Goal: Task Accomplishment & Management: Manage account settings

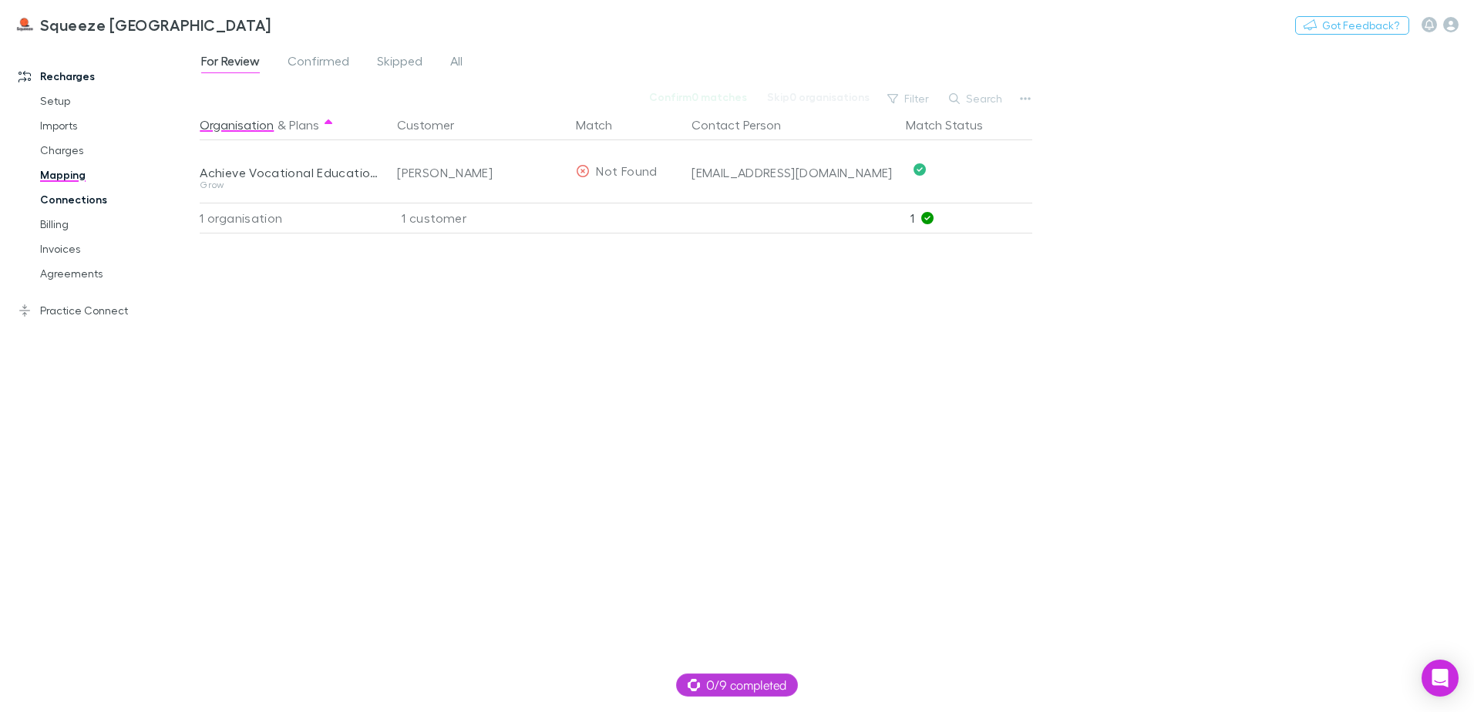
click at [106, 207] on link "Connections" at bounding box center [116, 199] width 183 height 25
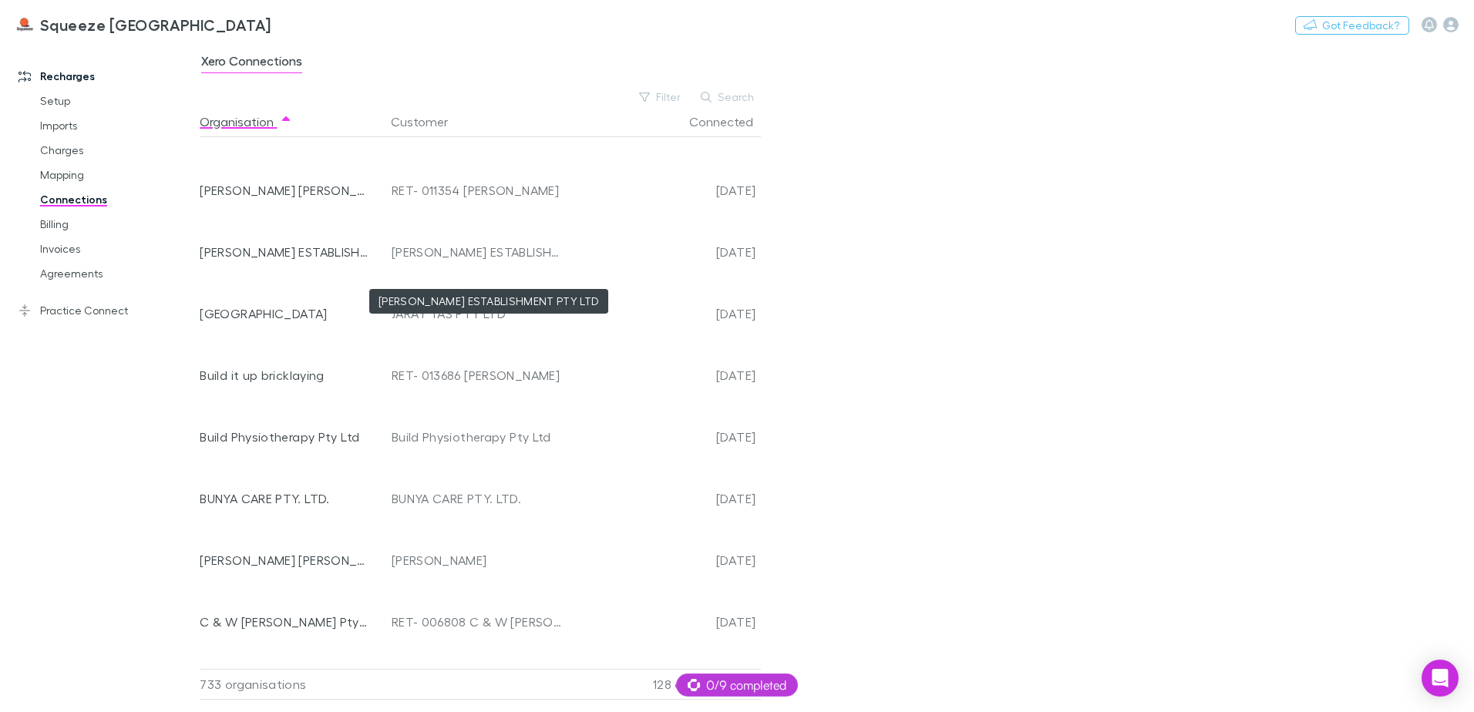
scroll to position [6792, 0]
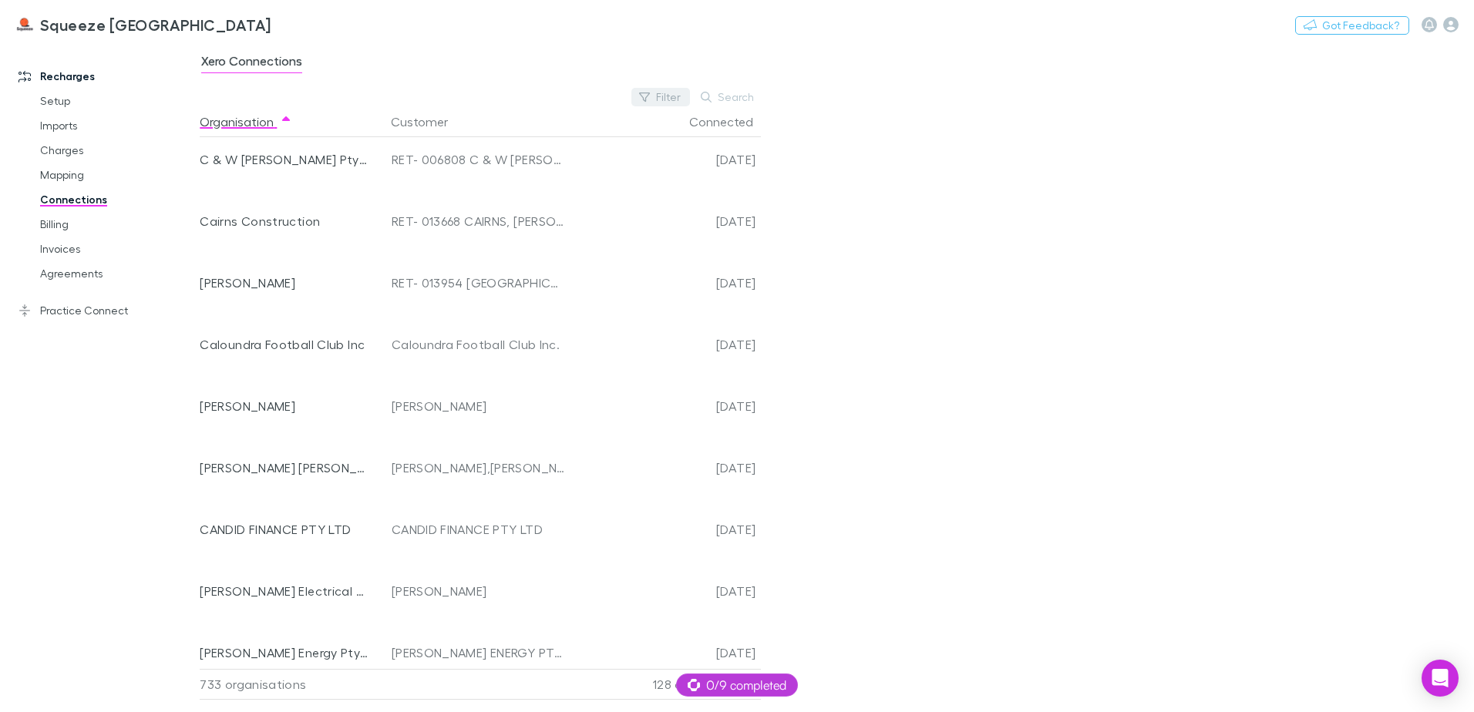
click at [663, 89] on button "Filter" at bounding box center [660, 97] width 59 height 19
click at [484, 203] on li "No" at bounding box center [557, 197] width 268 height 25
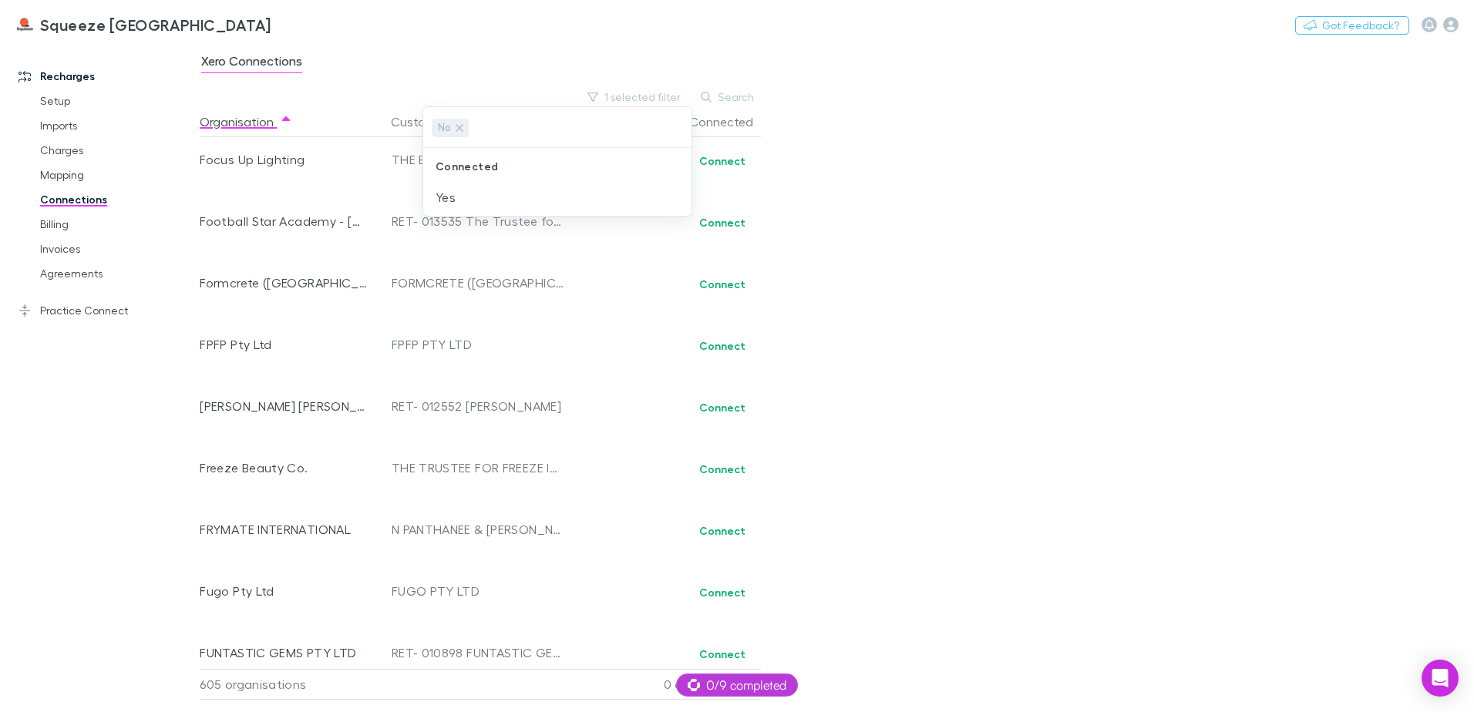
click at [722, 163] on div at bounding box center [737, 356] width 1474 height 712
click at [722, 163] on button "Connect" at bounding box center [722, 161] width 66 height 19
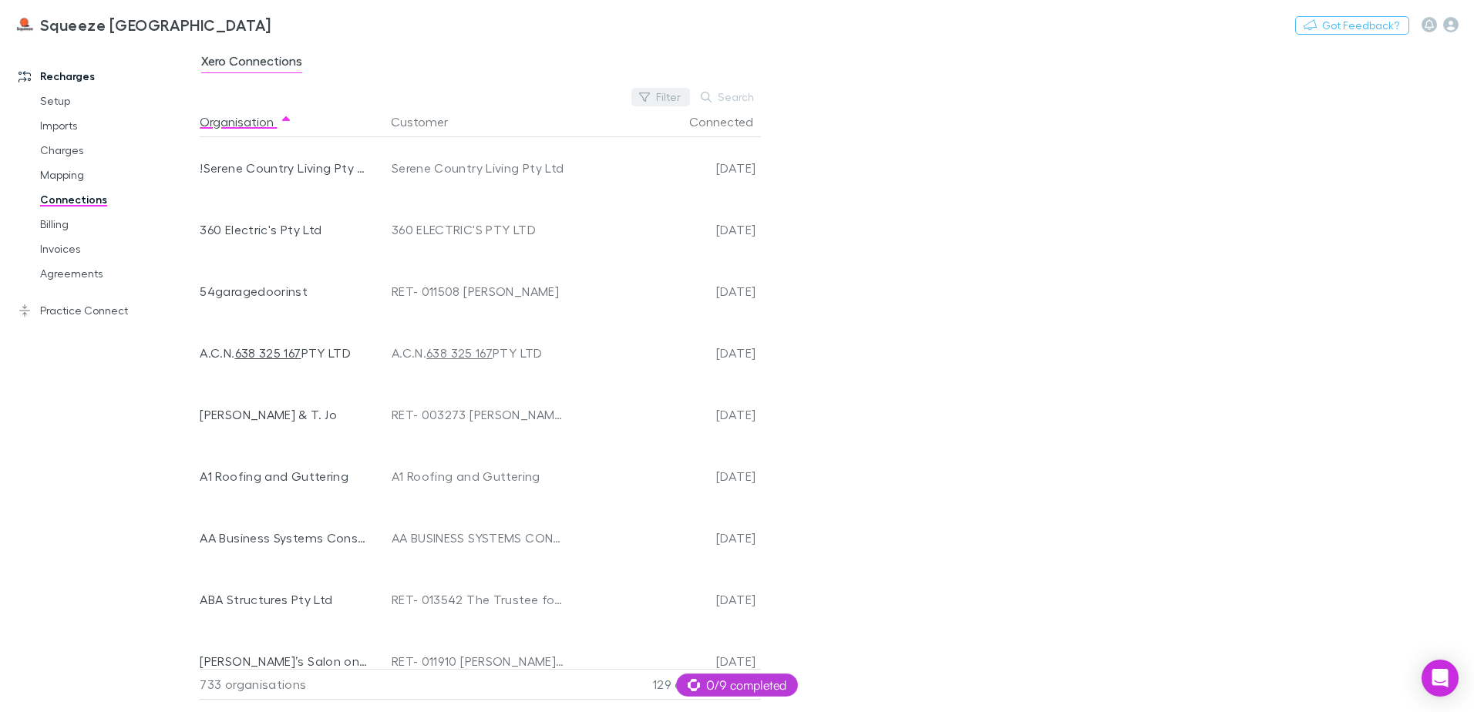
click at [665, 98] on button "Filter" at bounding box center [660, 97] width 59 height 19
click at [471, 197] on li "No" at bounding box center [557, 197] width 268 height 25
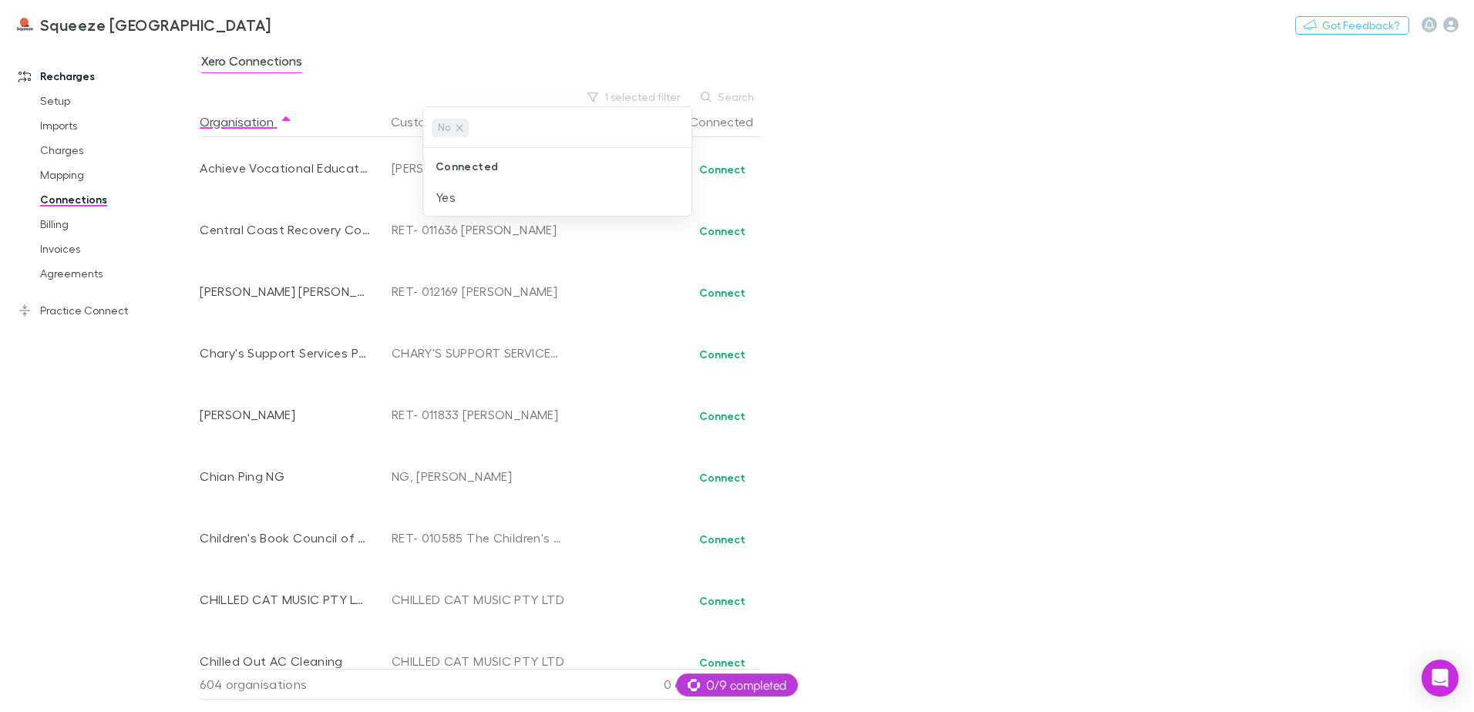
click at [726, 172] on div at bounding box center [737, 356] width 1474 height 712
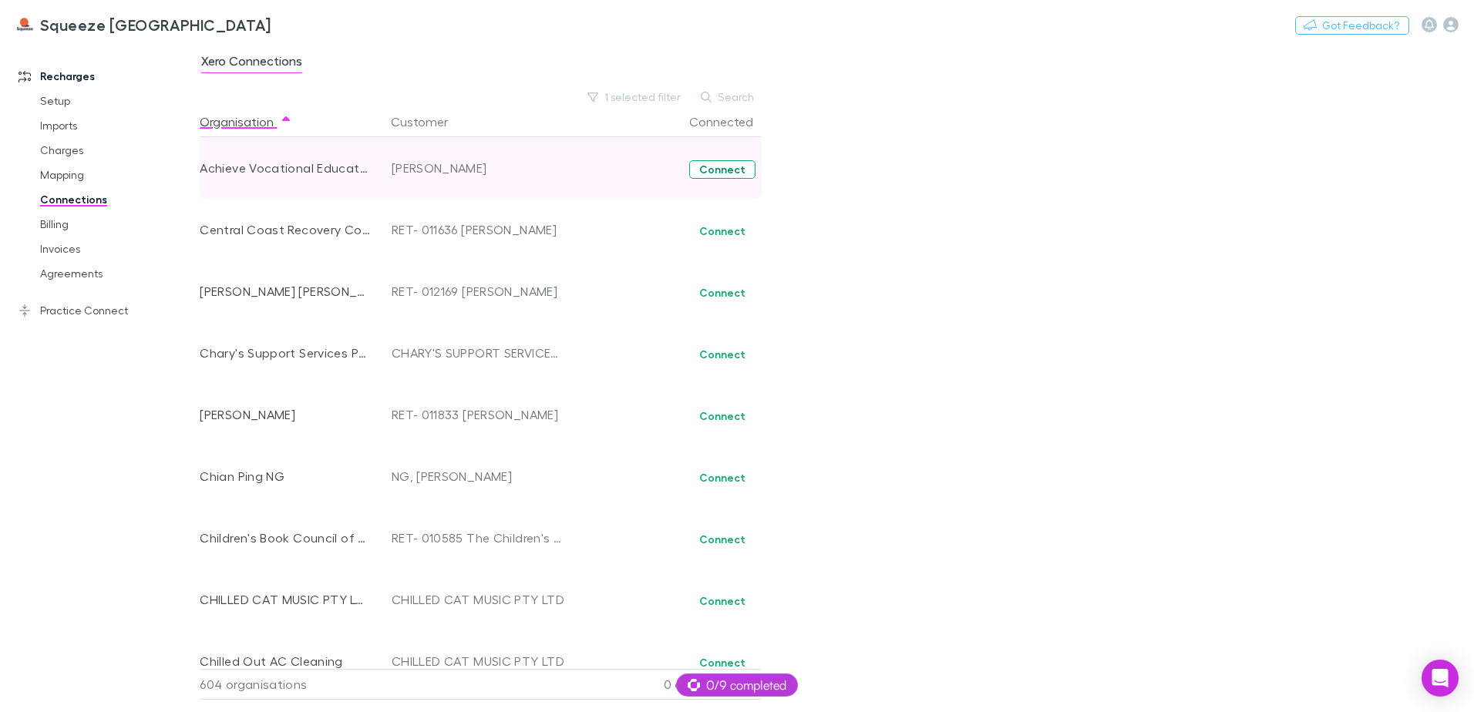
click at [724, 170] on button "Connect" at bounding box center [722, 169] width 66 height 19
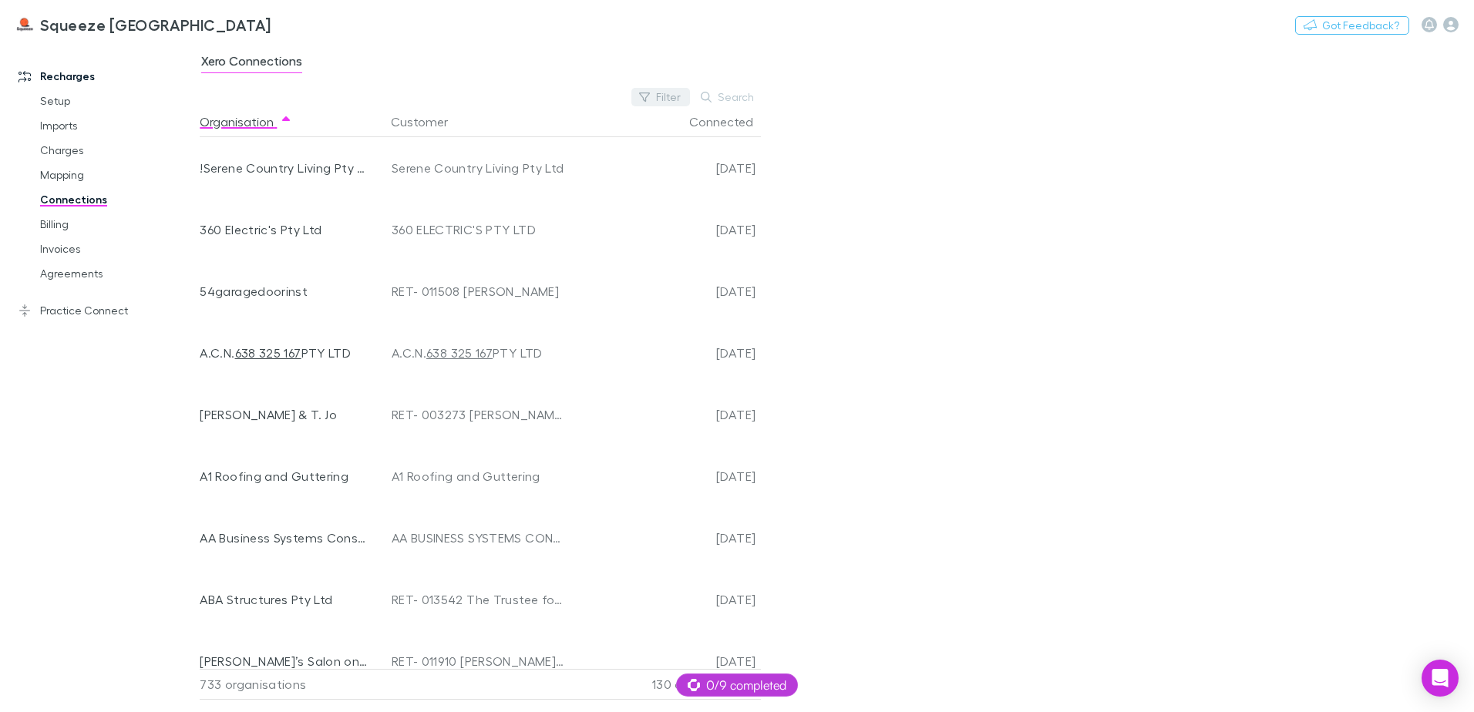
click at [650, 97] on icon "button" at bounding box center [644, 97] width 11 height 11
click at [482, 190] on li "No" at bounding box center [557, 197] width 268 height 25
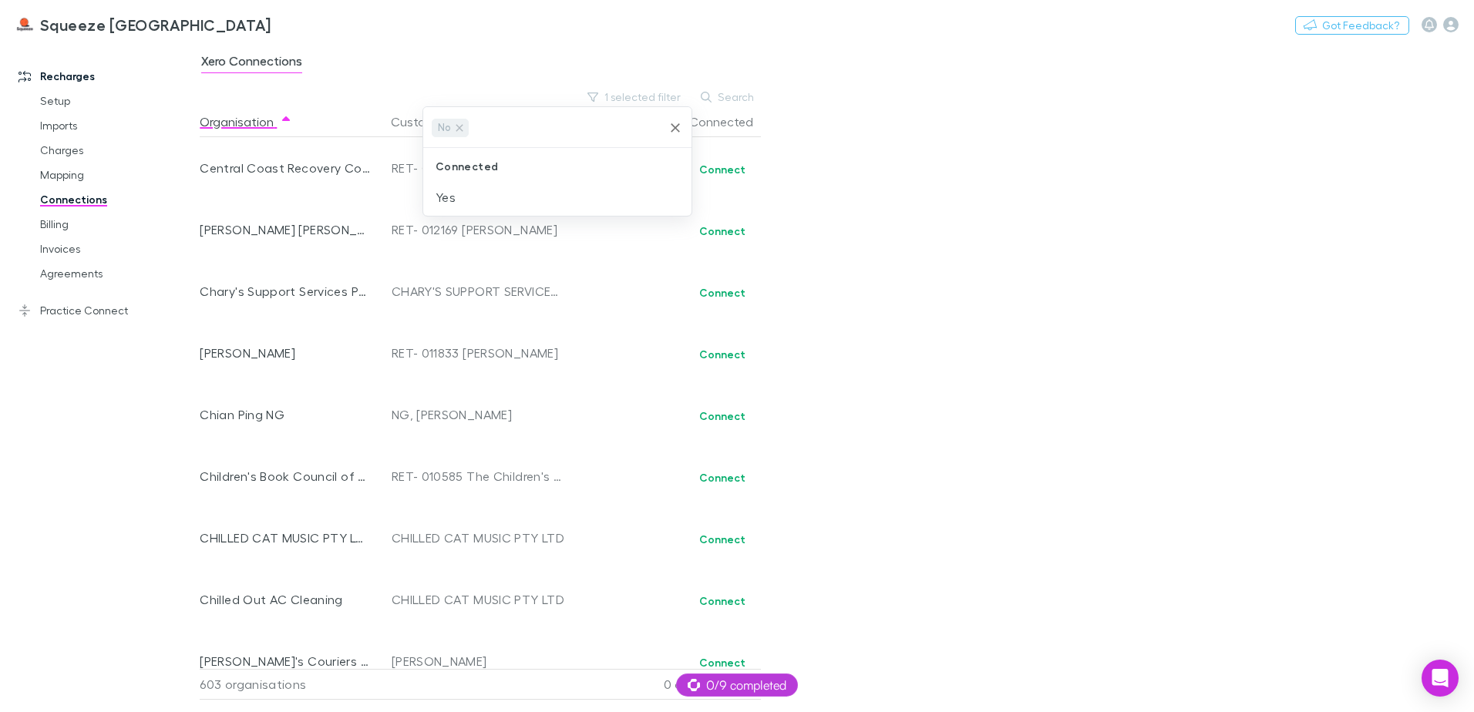
click at [710, 175] on div at bounding box center [737, 356] width 1474 height 712
click at [721, 170] on button "Connect" at bounding box center [722, 169] width 66 height 19
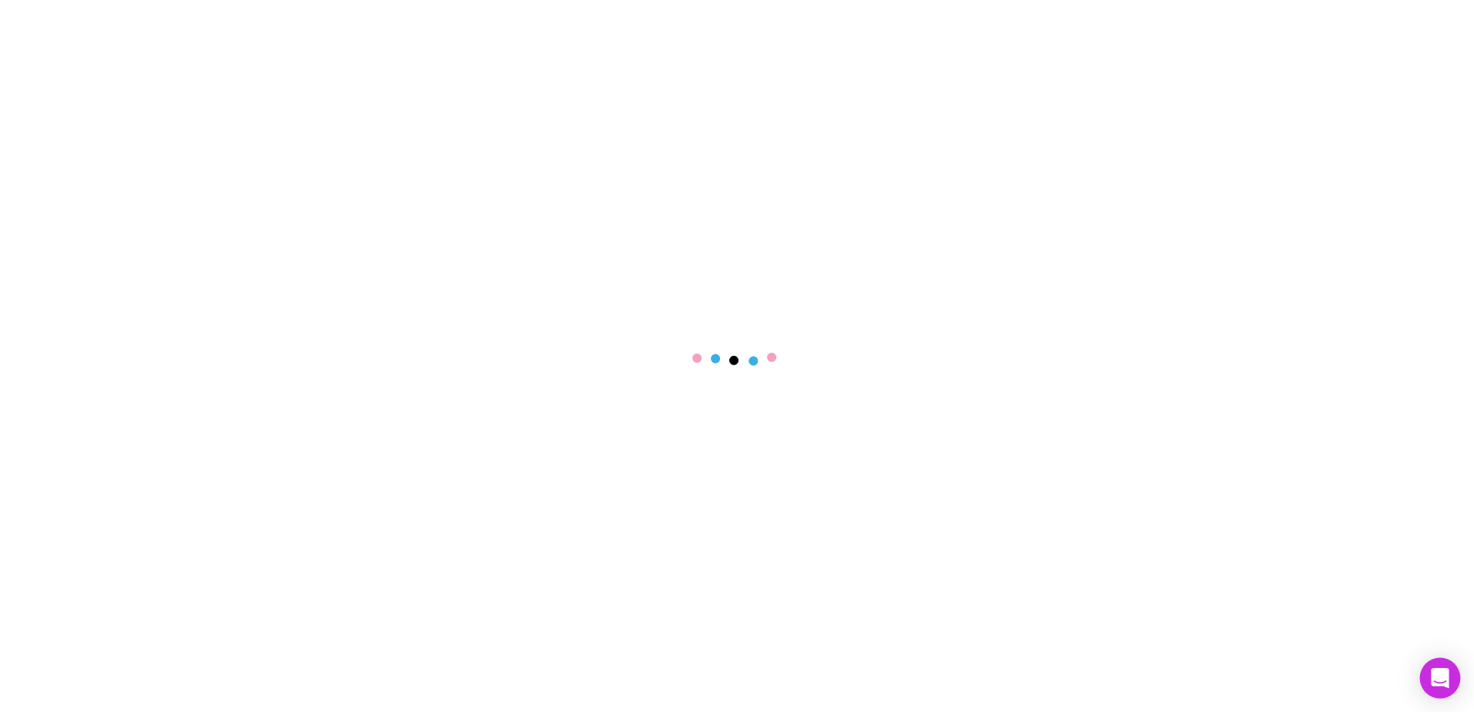
click at [1434, 663] on div "Open Intercom Messenger" at bounding box center [1440, 678] width 41 height 41
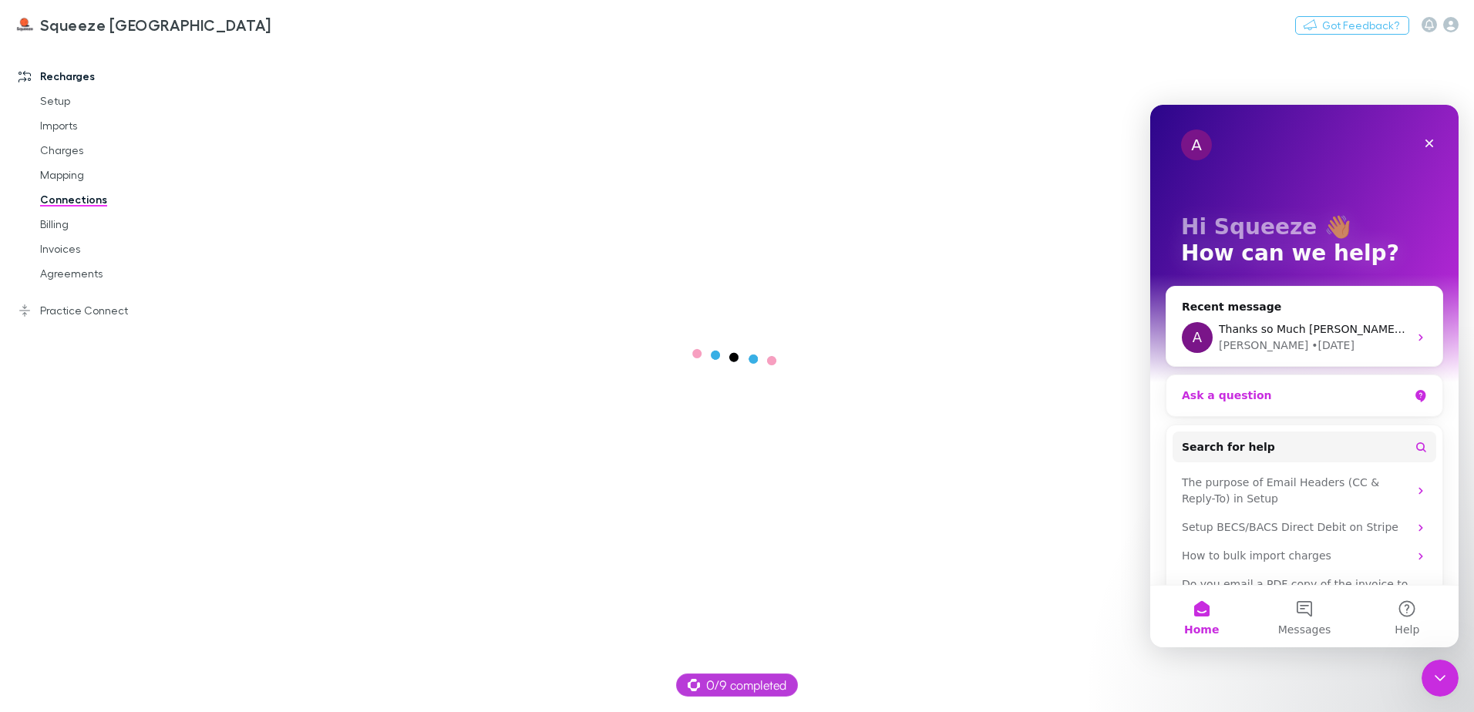
click at [1246, 390] on div "Ask a question" at bounding box center [1295, 396] width 227 height 16
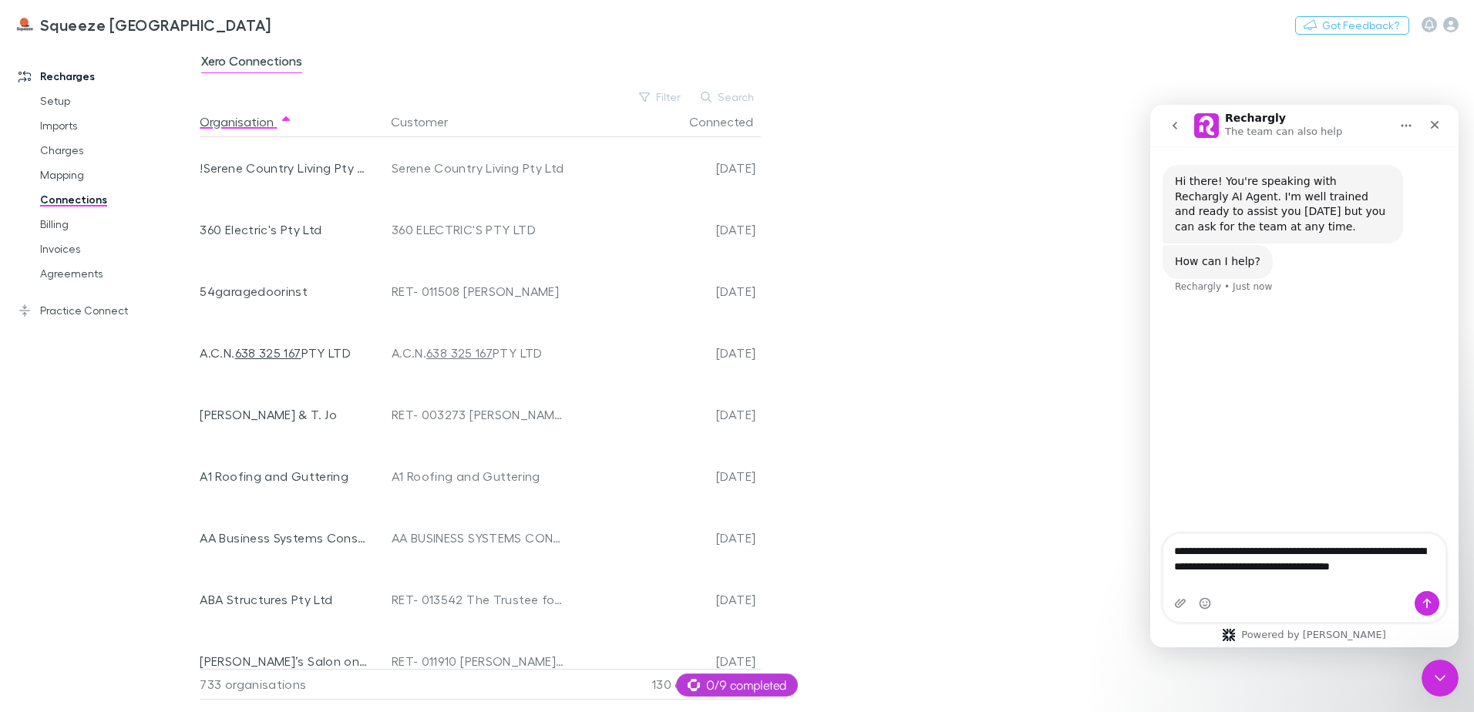
type textarea "**********"
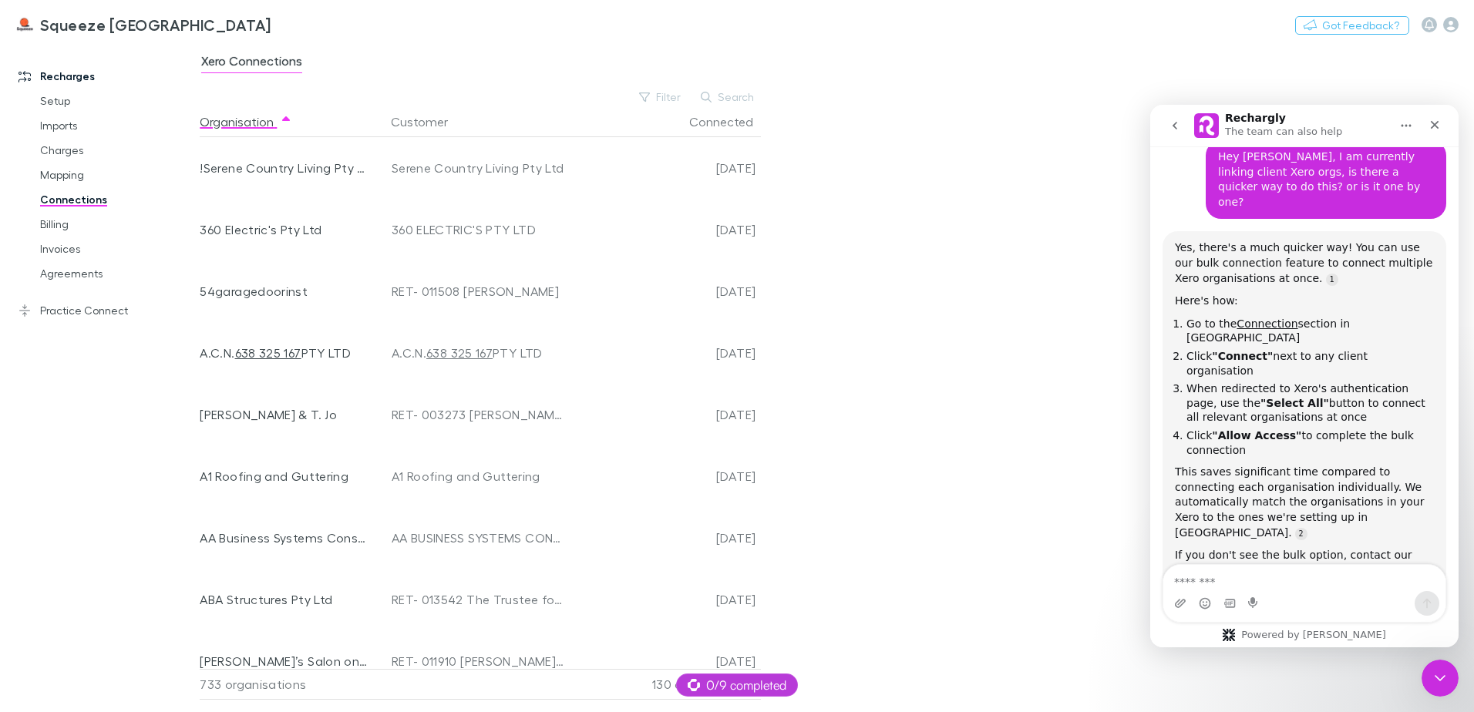
scroll to position [183, 0]
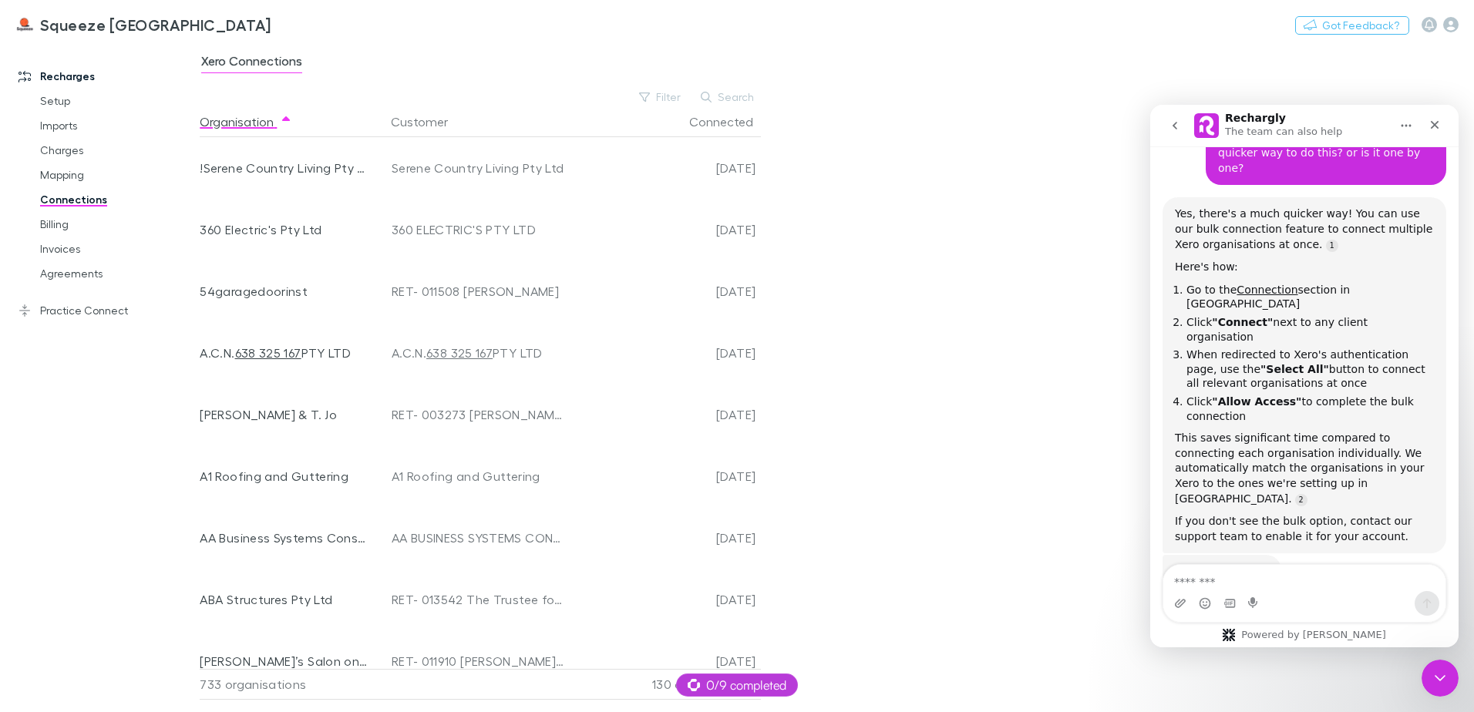
click at [1079, 331] on div "Xero Connections Filter Search Organisation Customer Connected !Serene Country …" at bounding box center [837, 377] width 1274 height 669
click at [1241, 568] on textarea "Message…" at bounding box center [1304, 578] width 282 height 26
type textarea "**********"
click at [1420, 602] on button "Send a message…" at bounding box center [1427, 603] width 25 height 25
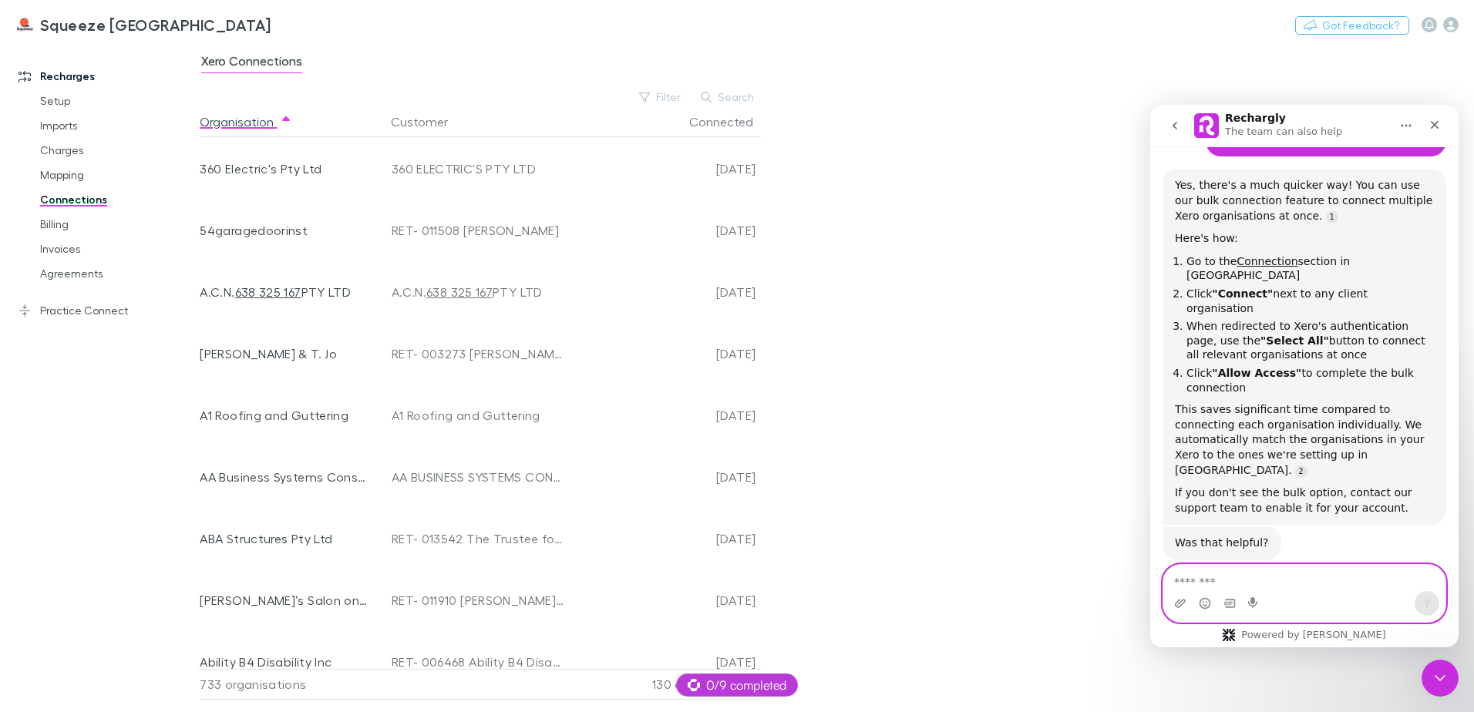
scroll to position [77, 0]
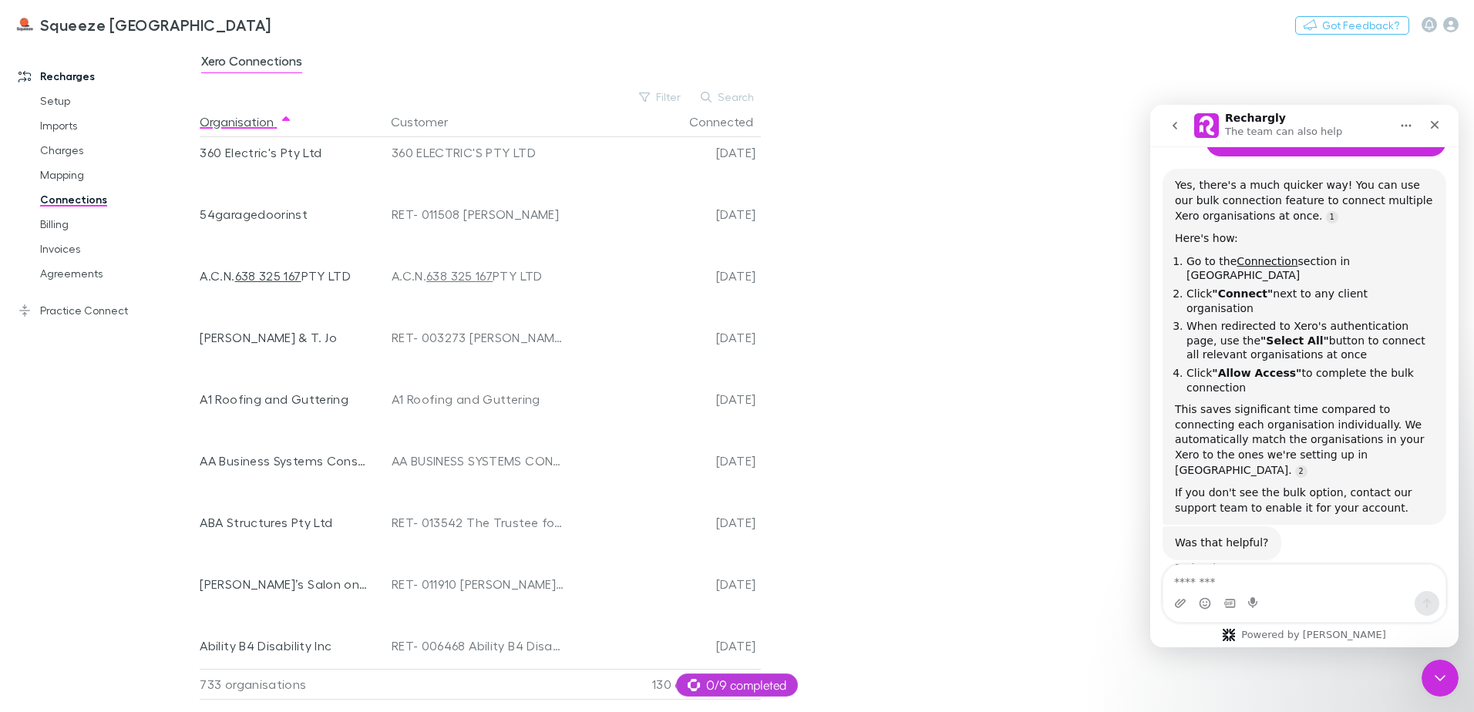
click at [803, 512] on div "Xero Connections Filter Search Organisation Customer Connected !Serene Country …" at bounding box center [837, 377] width 1274 height 669
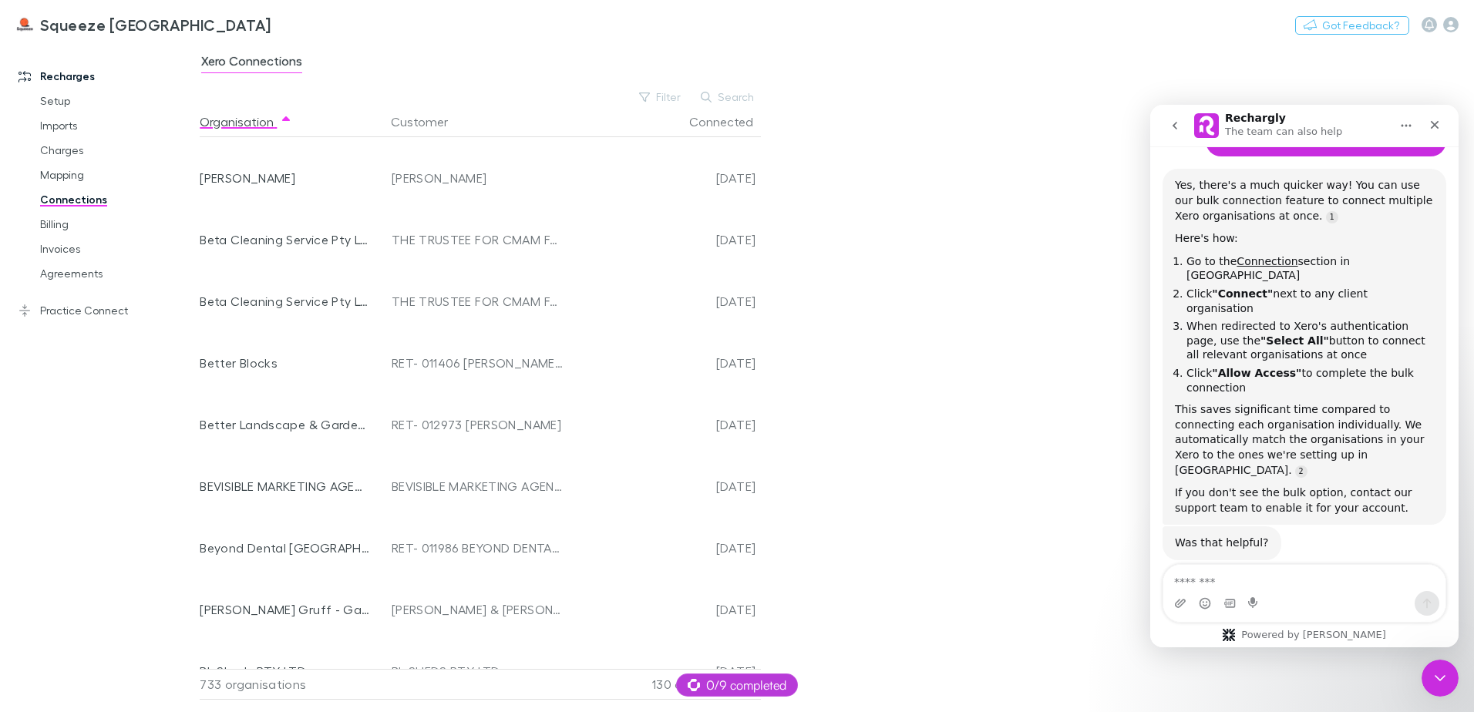
scroll to position [5559, 0]
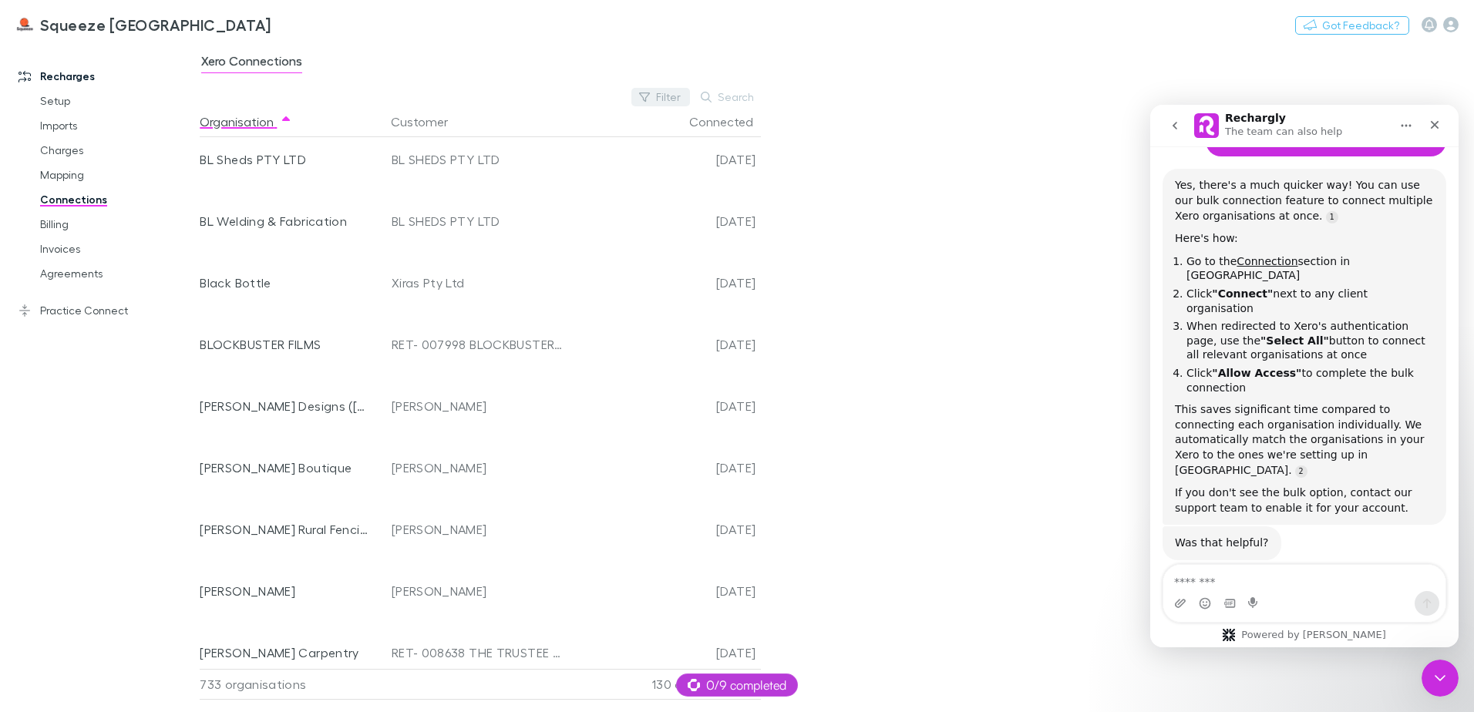
click at [661, 89] on button "Filter" at bounding box center [660, 97] width 59 height 19
click at [530, 188] on li "No" at bounding box center [557, 197] width 268 height 25
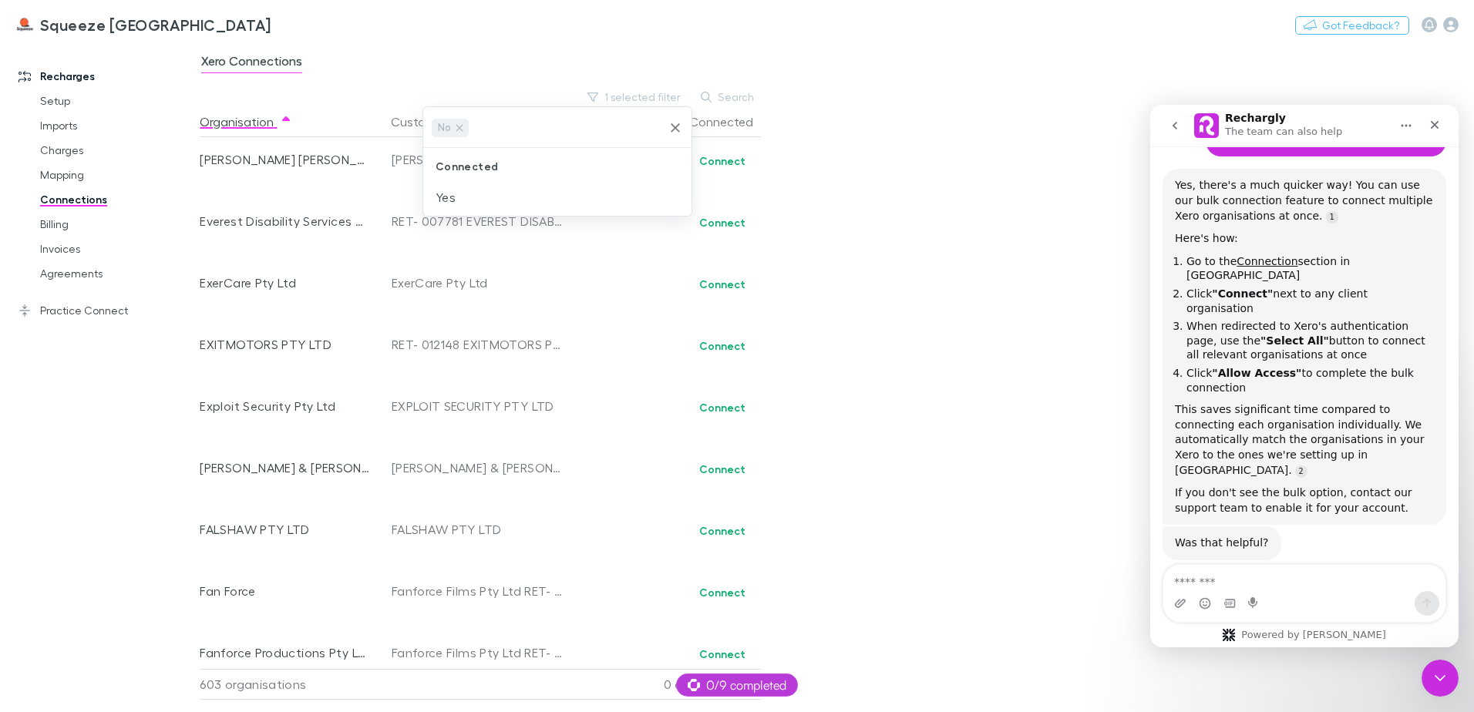
click at [722, 160] on div at bounding box center [737, 356] width 1474 height 712
click at [722, 160] on button "Connect" at bounding box center [722, 161] width 66 height 19
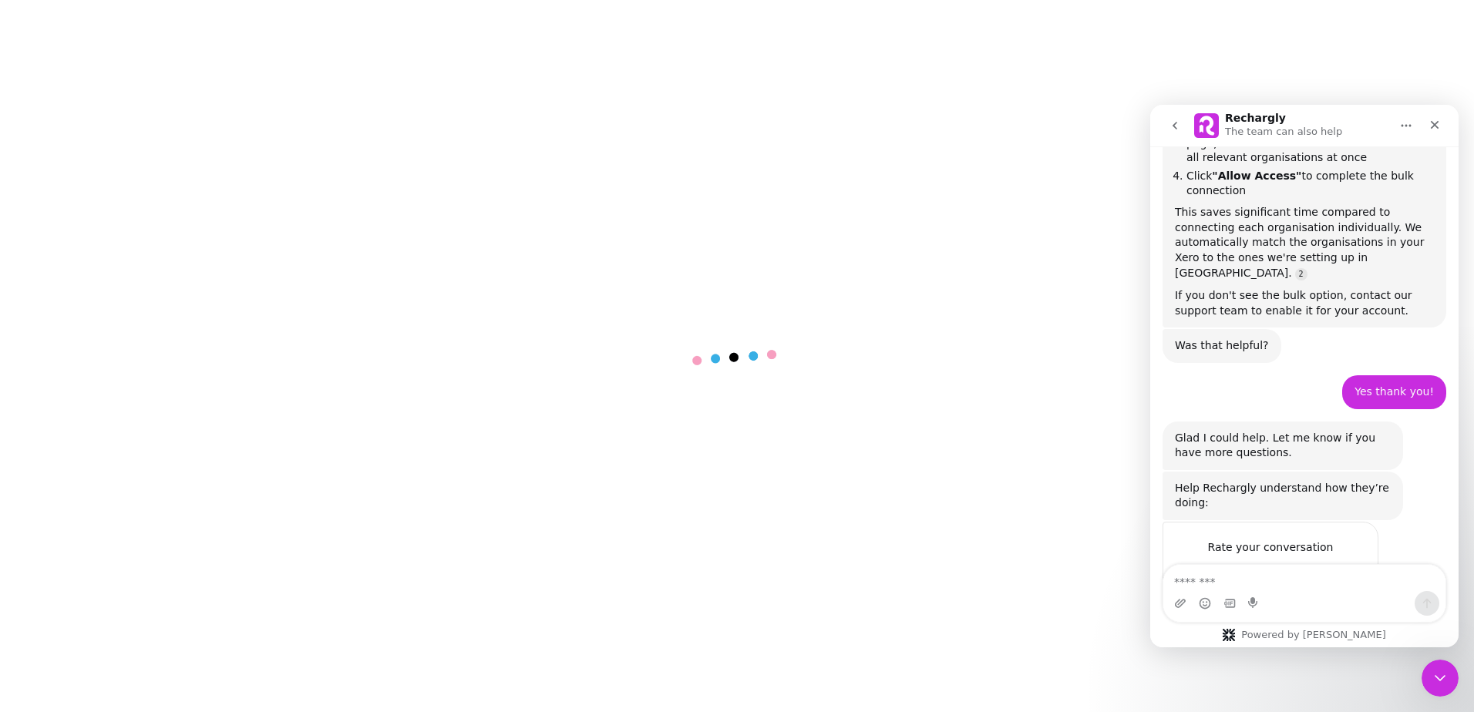
scroll to position [417, 0]
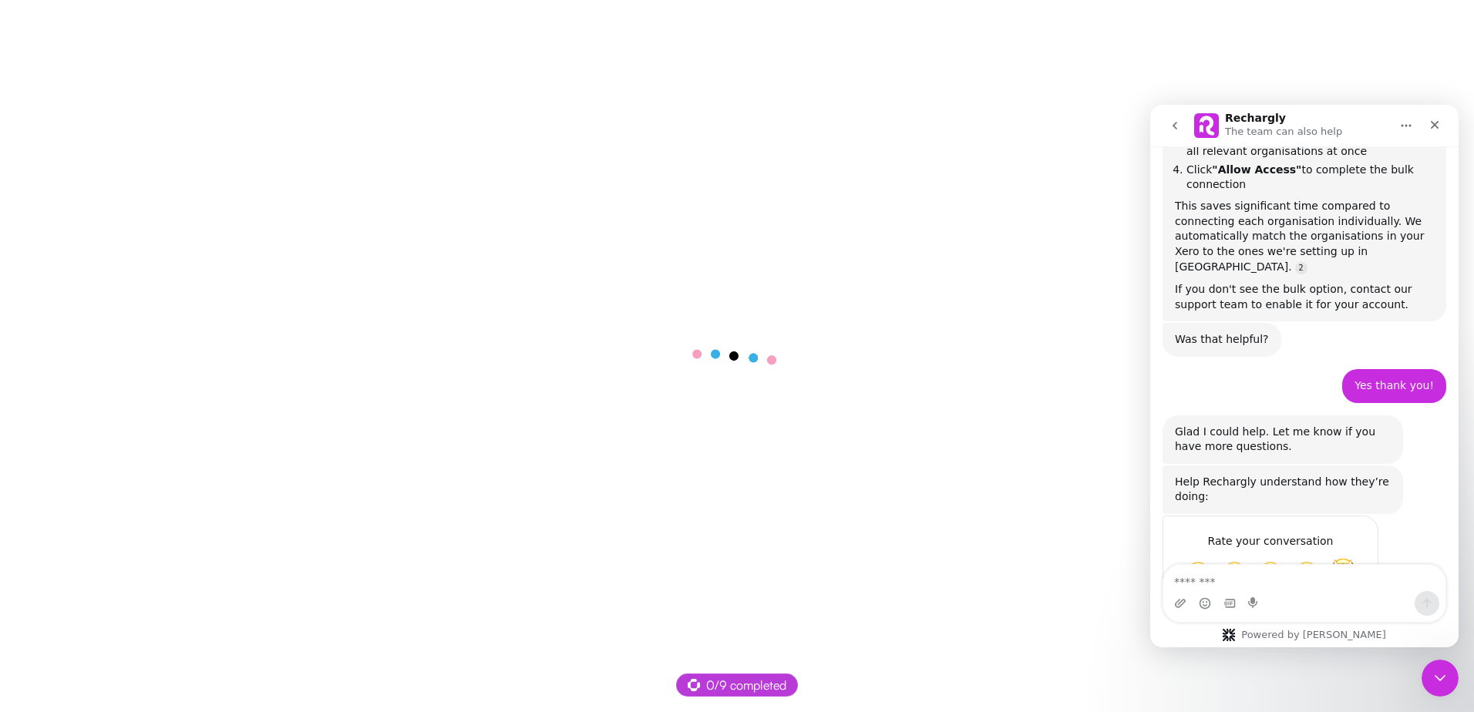
click at [1347, 558] on span "Amazing" at bounding box center [1343, 572] width 28 height 28
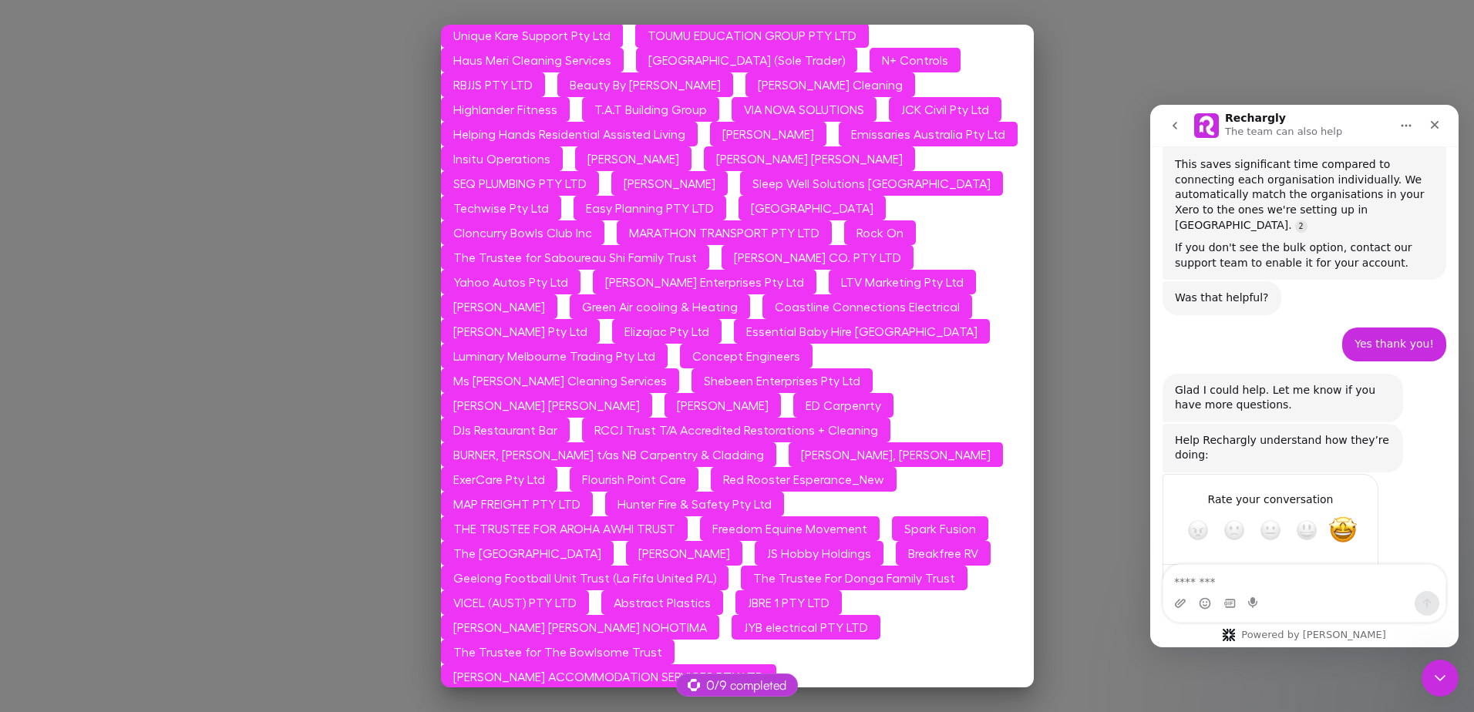
scroll to position [5691, 0]
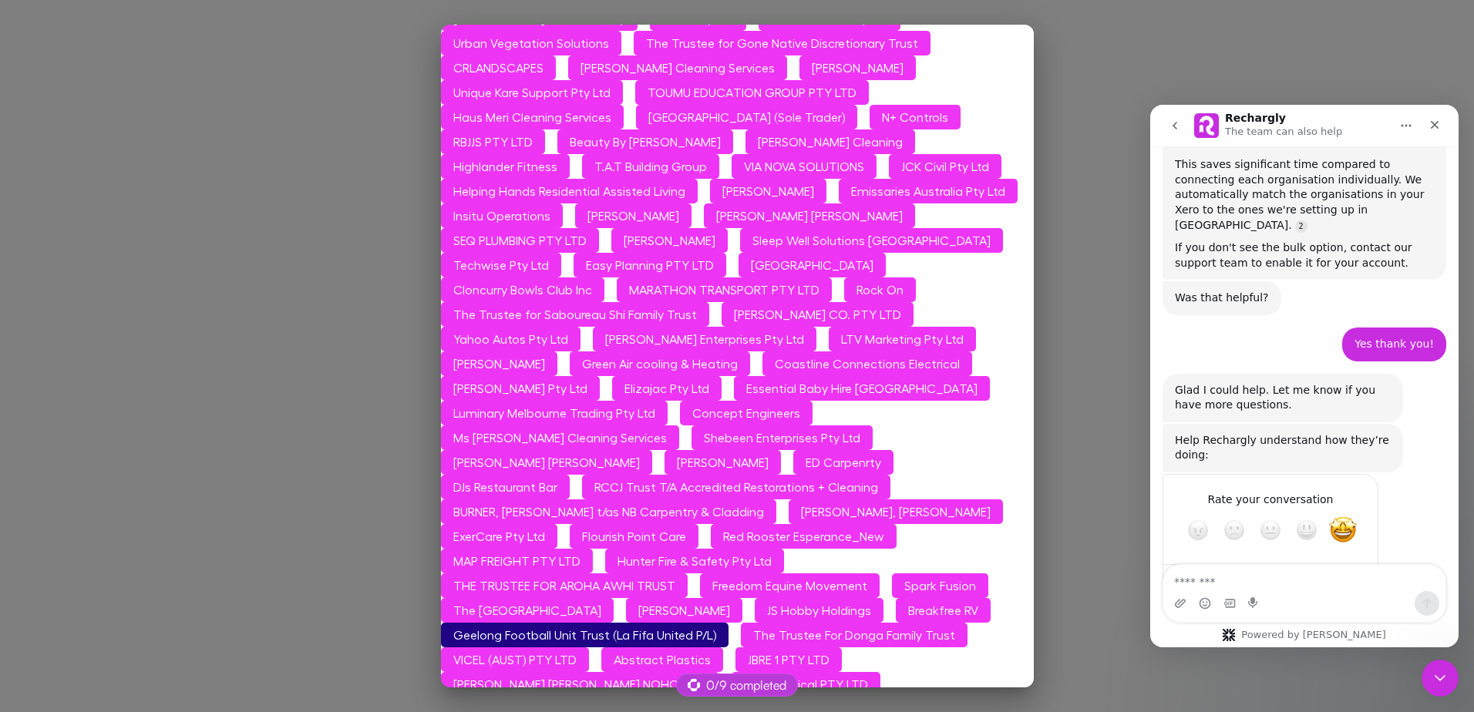
click at [646, 623] on button "Geelong Football Unit Trust (La Fifa United P/L)" at bounding box center [585, 635] width 288 height 25
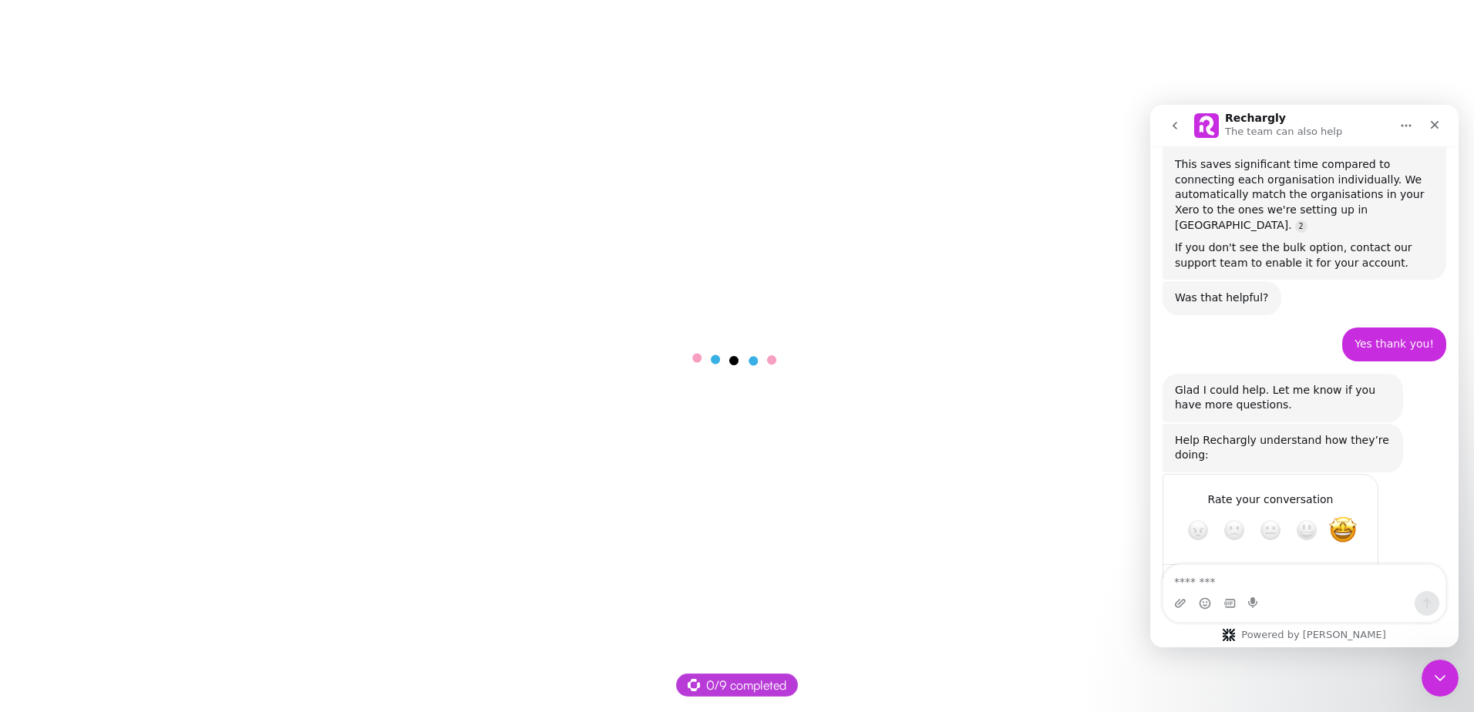
scroll to position [0, 0]
click at [1154, 115] on nav "Rechargly The team can also help" at bounding box center [1304, 126] width 308 height 42
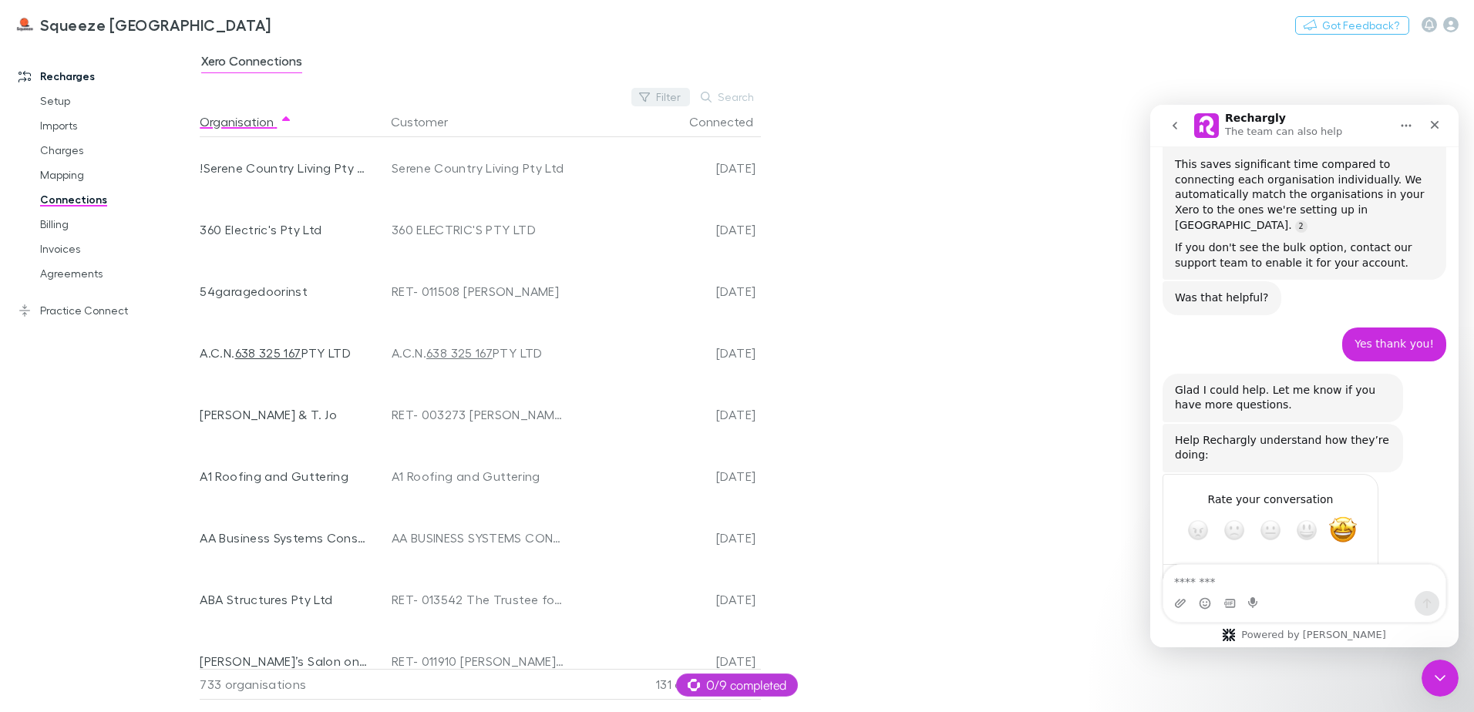
click at [663, 103] on button "Filter" at bounding box center [660, 97] width 59 height 19
click at [476, 192] on li "No" at bounding box center [557, 197] width 268 height 25
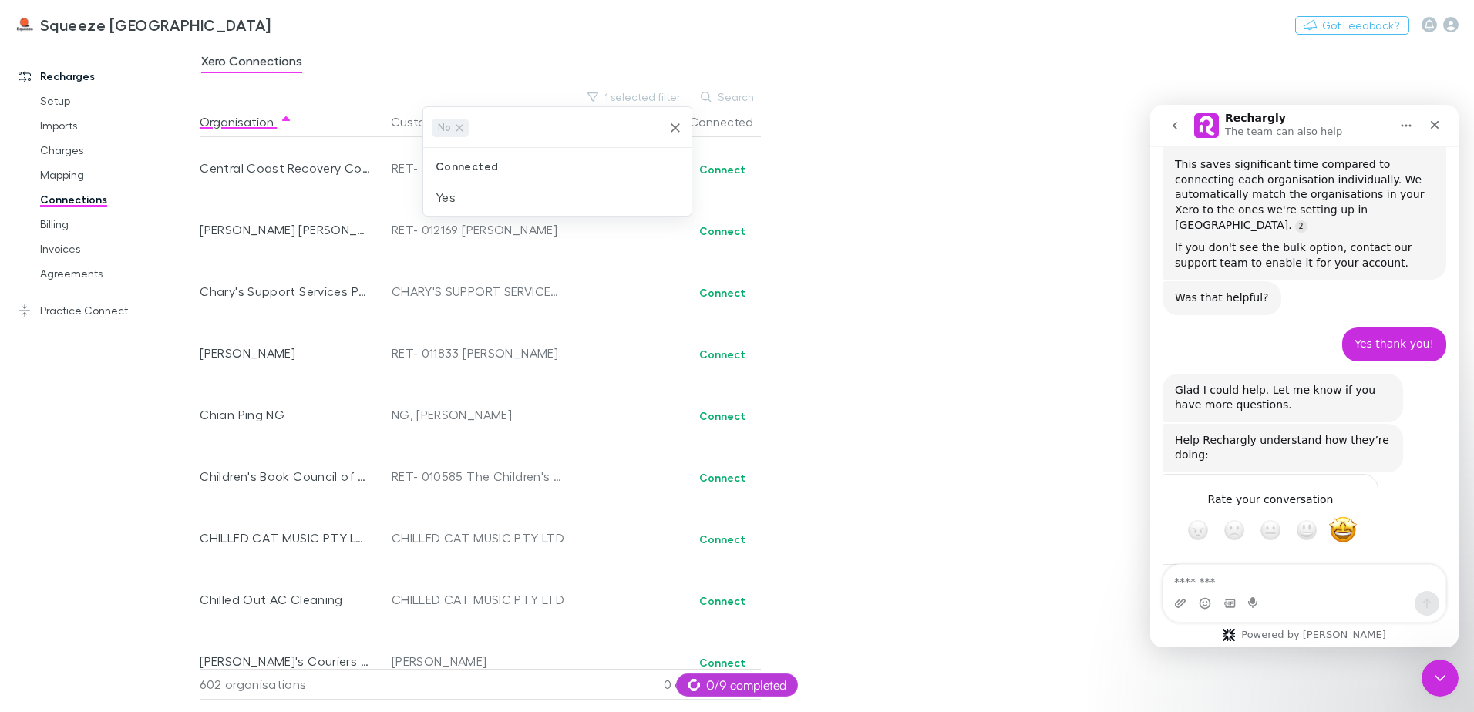
click at [930, 190] on div at bounding box center [737, 356] width 1474 height 712
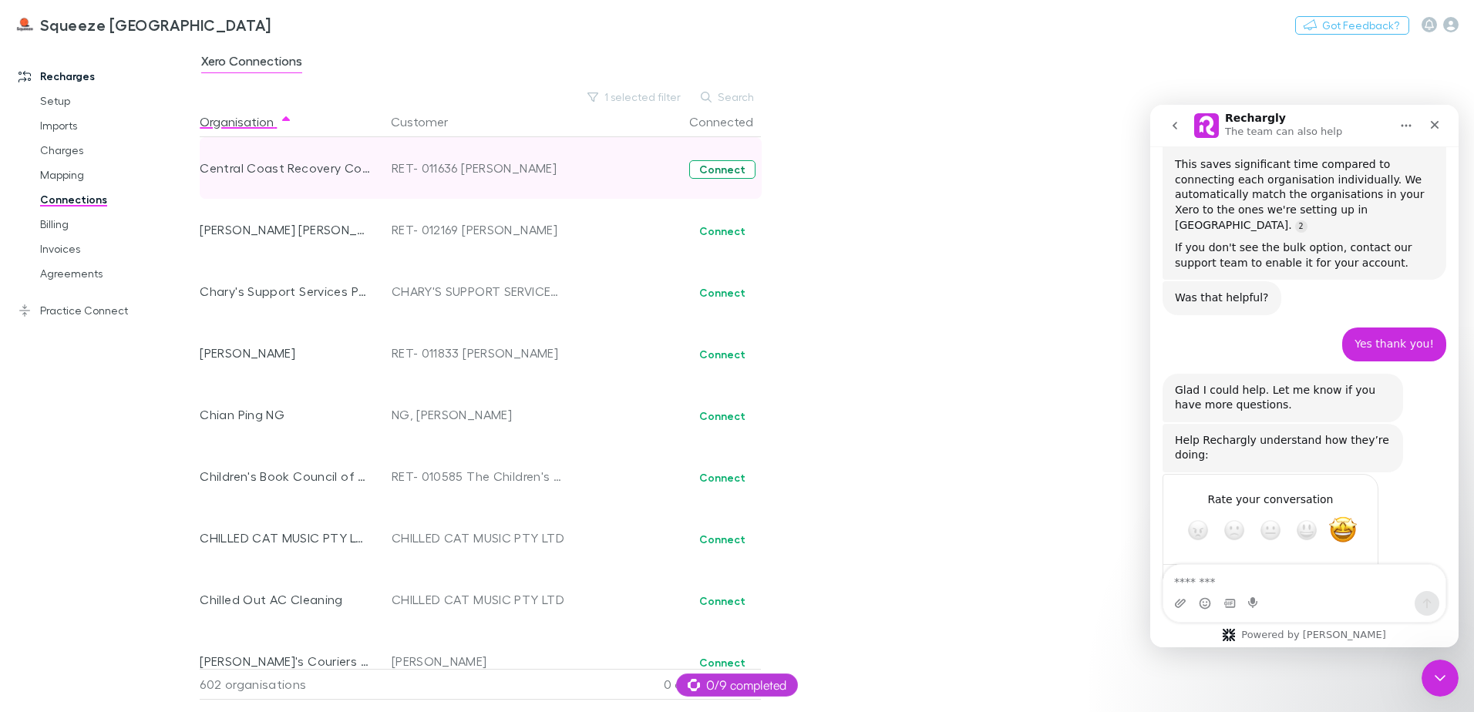
click at [720, 160] on button "Connect" at bounding box center [722, 169] width 66 height 19
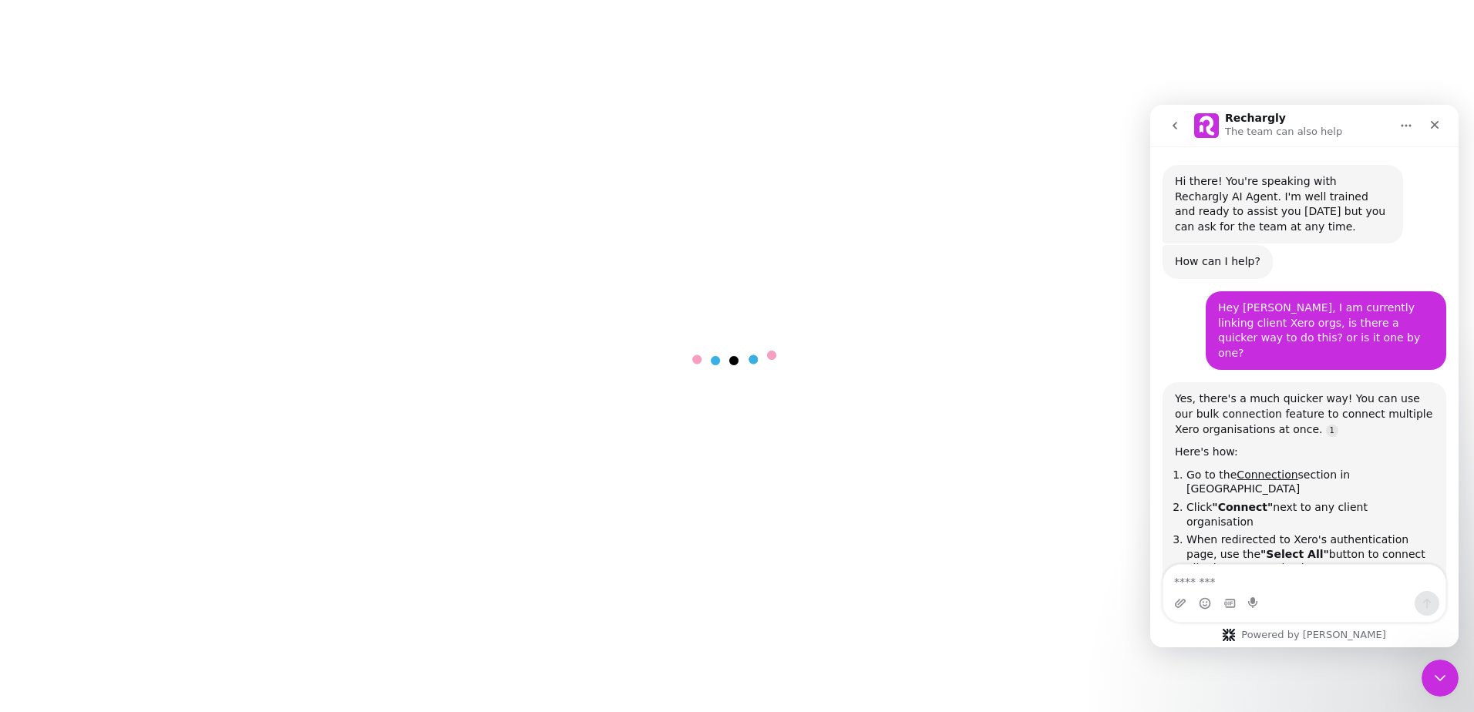
scroll to position [2, 0]
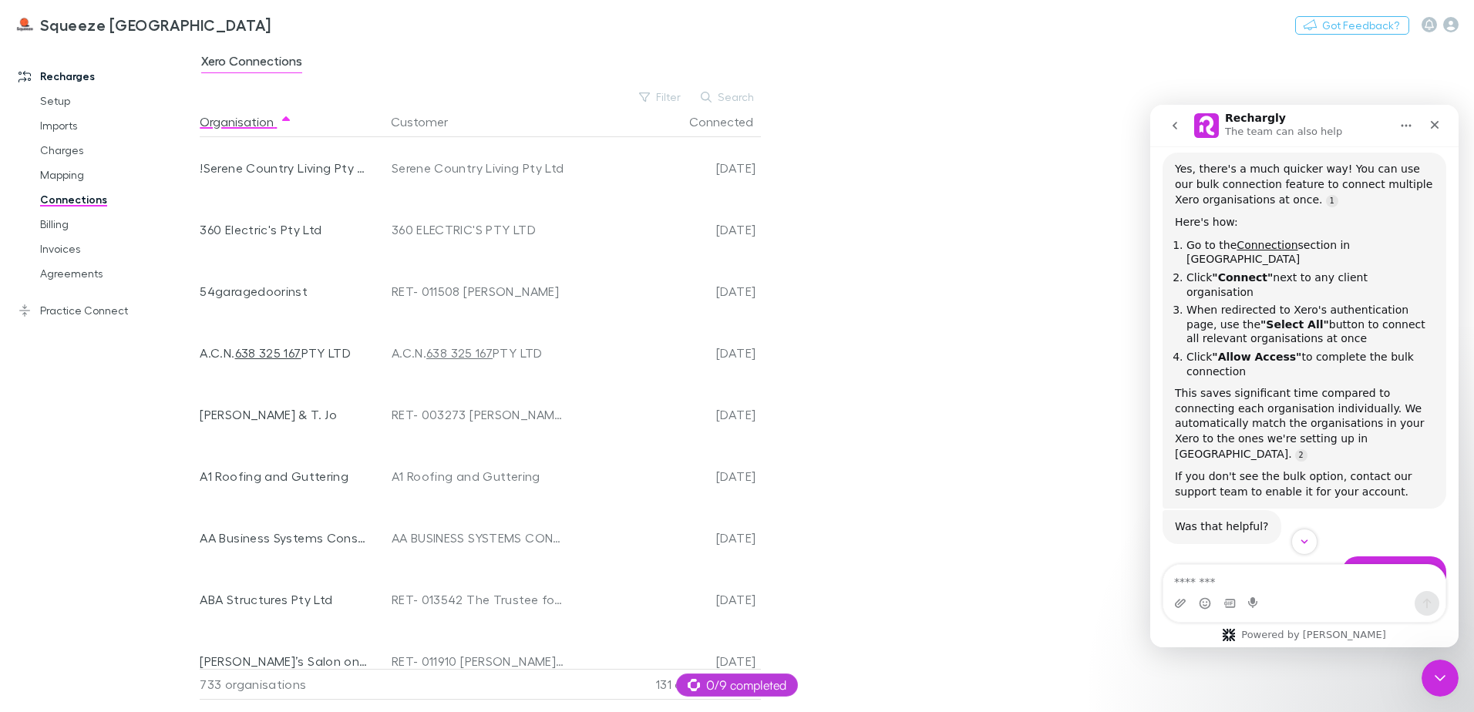
scroll to position [459, 0]
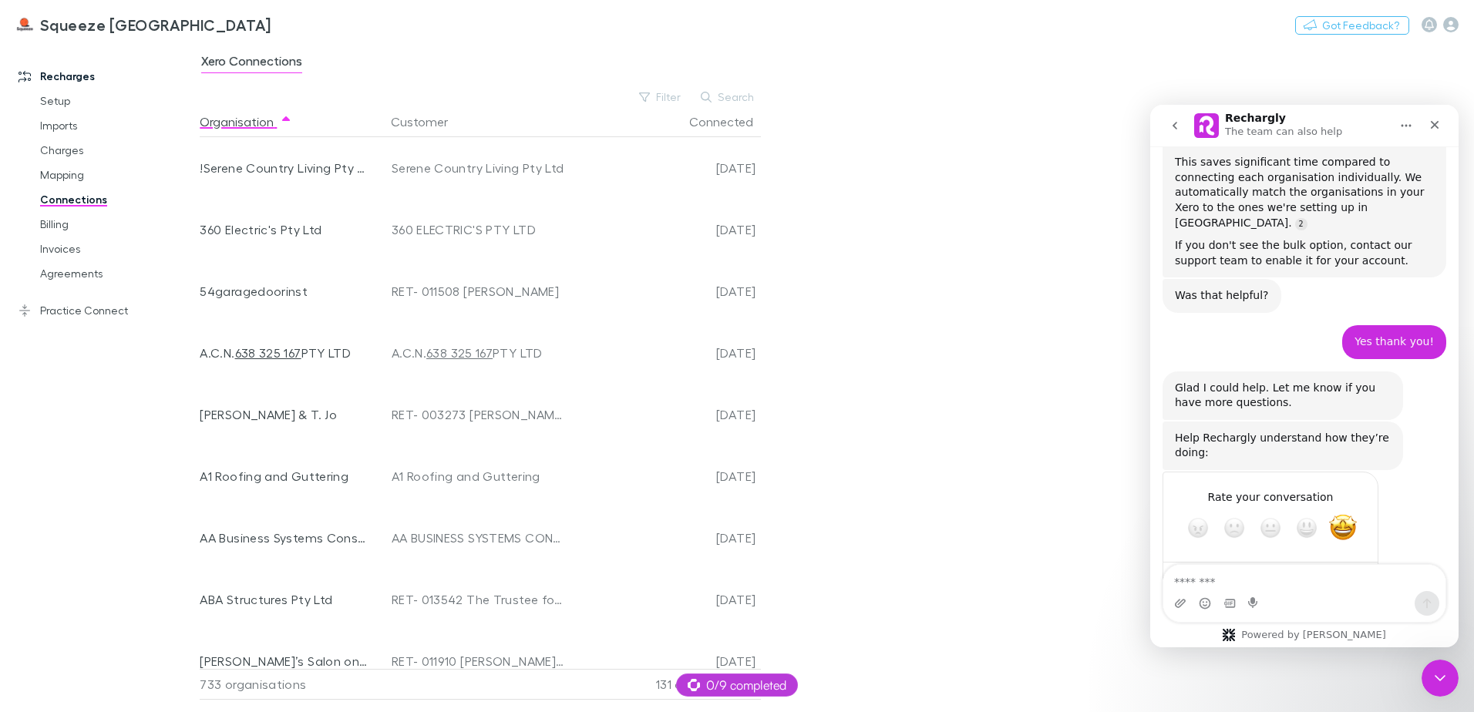
click at [1233, 572] on textarea "Message…" at bounding box center [1304, 578] width 282 height 26
type textarea "**********"
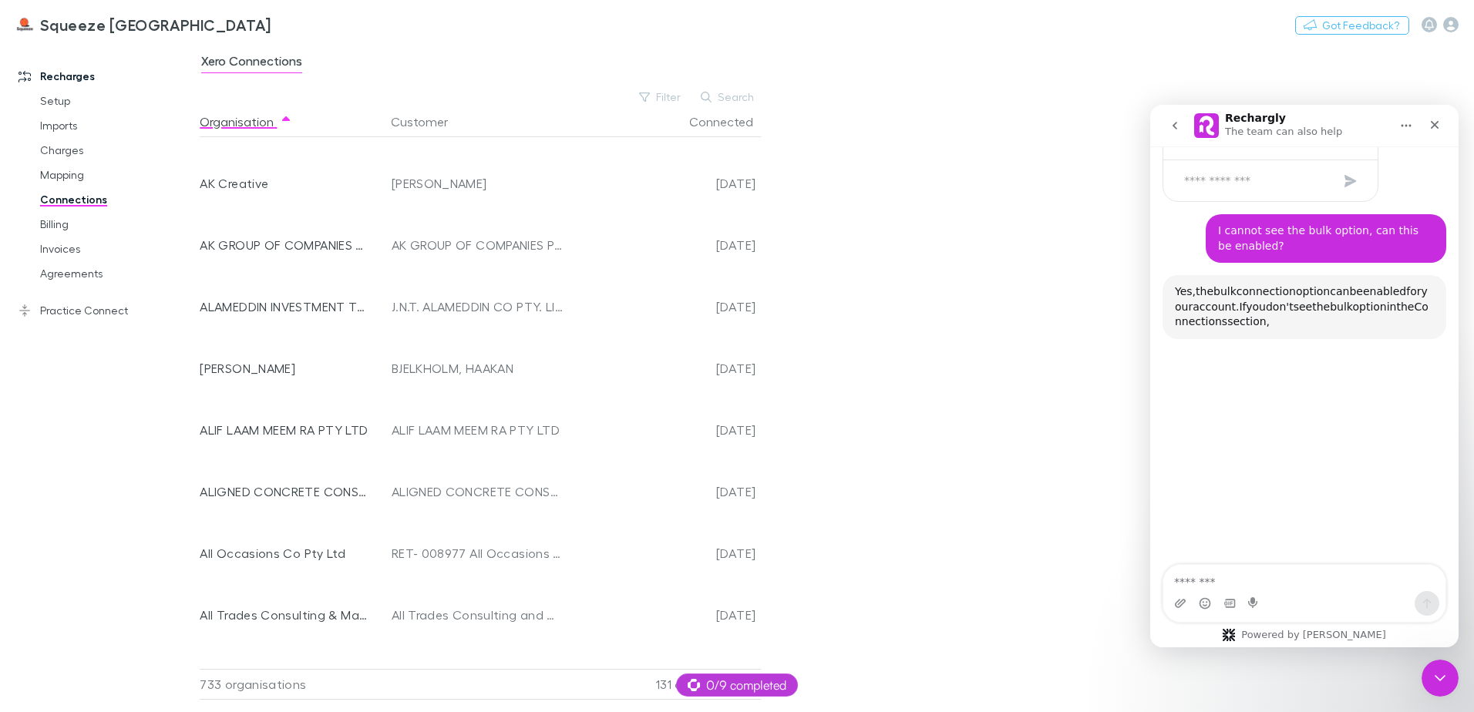
scroll to position [2004, 0]
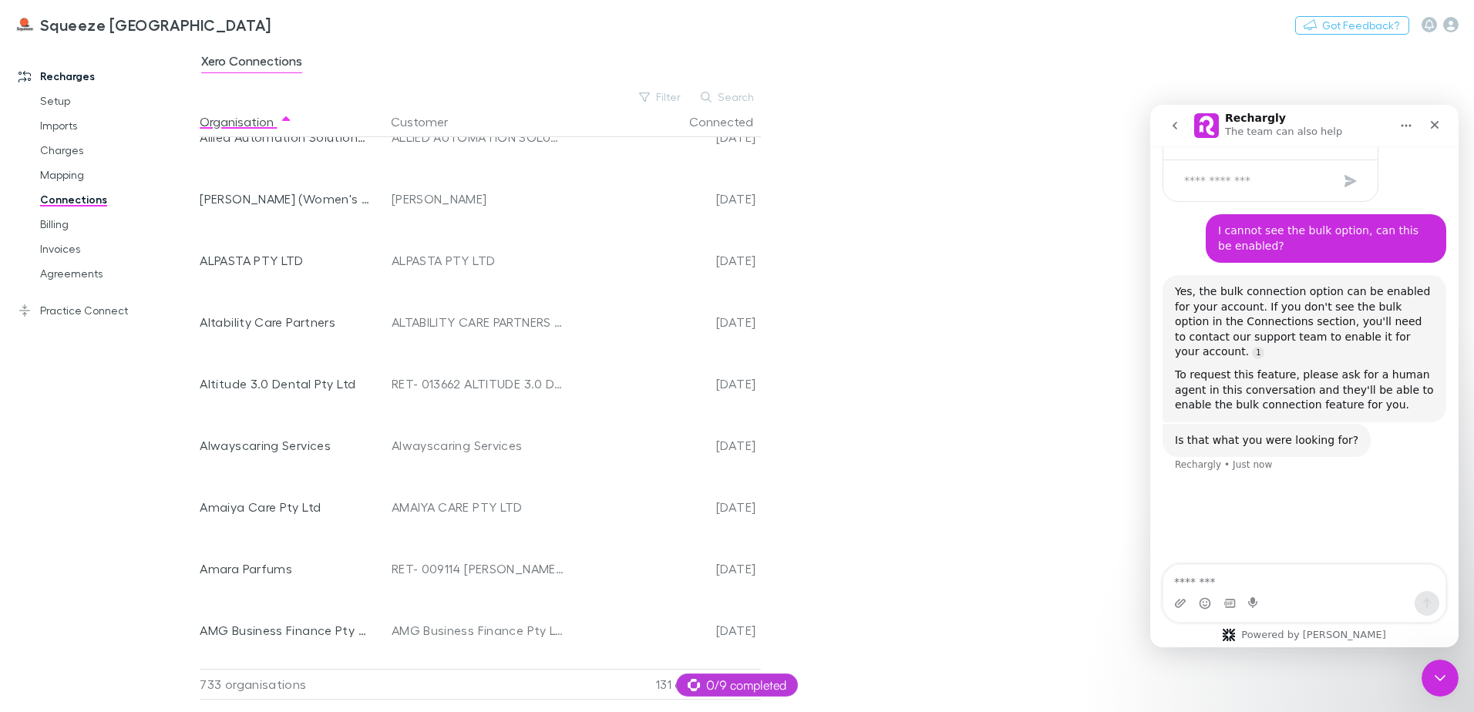
click at [1224, 575] on textarea "Message…" at bounding box center [1304, 578] width 282 height 26
type textarea "**********"
click at [96, 204] on link "Connections" at bounding box center [116, 199] width 183 height 25
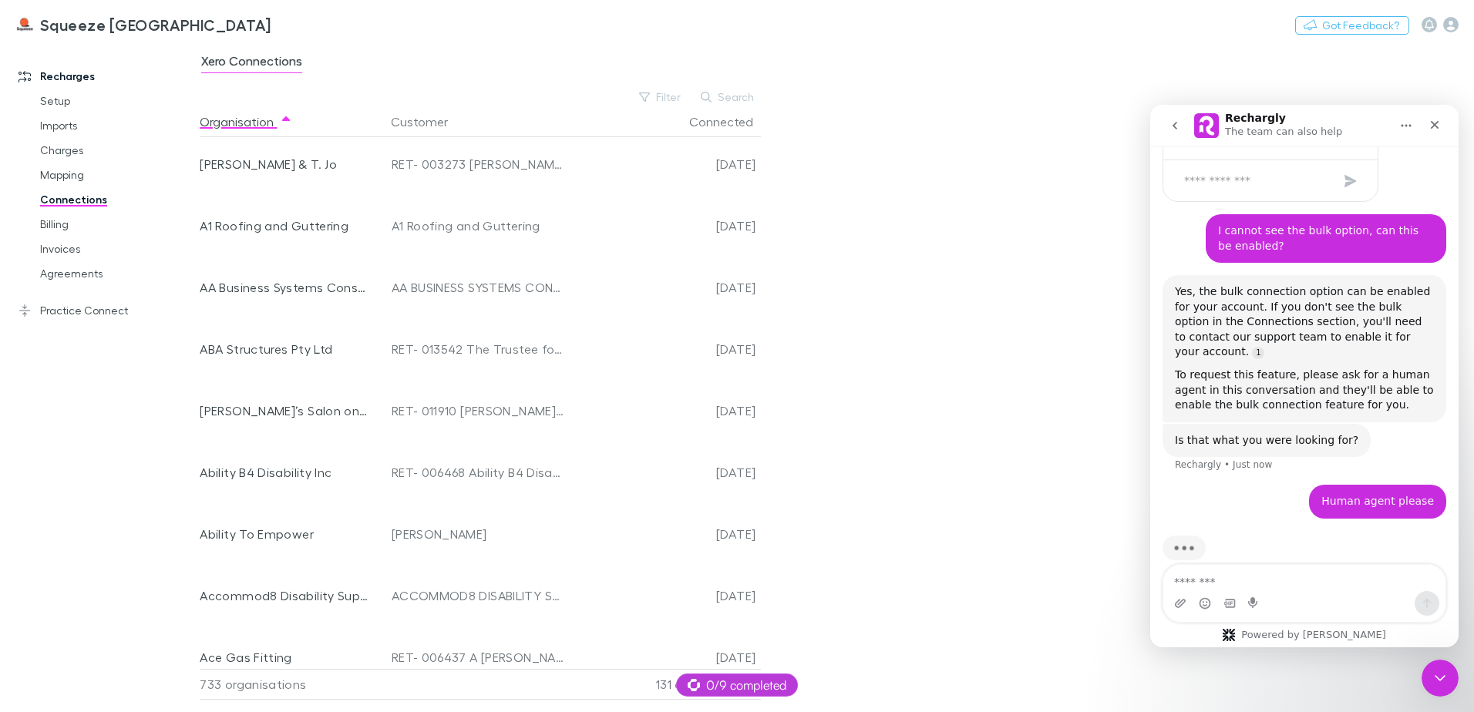
scroll to position [617, 0]
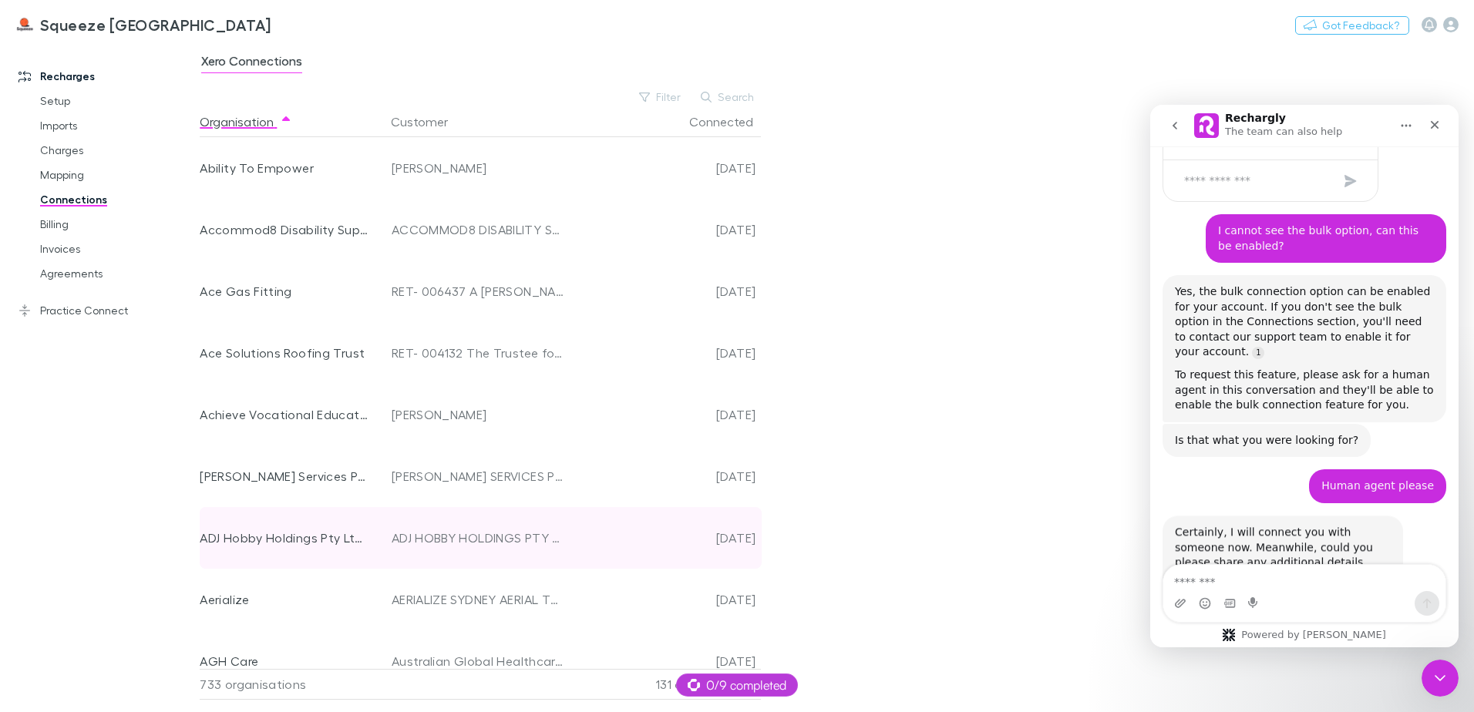
click at [742, 540] on div "[DATE]" at bounding box center [662, 538] width 185 height 62
click at [493, 537] on div "ADJ HOBBY HOLDINGS PTY LTD" at bounding box center [478, 538] width 173 height 62
click at [287, 532] on div "ADJ Hobby Holdings Pty Ltd trading as Irresistible Force" at bounding box center [285, 538] width 170 height 62
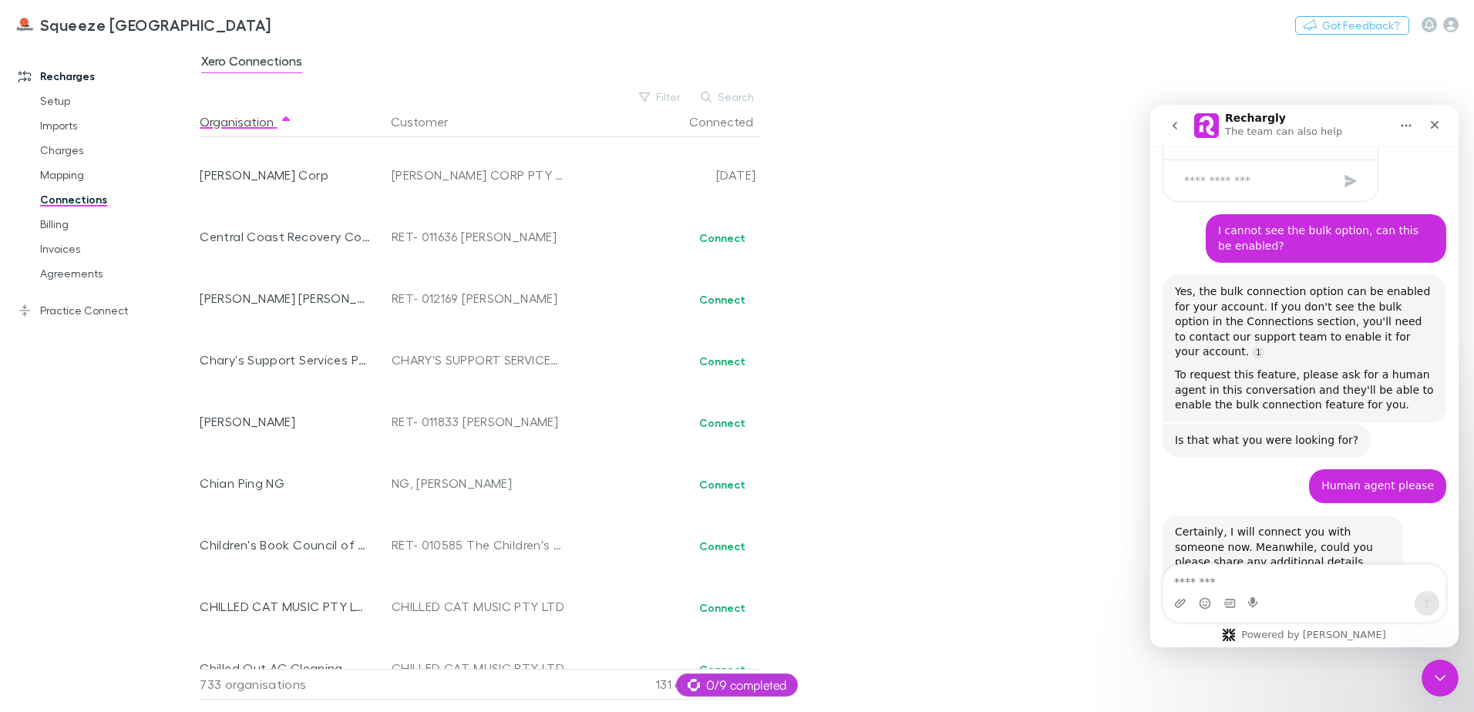
scroll to position [7486, 0]
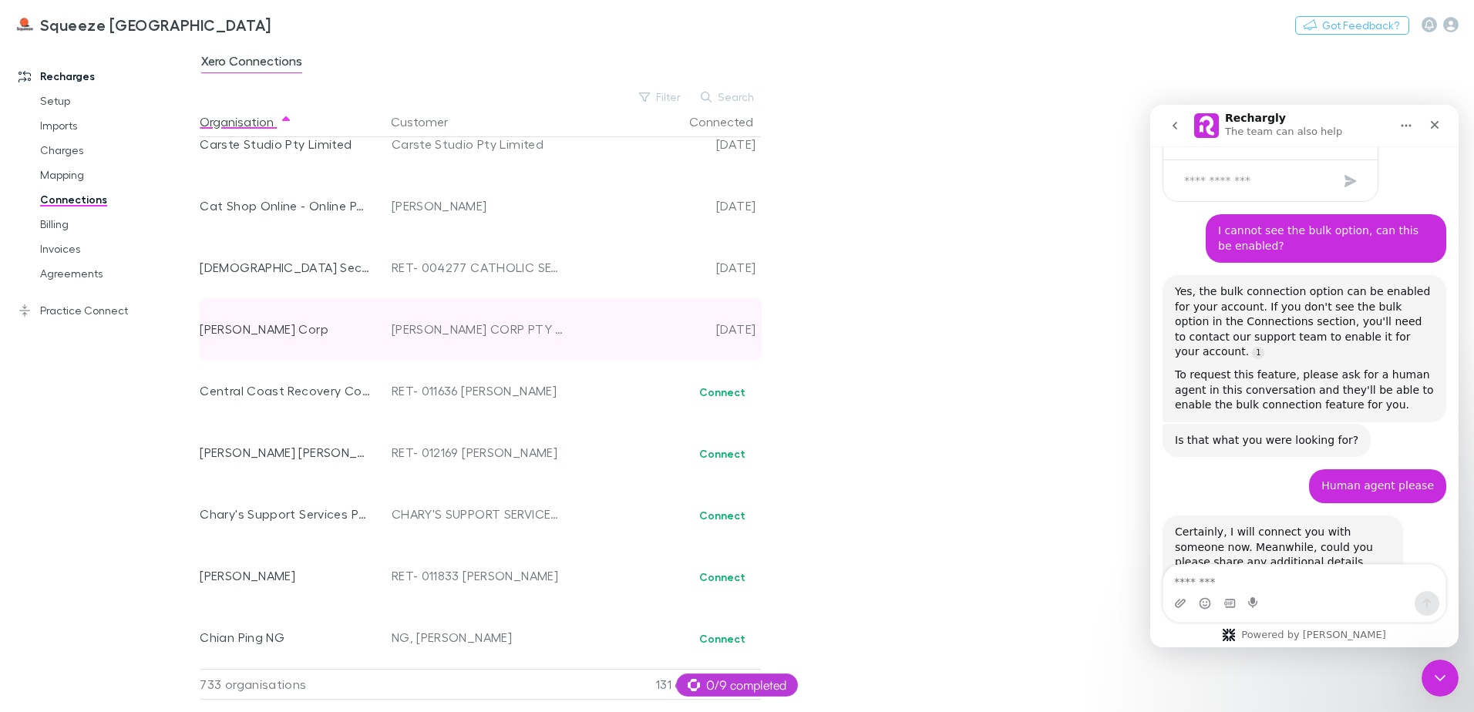
click at [237, 322] on div "[PERSON_NAME] Corp" at bounding box center [285, 329] width 170 height 62
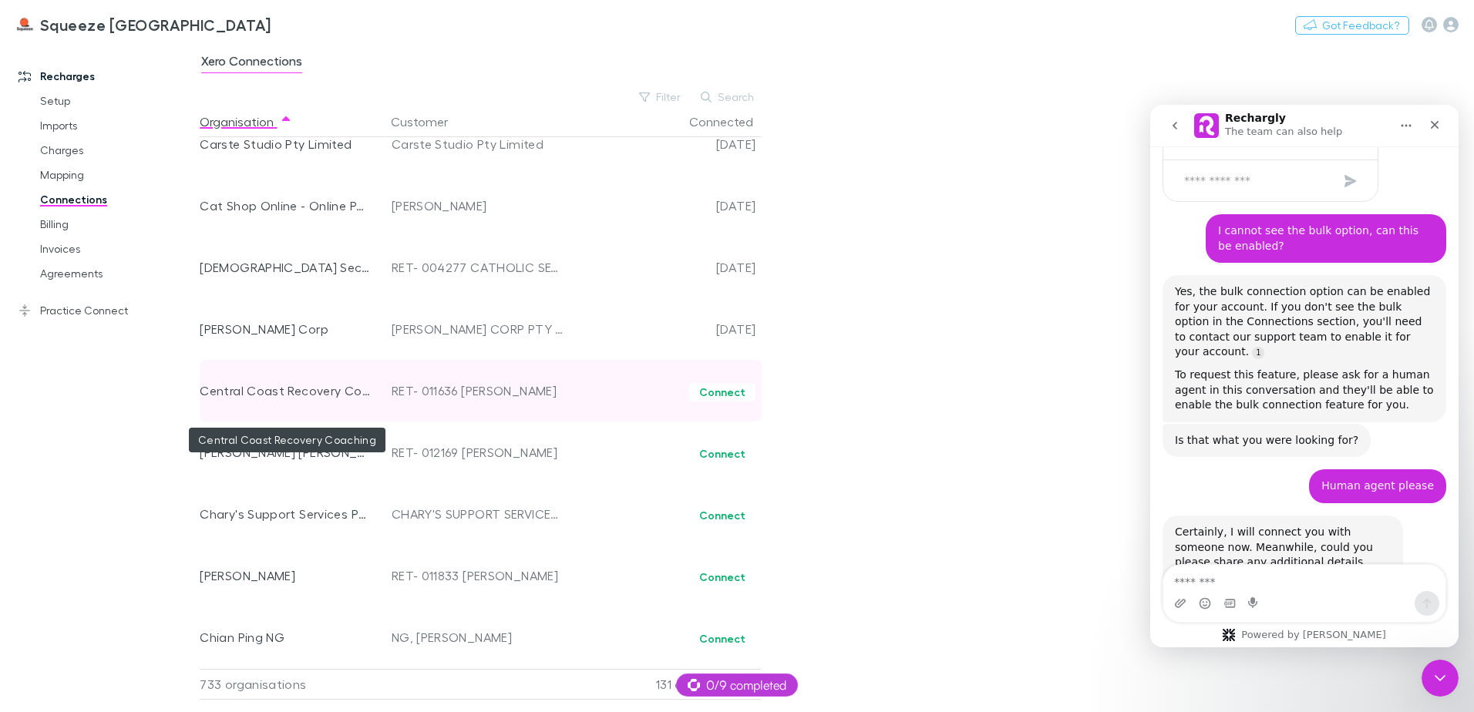
click at [284, 392] on div "Central Coast Recovery Coaching" at bounding box center [285, 391] width 170 height 62
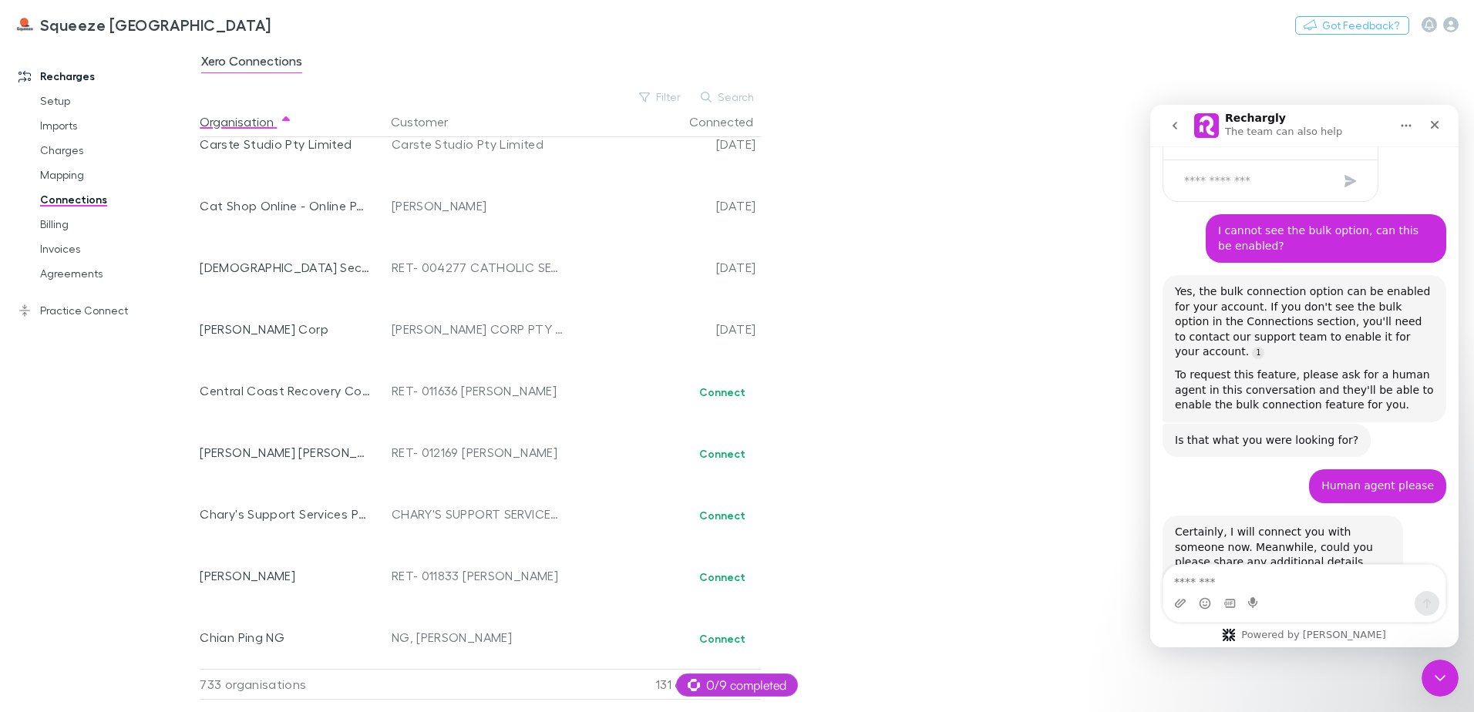
click at [1286, 603] on div "Intercom messenger" at bounding box center [1304, 603] width 282 height 25
click at [1273, 578] on textarea "Message…" at bounding box center [1304, 578] width 282 height 26
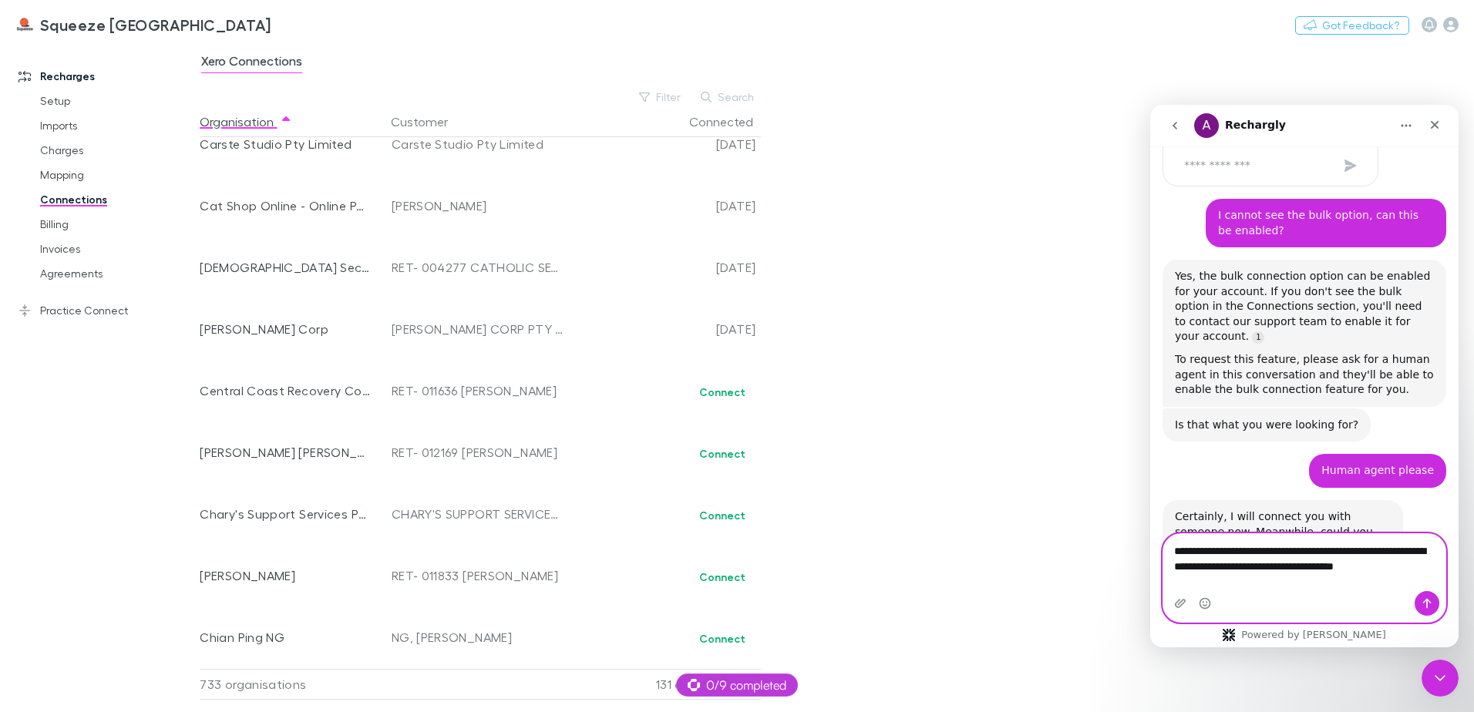
scroll to position [882, 0]
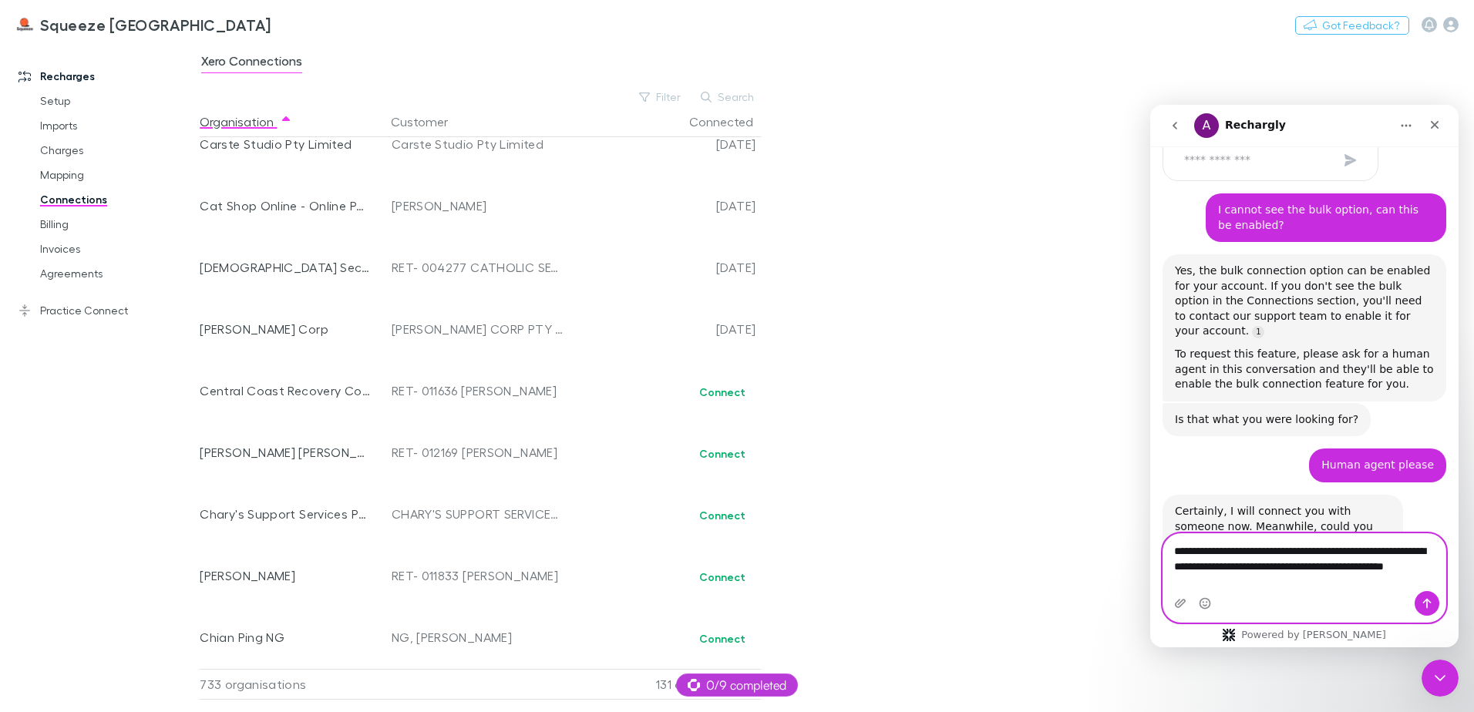
type textarea "**********"
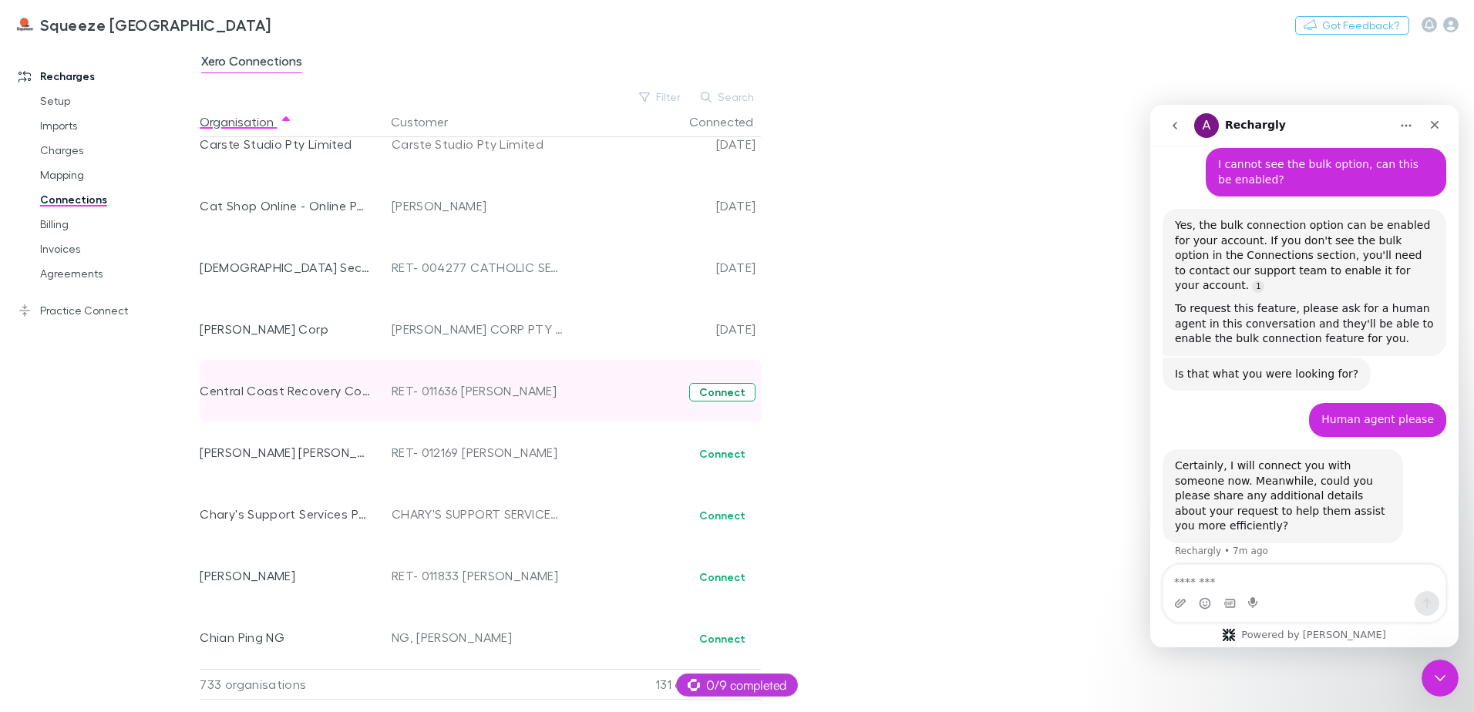
click at [728, 397] on button "Connect" at bounding box center [722, 392] width 66 height 19
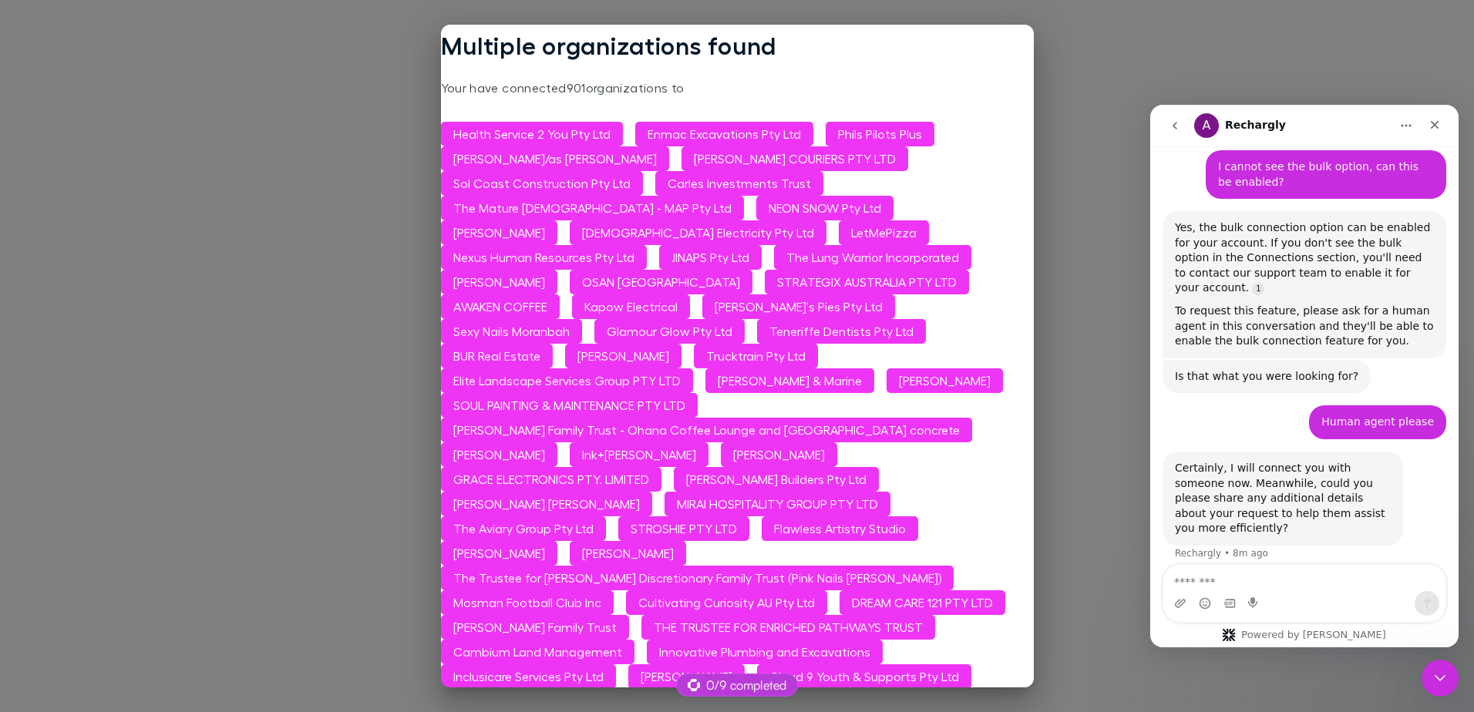
click at [824, 86] on p "Your have connected 901 organizations to" at bounding box center [737, 88] width 593 height 19
click at [962, 82] on p "Your have connected 901 organizations to" at bounding box center [737, 88] width 593 height 19
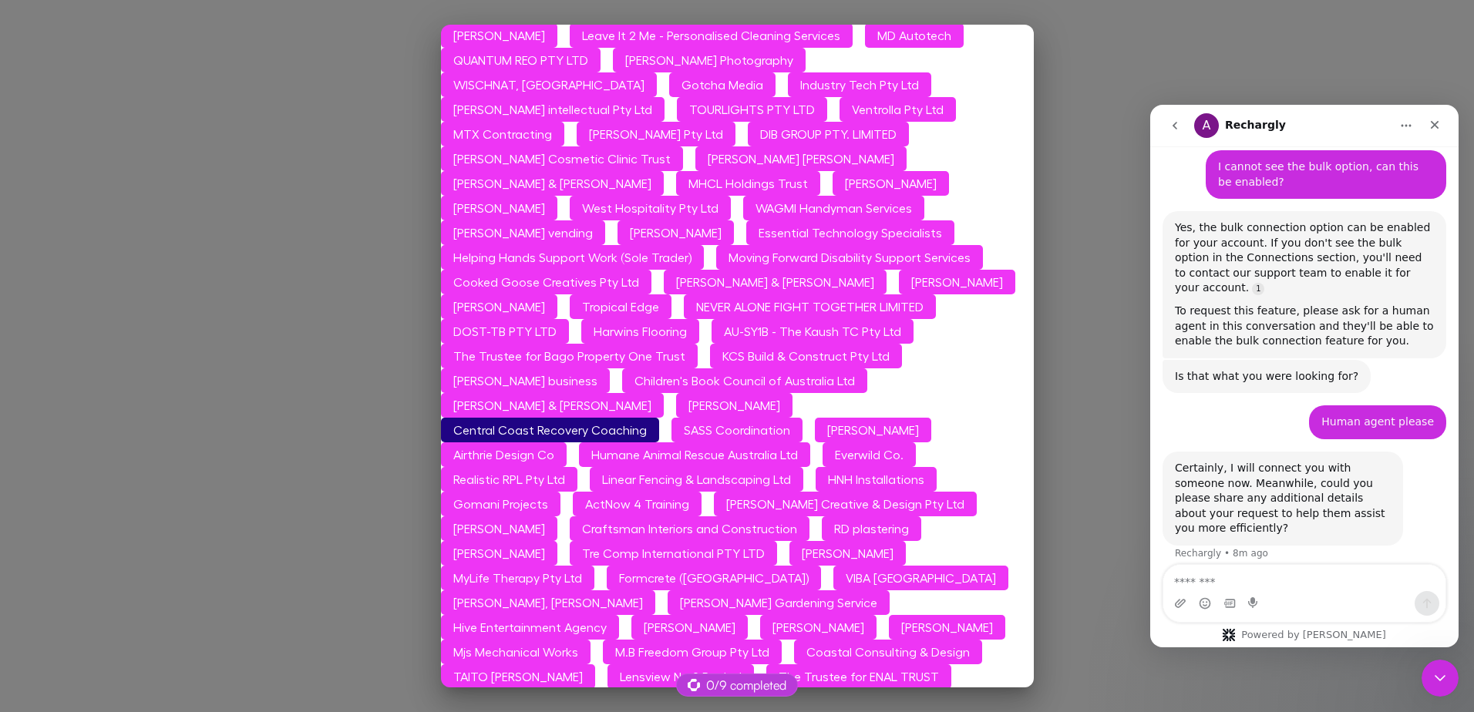
click at [659, 418] on button "Central Coast Recovery Coaching" at bounding box center [550, 430] width 218 height 25
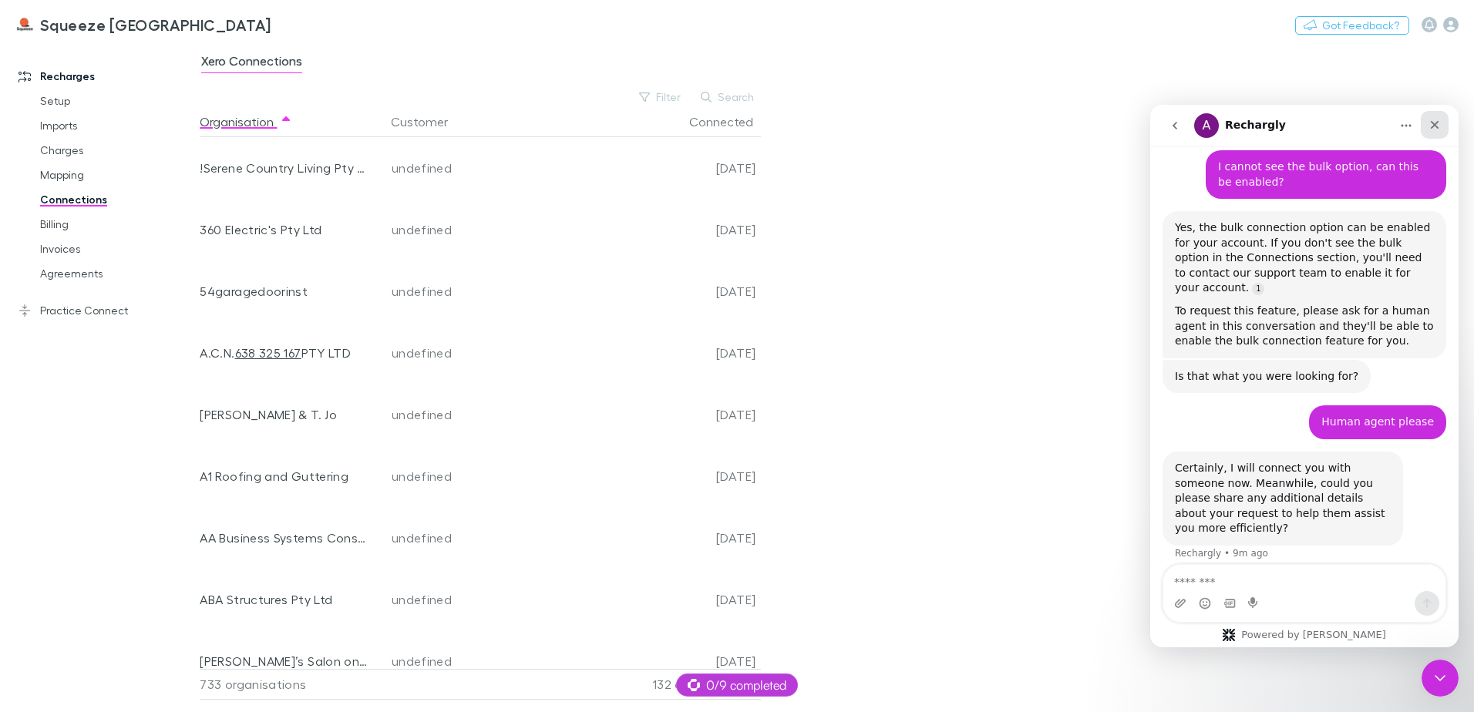
click at [1439, 126] on icon "Close" at bounding box center [1434, 125] width 12 height 12
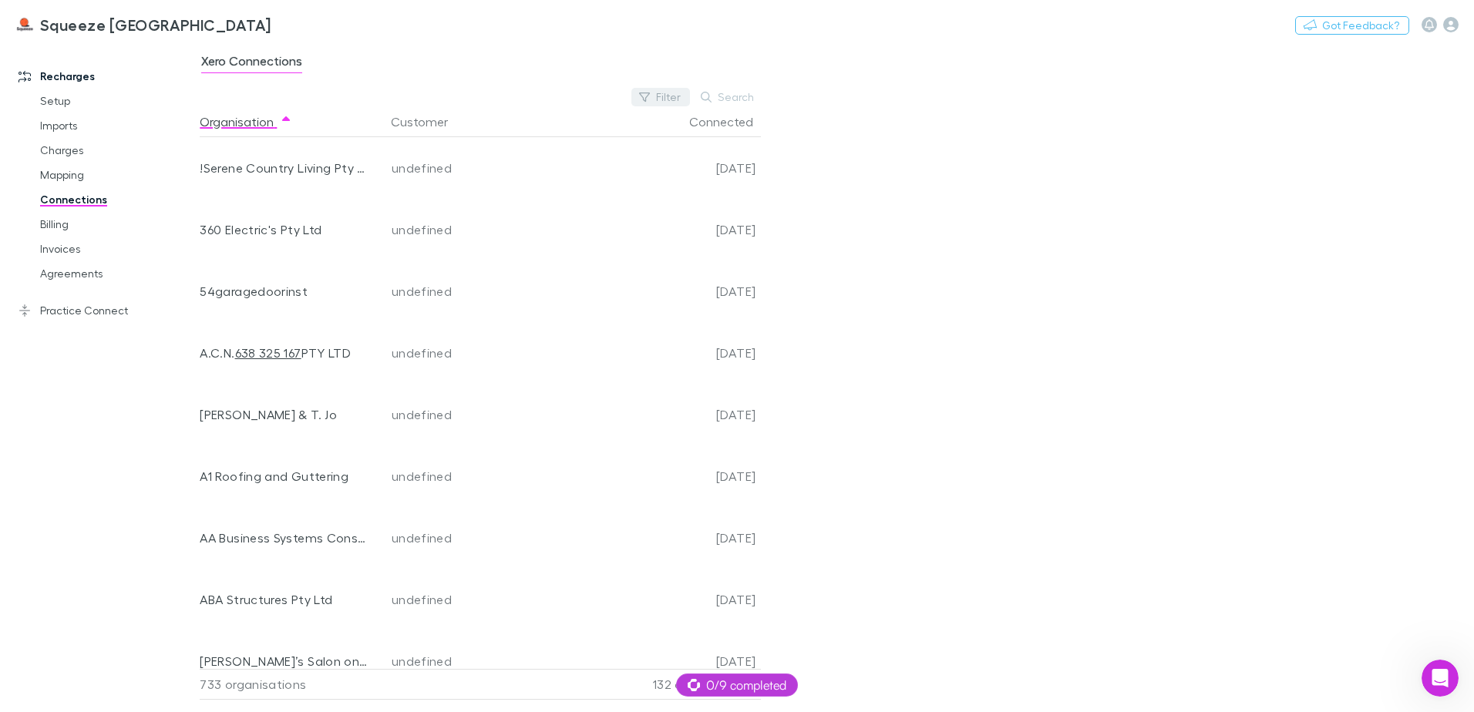
scroll to position [927, 0]
click at [650, 99] on icon "button" at bounding box center [644, 97] width 11 height 11
click at [514, 192] on li "No" at bounding box center [557, 197] width 268 height 25
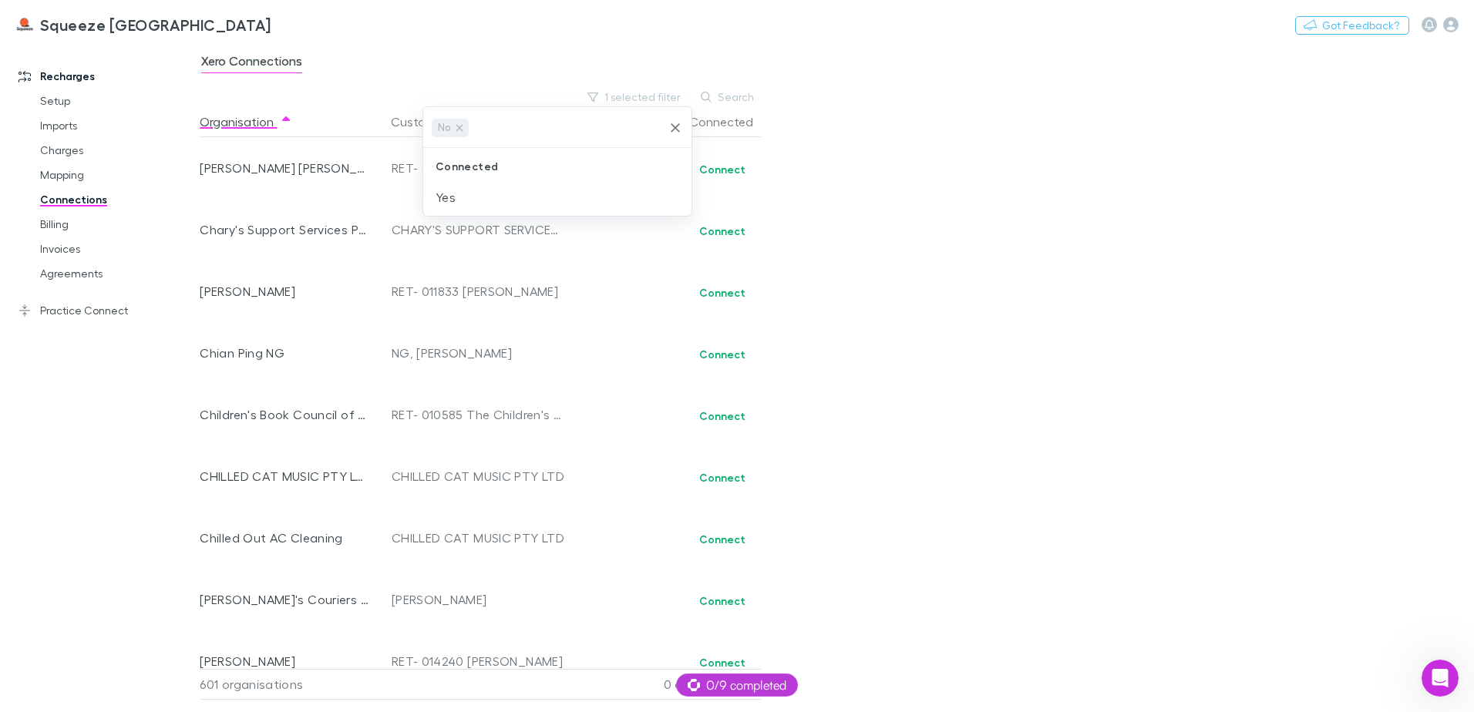
click at [920, 188] on div at bounding box center [737, 356] width 1474 height 712
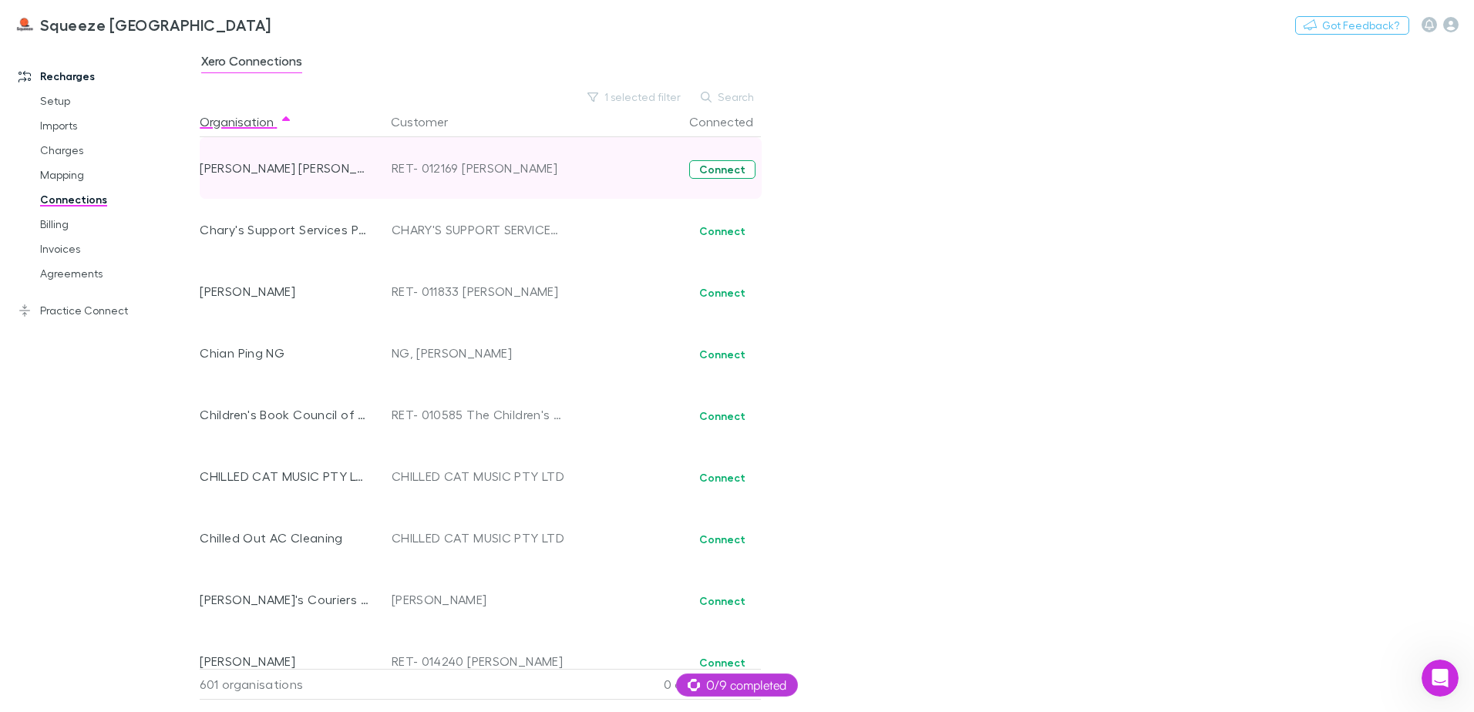
click at [718, 170] on button "Connect" at bounding box center [722, 169] width 66 height 19
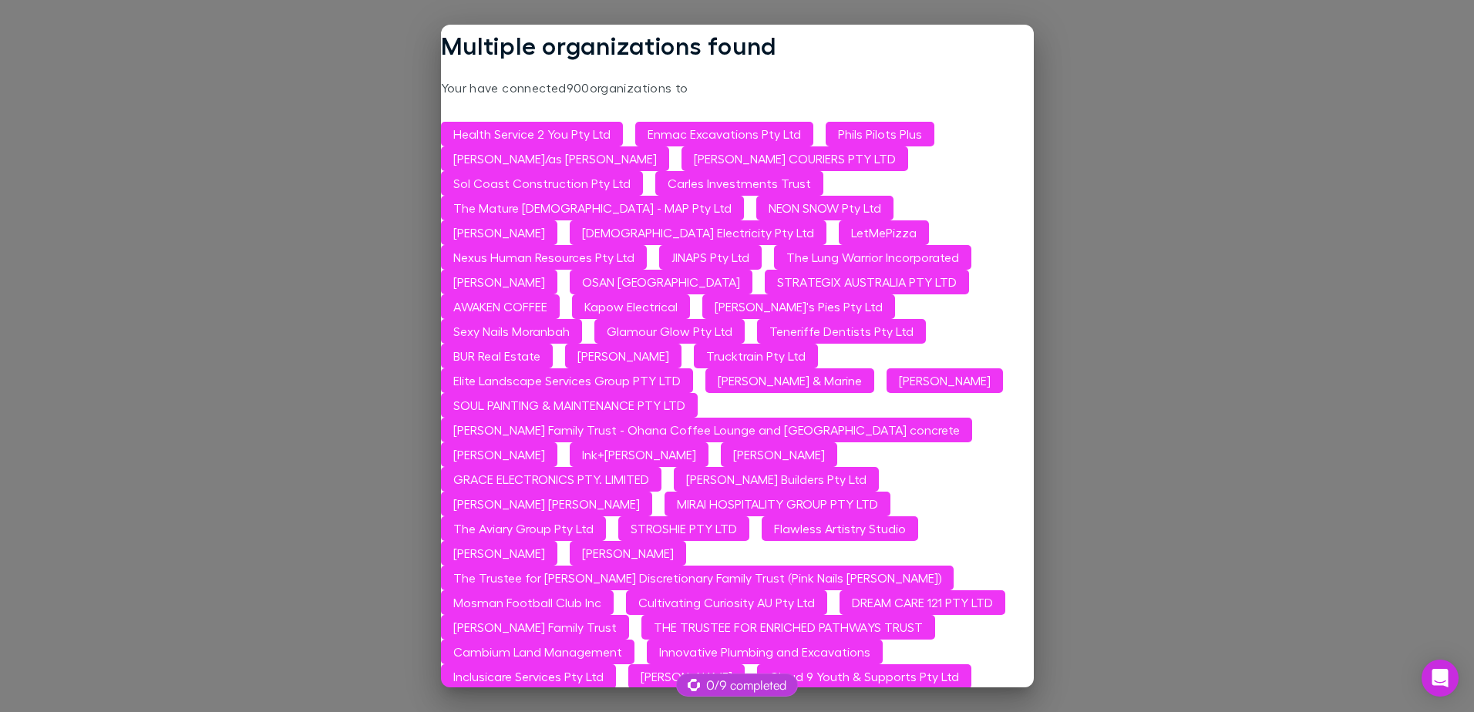
click at [528, 285] on button "[PERSON_NAME]" at bounding box center [499, 282] width 116 height 25
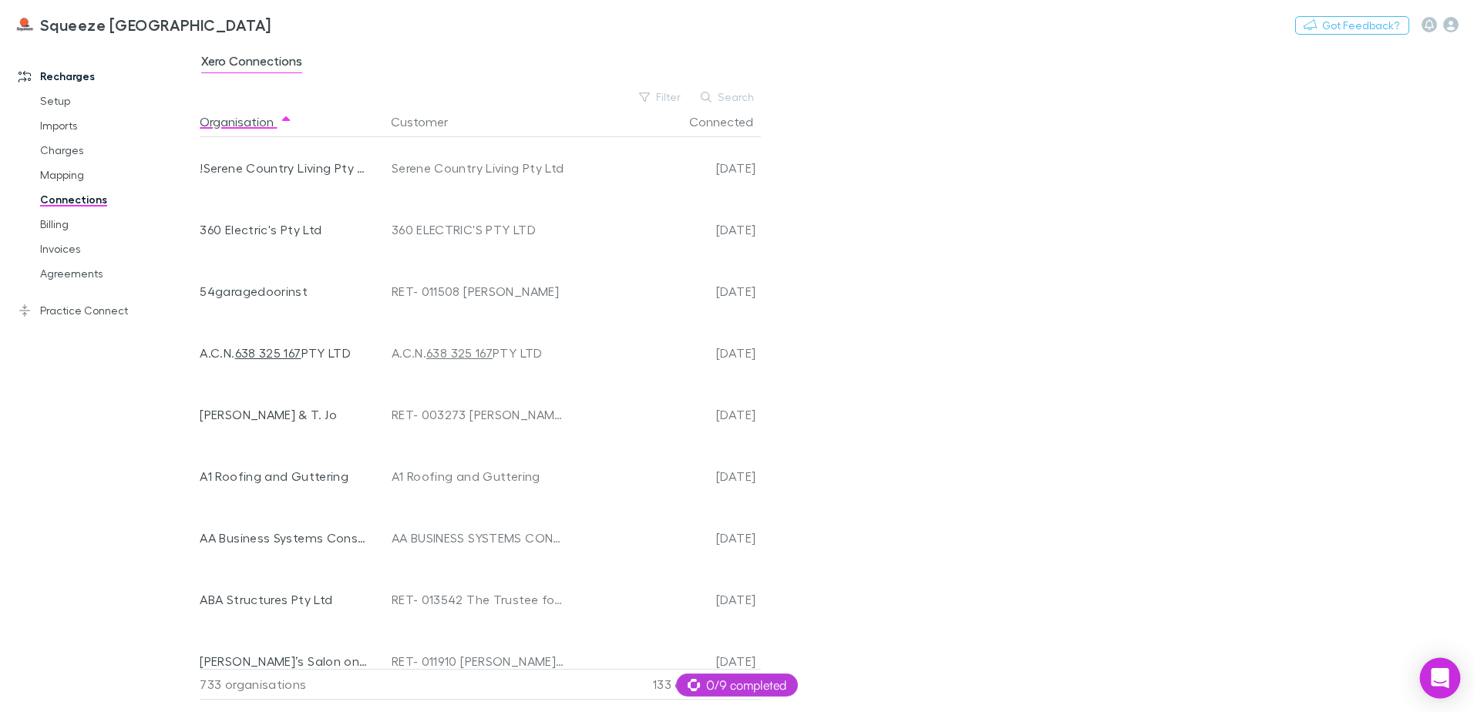
click at [1431, 668] on div "Open Intercom Messenger" at bounding box center [1440, 678] width 41 height 41
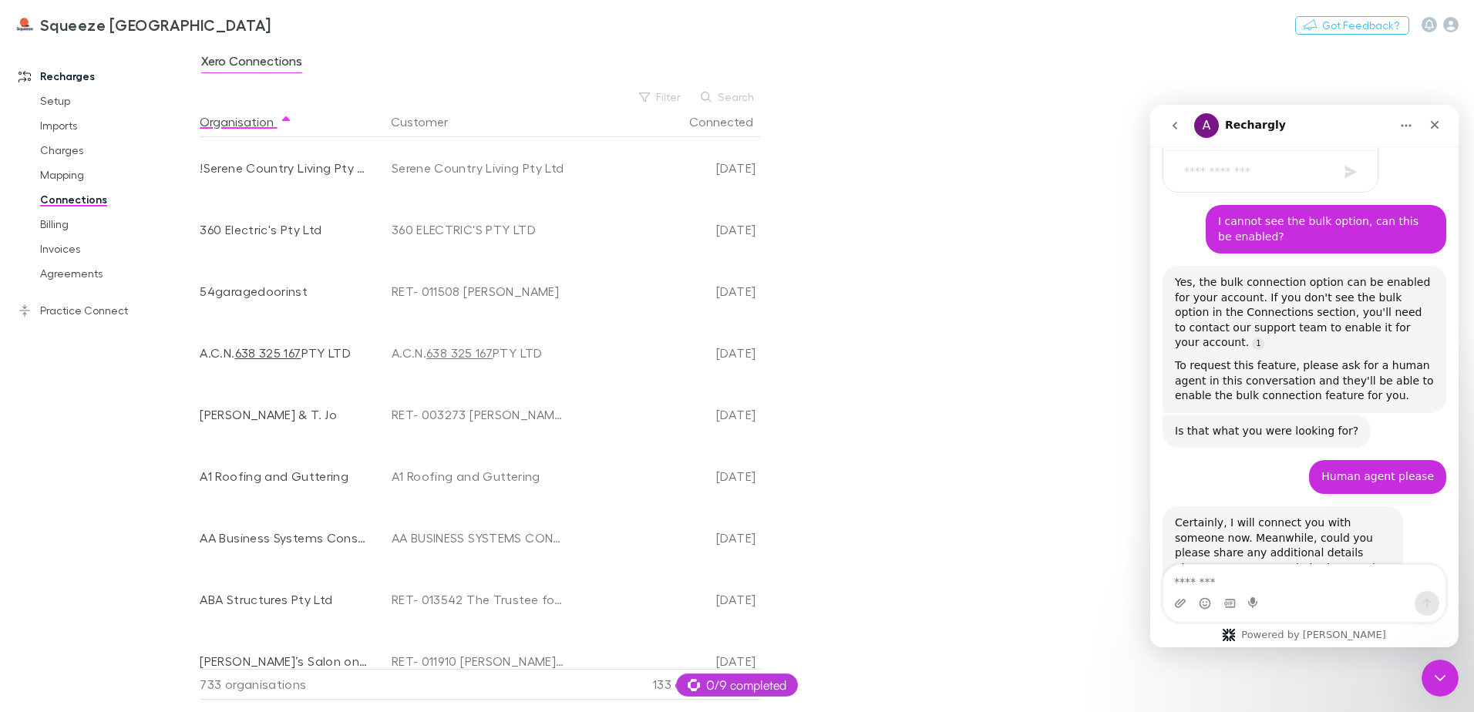
scroll to position [927, 0]
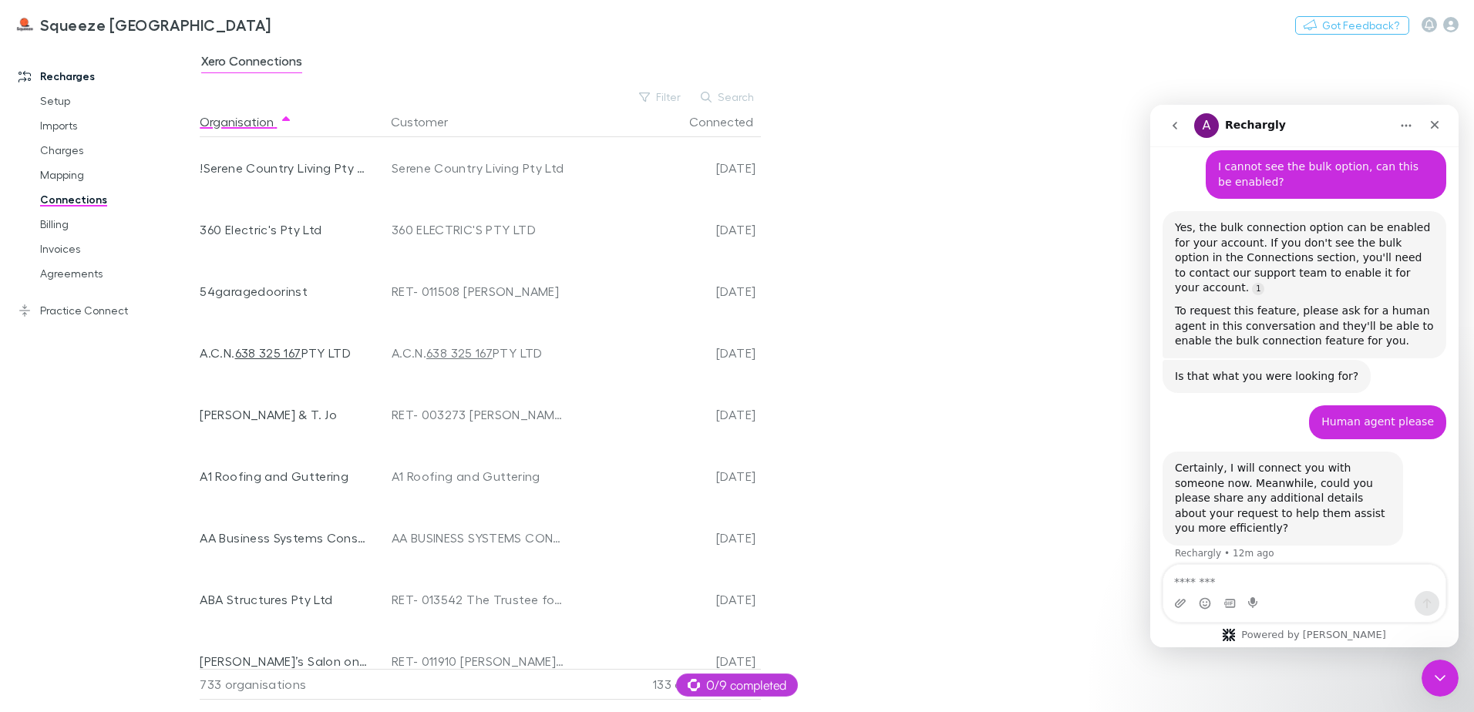
click at [1230, 664] on div "Squeeze • 11m ago" at bounding box center [1264, 664] width 93 height 0
click at [1223, 580] on textarea "Message…" at bounding box center [1304, 578] width 282 height 26
type textarea "**********"
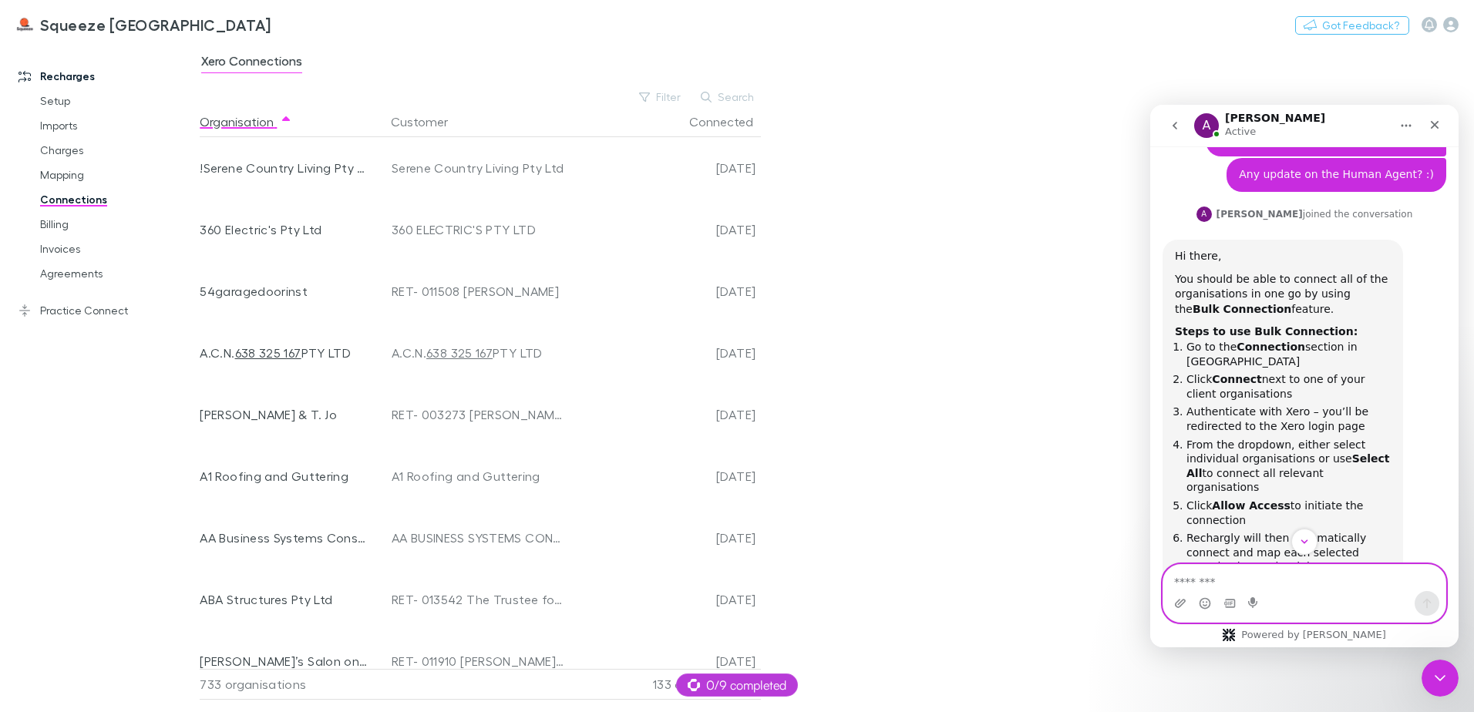
scroll to position [1485, 0]
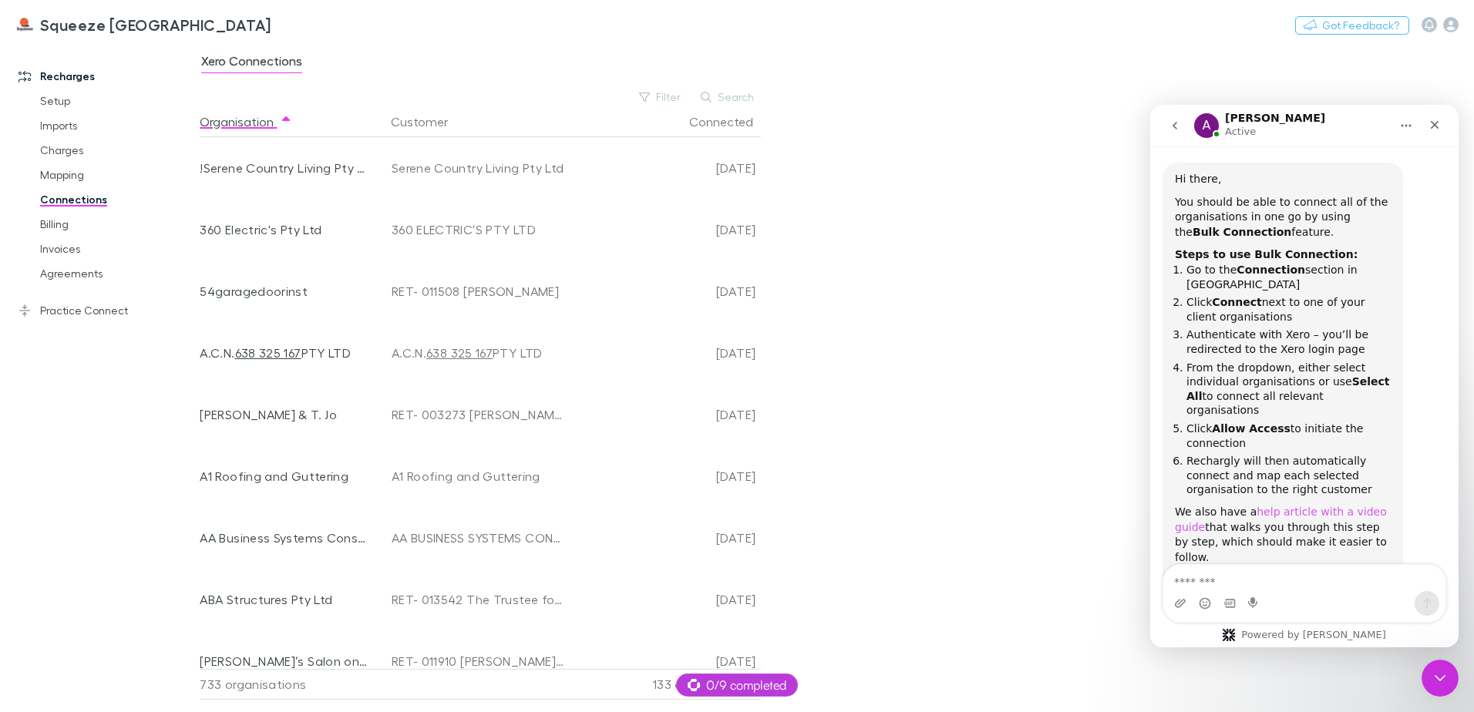
click at [1304, 506] on link "help article with a video guide" at bounding box center [1281, 520] width 212 height 28
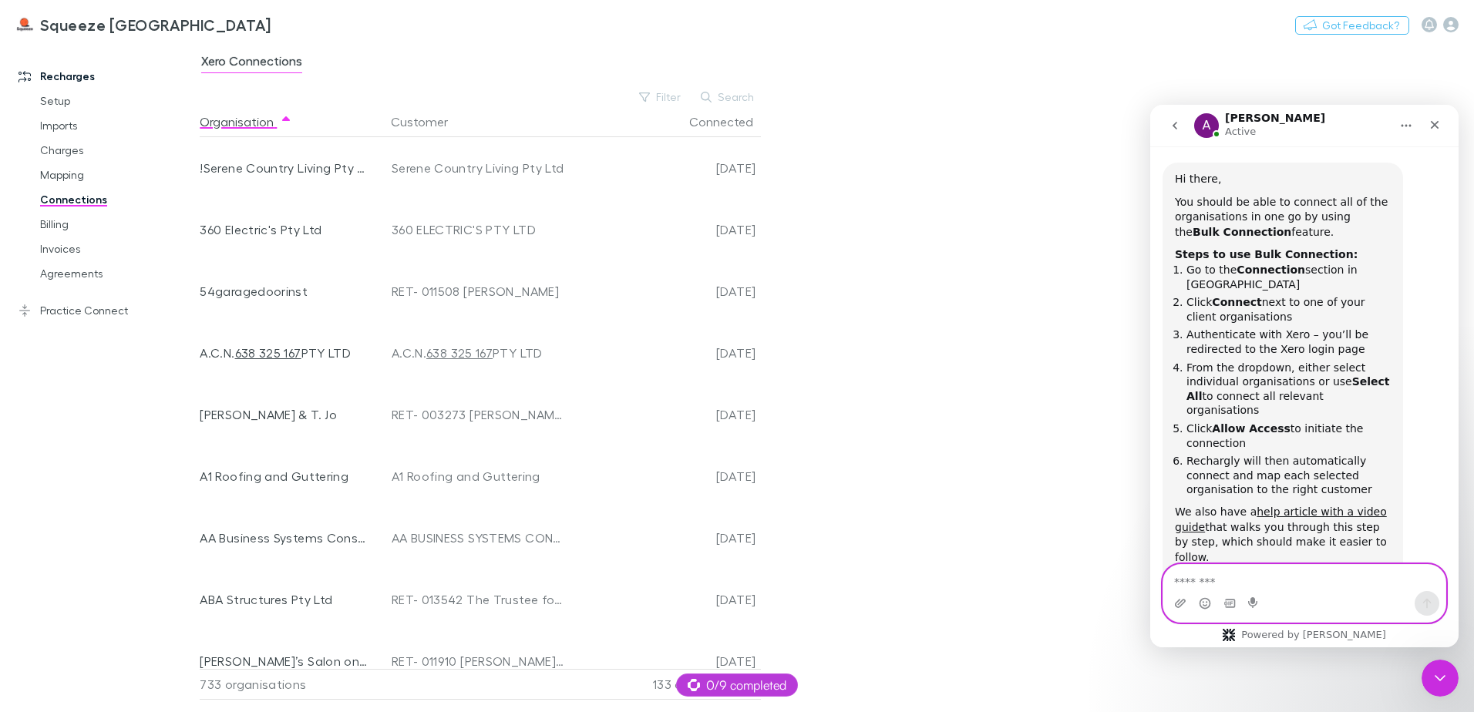
click at [1230, 577] on textarea "Message…" at bounding box center [1304, 578] width 282 height 26
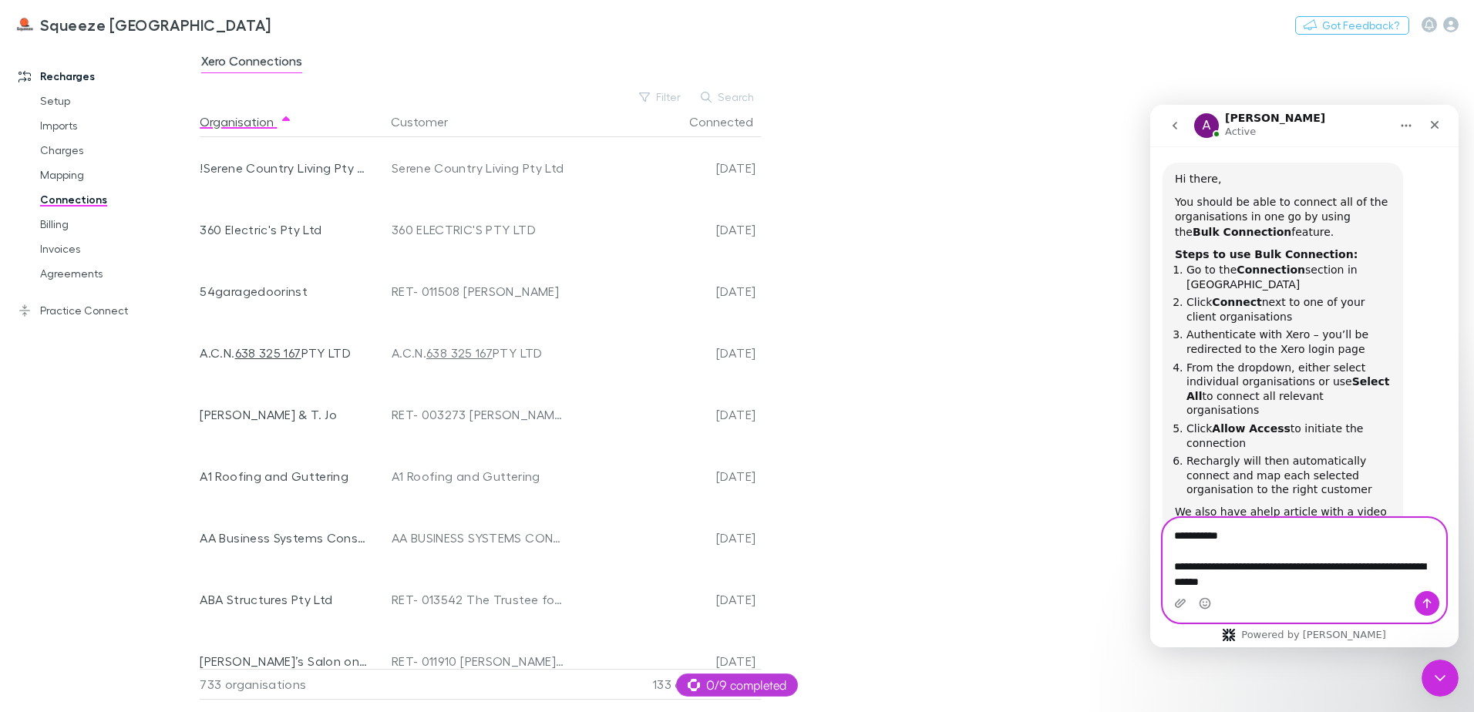
type textarea "**********"
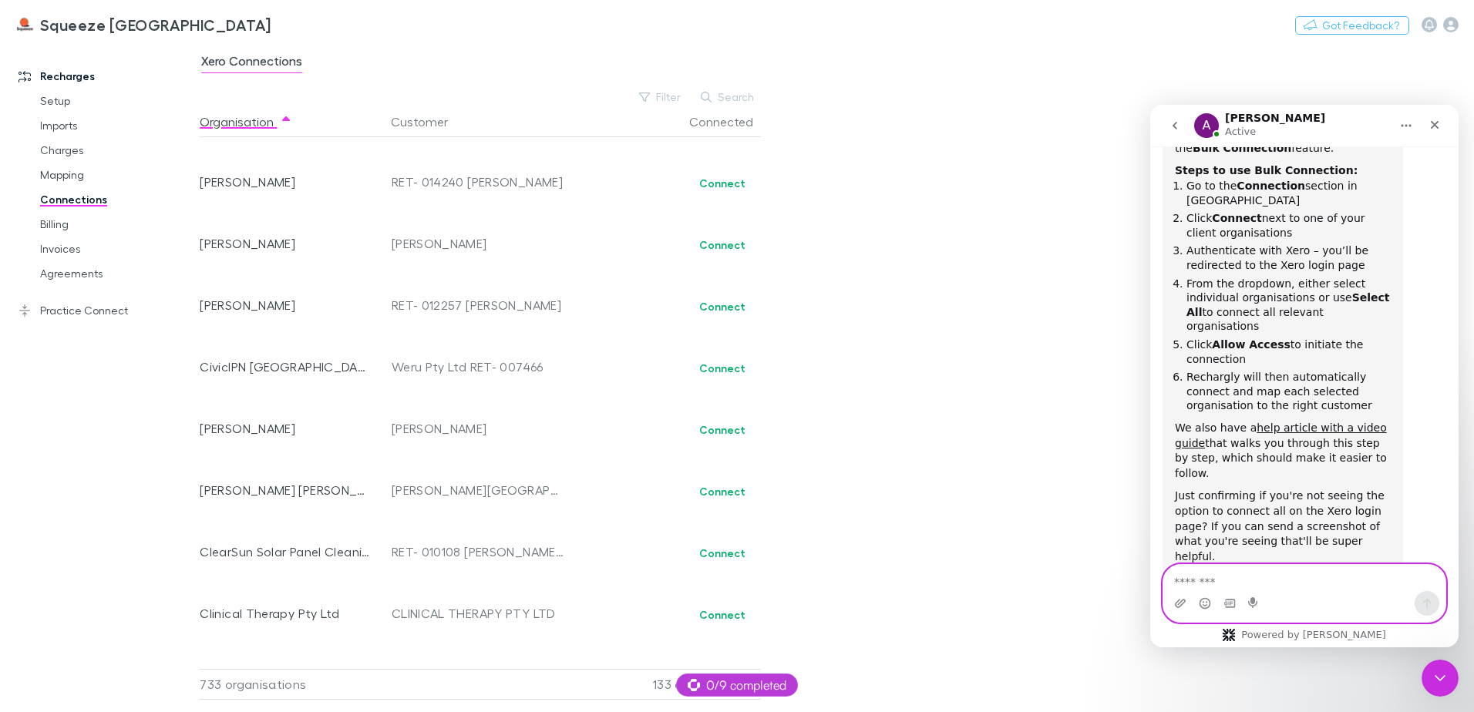
scroll to position [8565, 0]
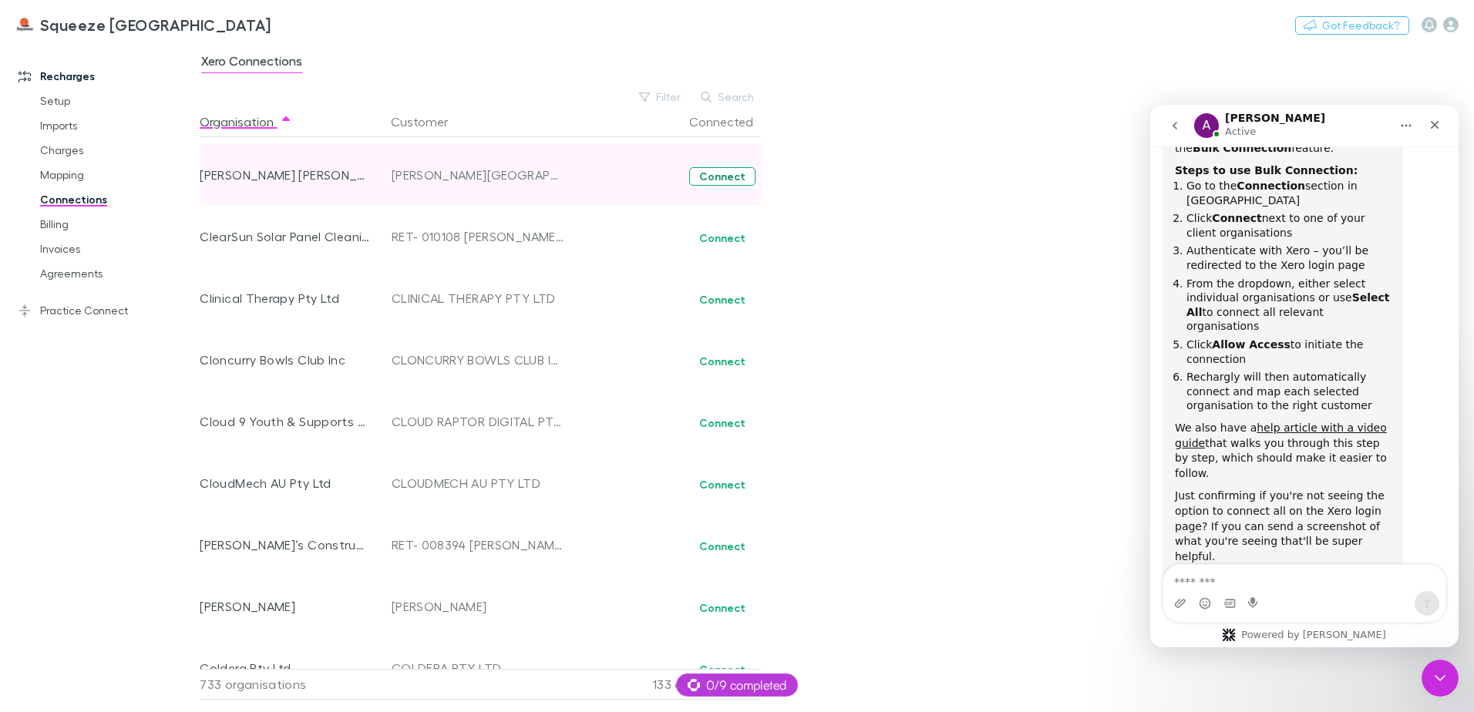
click at [710, 178] on button "Connect" at bounding box center [722, 176] width 66 height 19
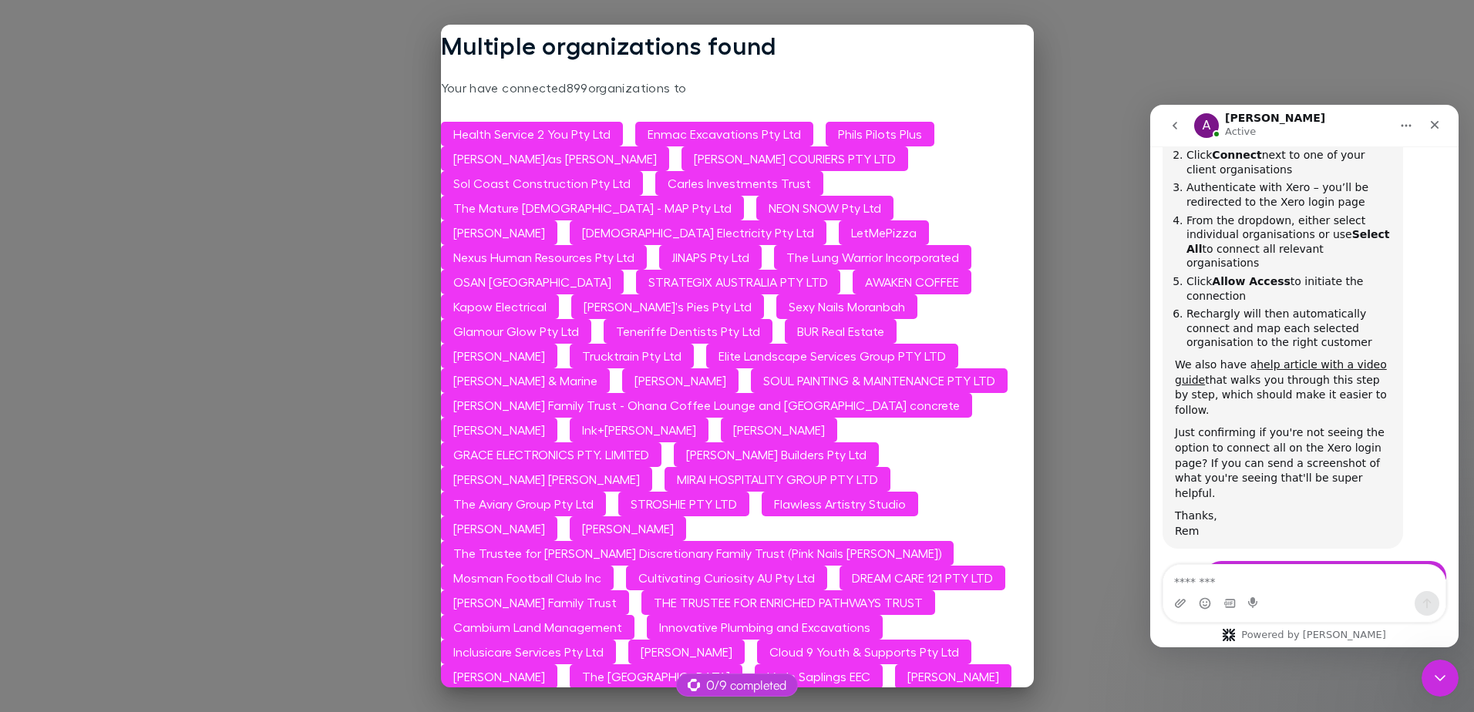
scroll to position [1645, 0]
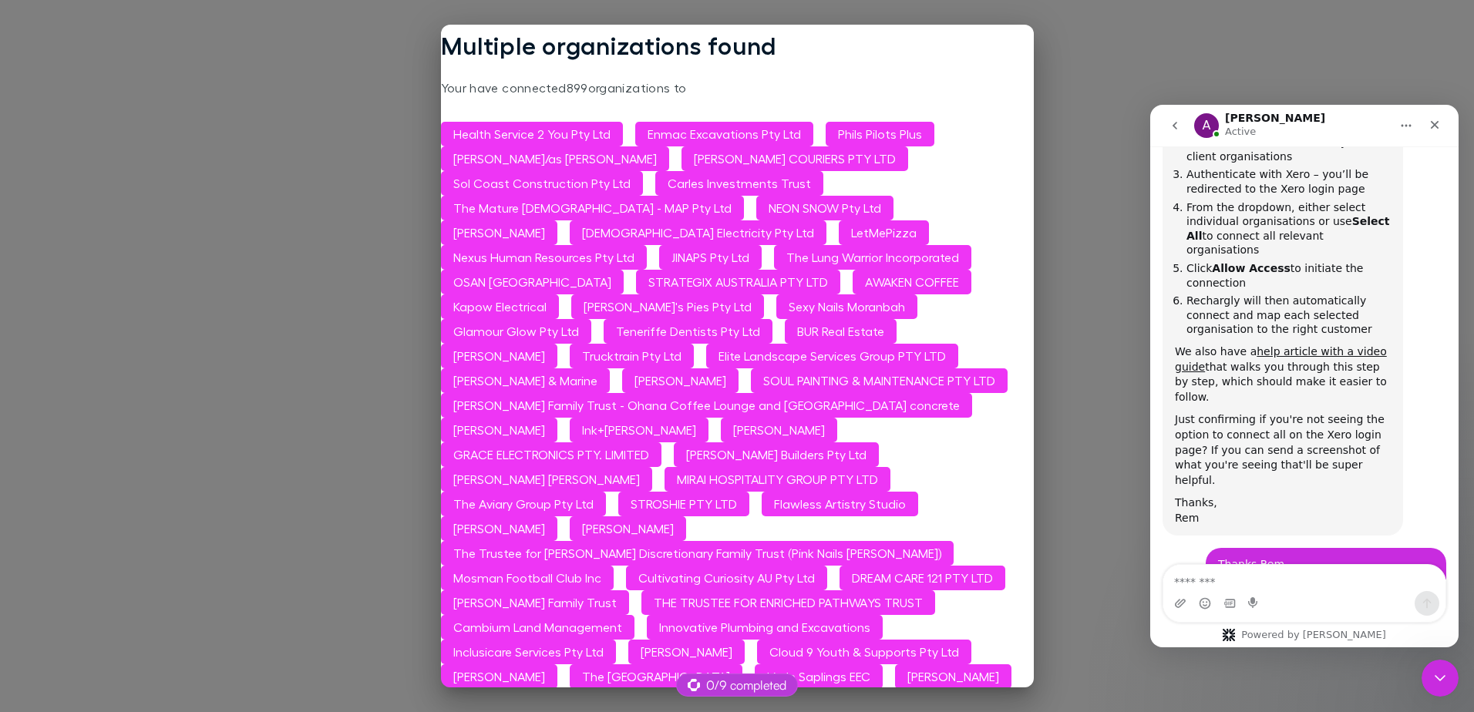
click at [1235, 597] on div "Intercom messenger" at bounding box center [1229, 603] width 12 height 25
click at [1221, 580] on textarea "Message…" at bounding box center [1304, 578] width 282 height 26
type textarea "**********"
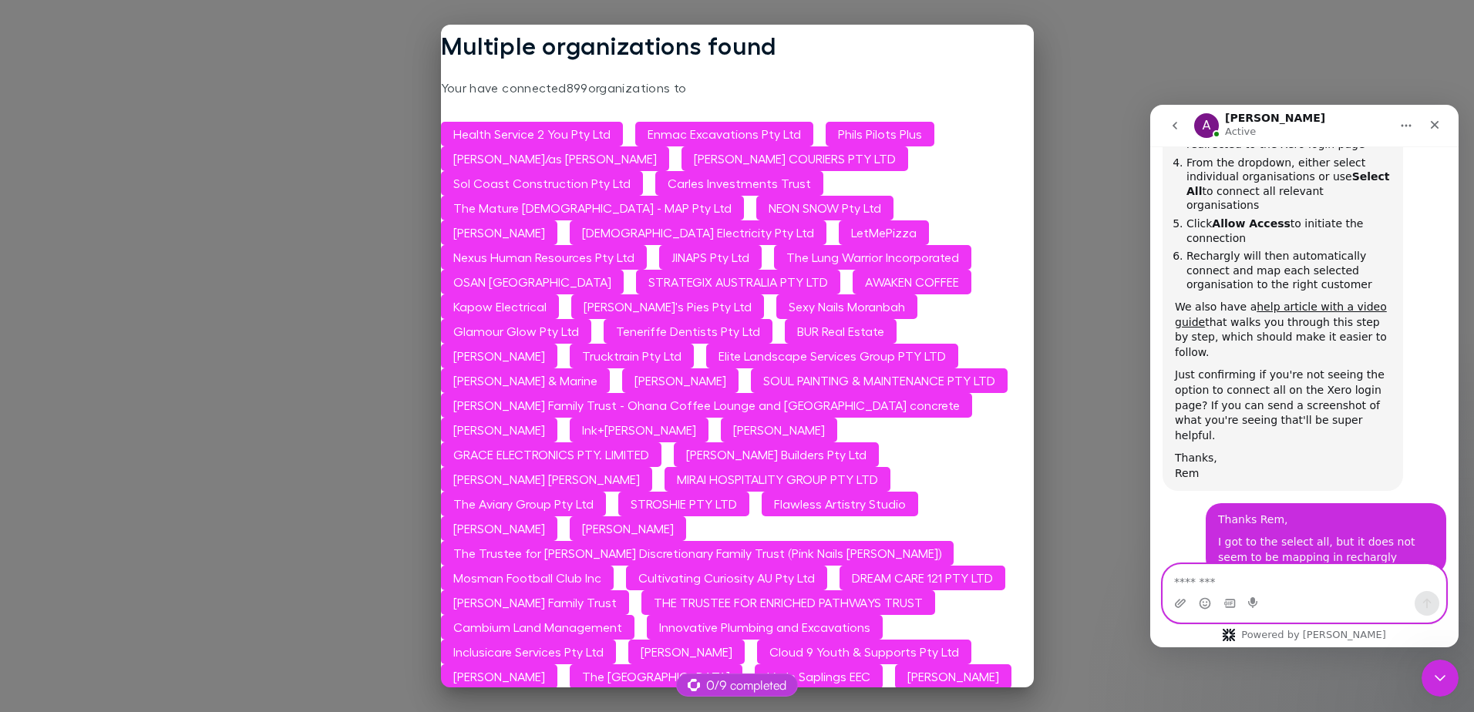
scroll to position [1691, 0]
drag, startPoint x: 1065, startPoint y: 66, endPoint x: 817, endPoint y: 104, distance: 250.4
click at [1065, 66] on div "Multiple organizations found Your have connected 899 organizations to Health Se…" at bounding box center [737, 356] width 1474 height 712
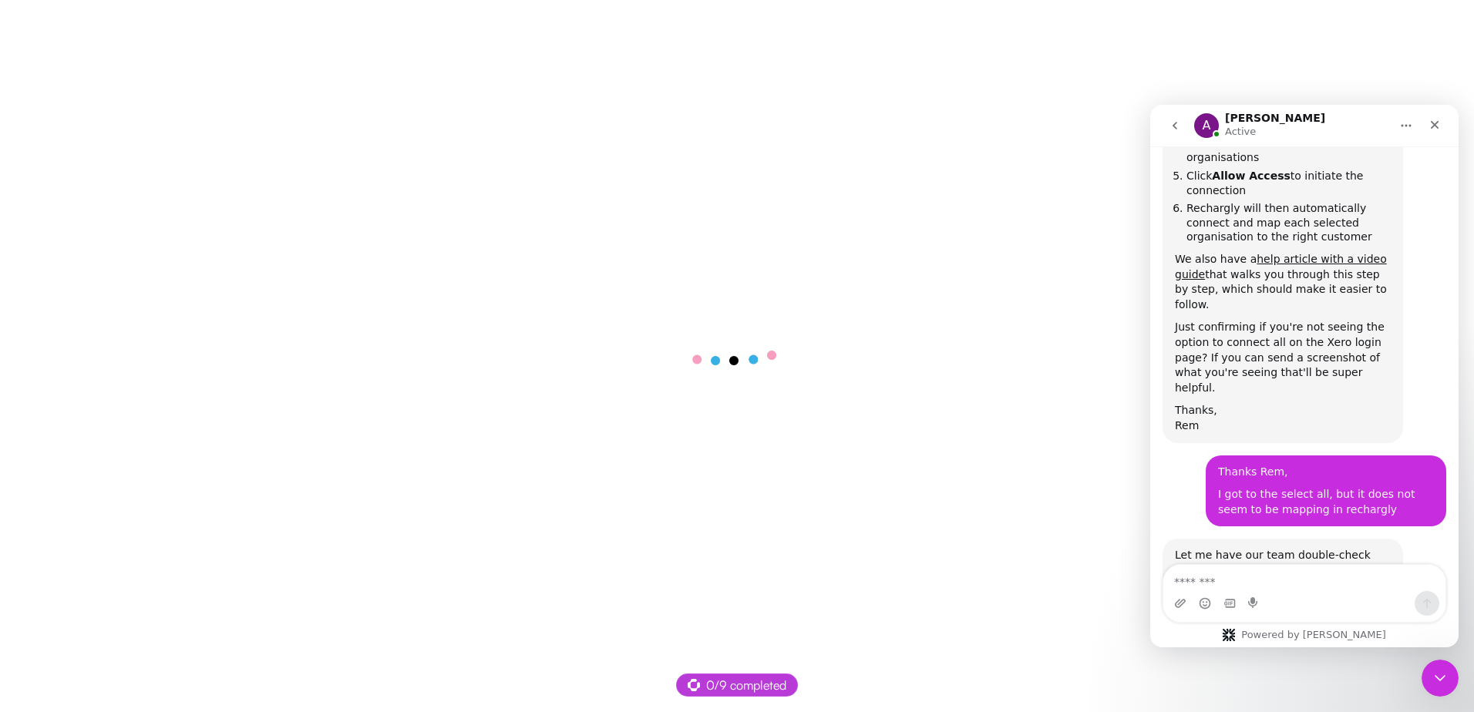
scroll to position [1737, 0]
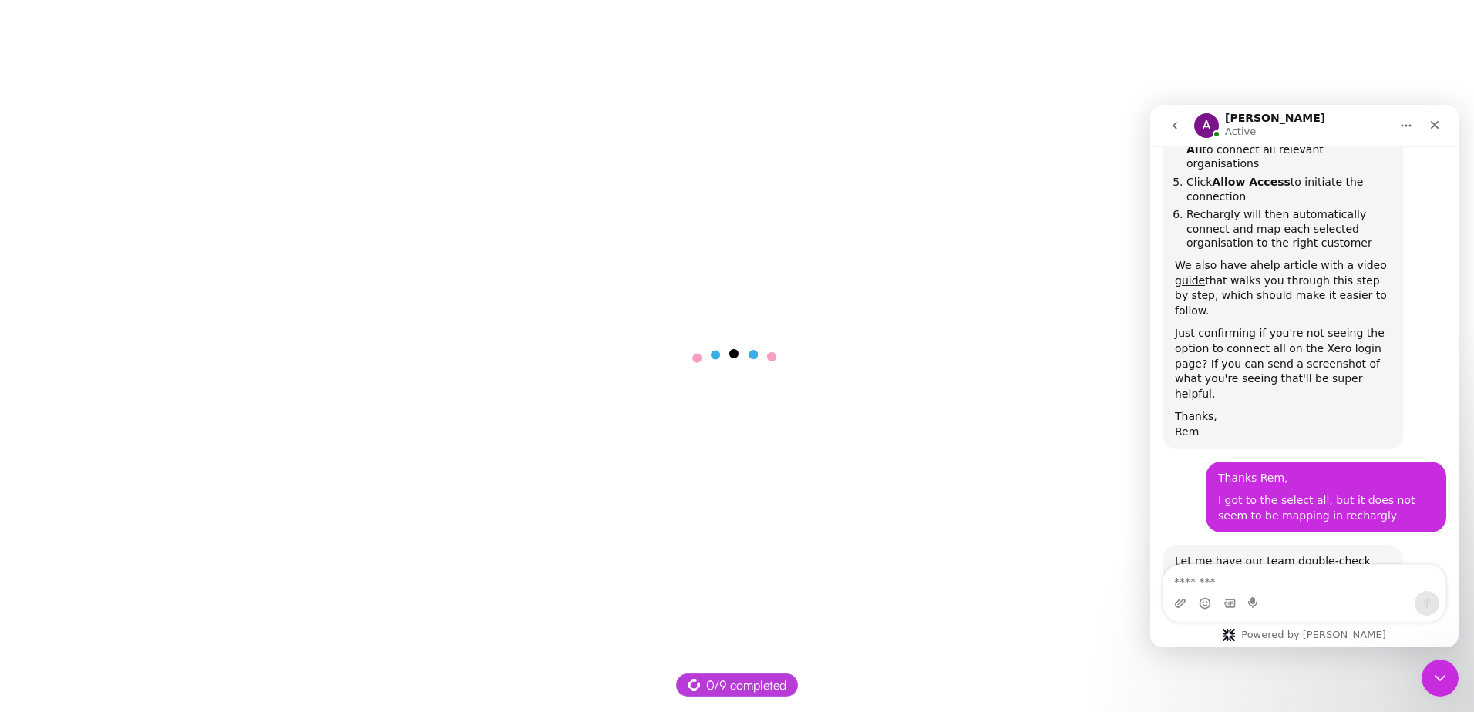
scroll to position [1737, 0]
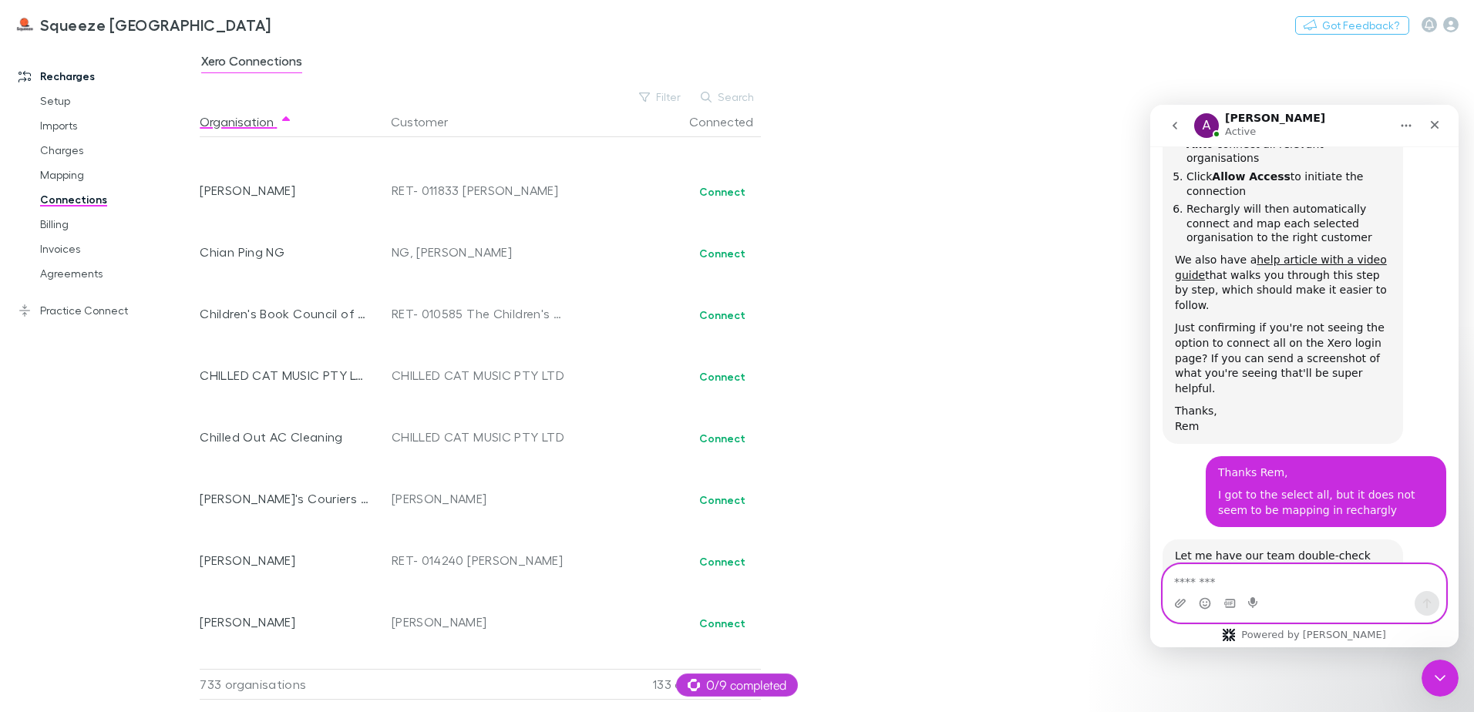
scroll to position [7332, 0]
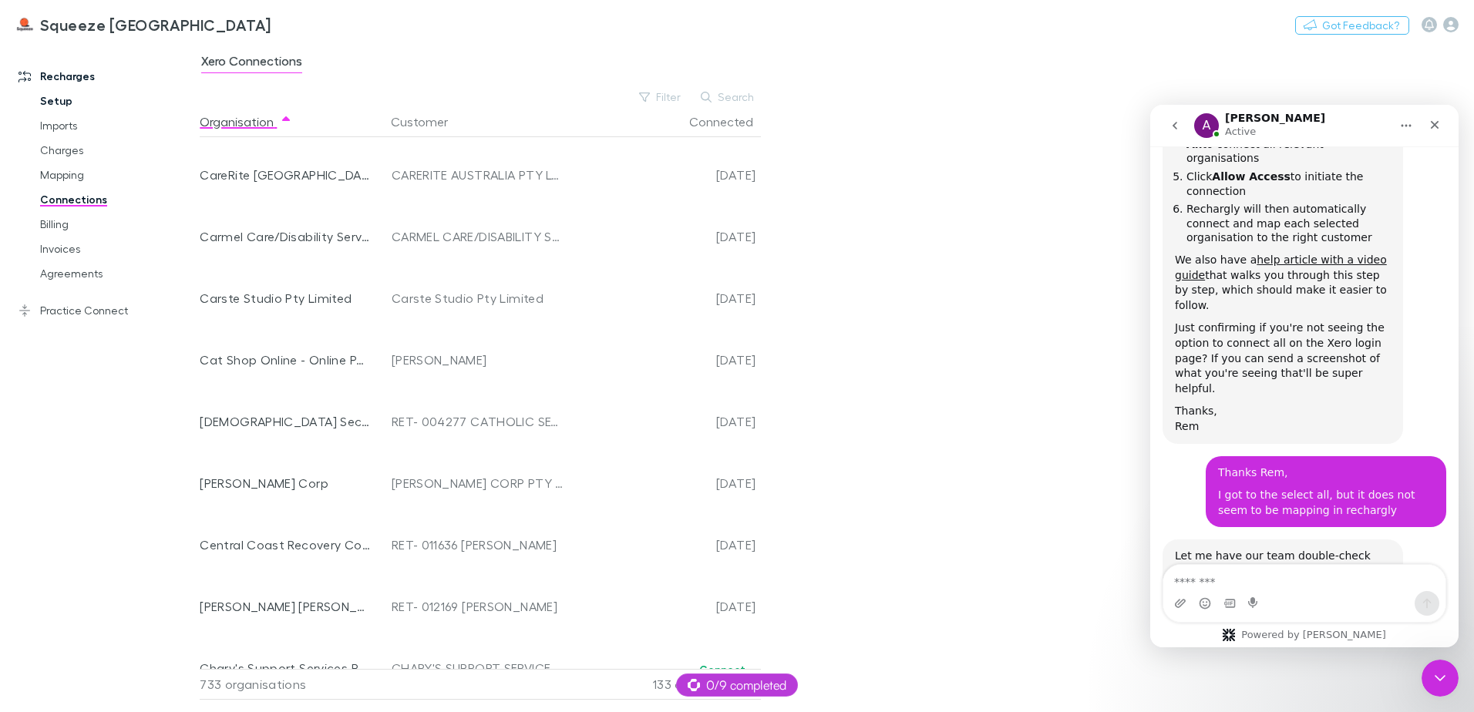
click at [67, 103] on link "Setup" at bounding box center [116, 101] width 183 height 25
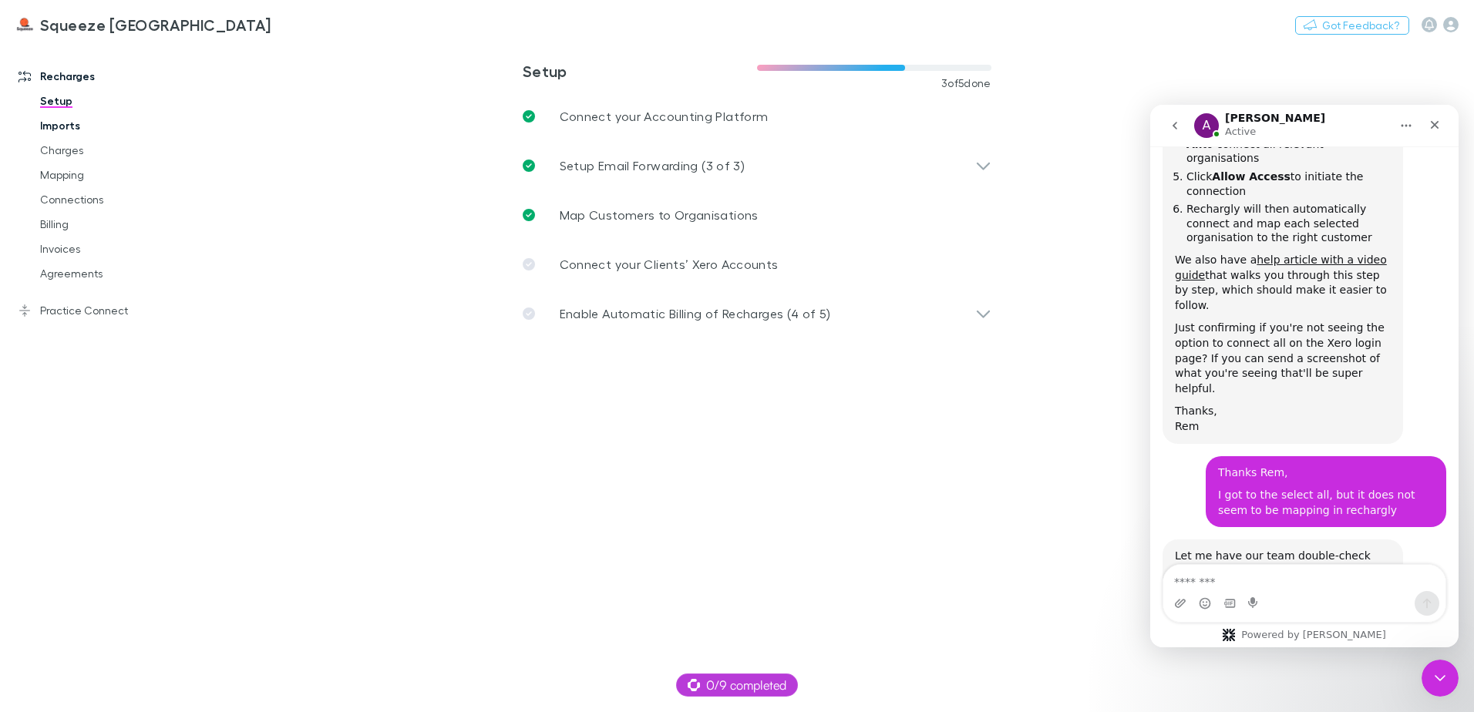
click at [82, 120] on link "Imports" at bounding box center [116, 125] width 183 height 25
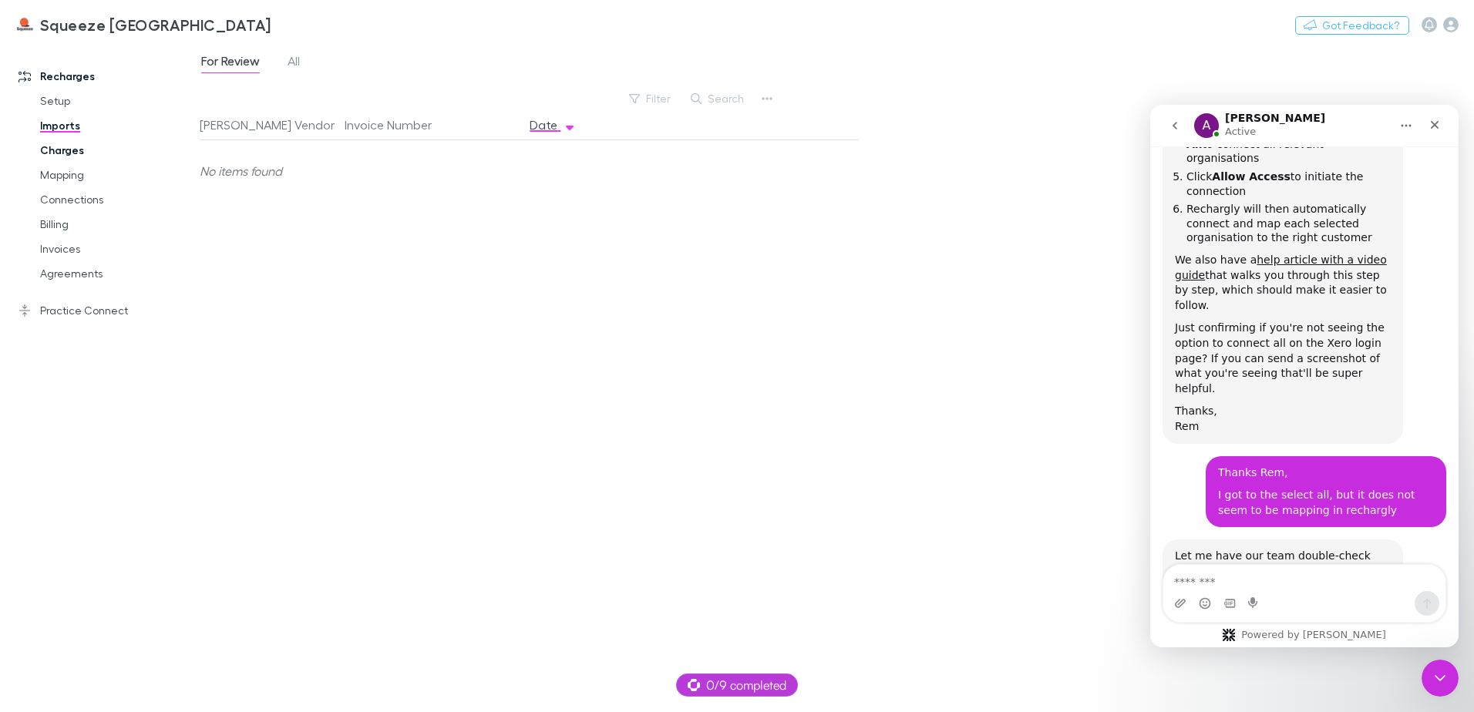
click at [66, 150] on link "Charges" at bounding box center [116, 150] width 183 height 25
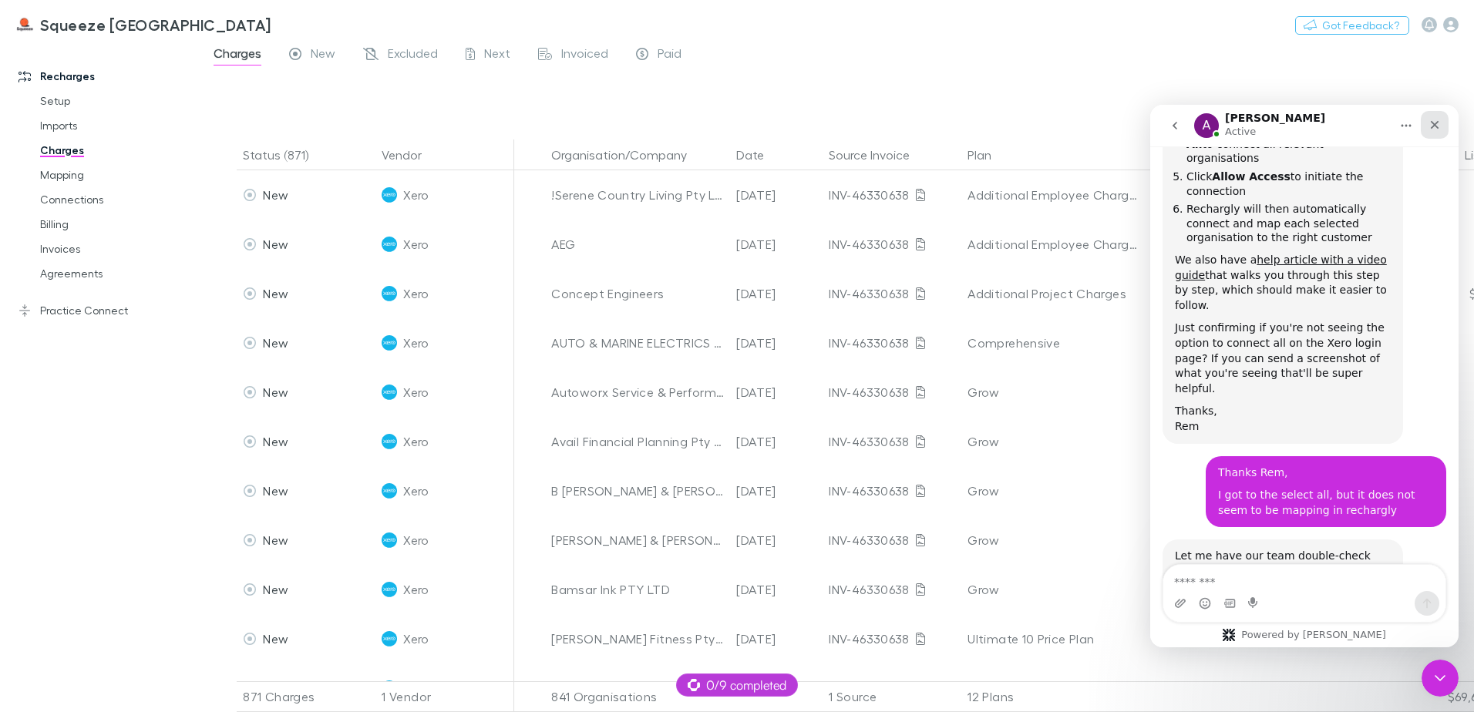
click at [1438, 126] on icon "Close" at bounding box center [1434, 125] width 12 height 12
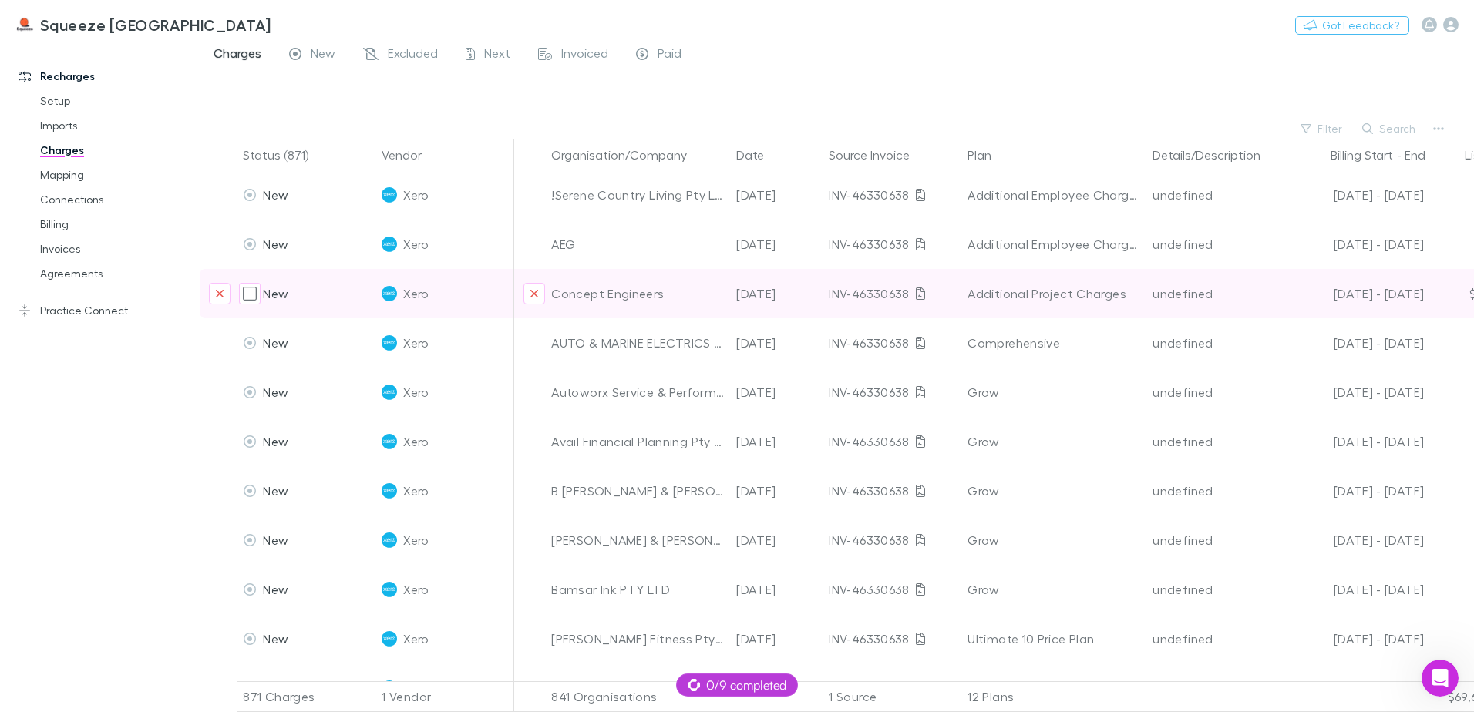
scroll to position [1737, 0]
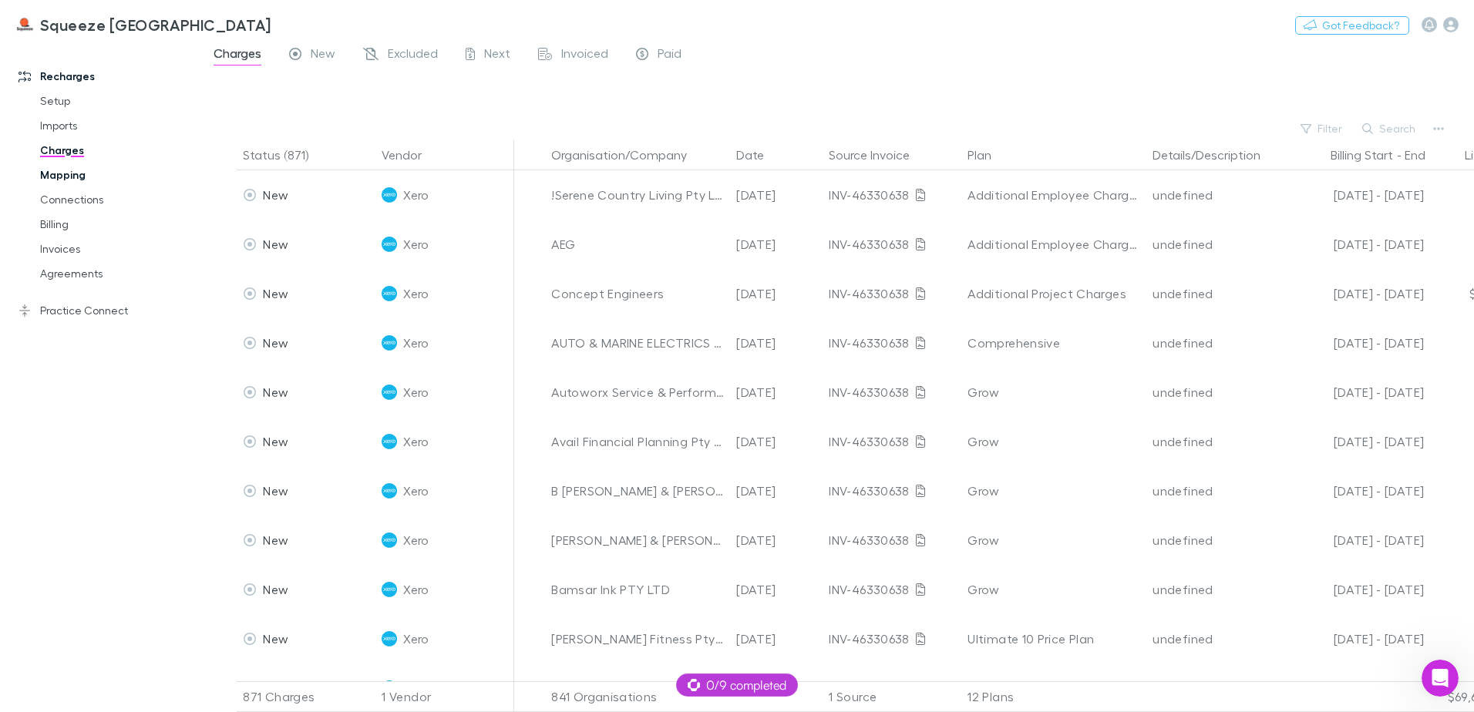
click at [85, 177] on link "Mapping" at bounding box center [116, 175] width 183 height 25
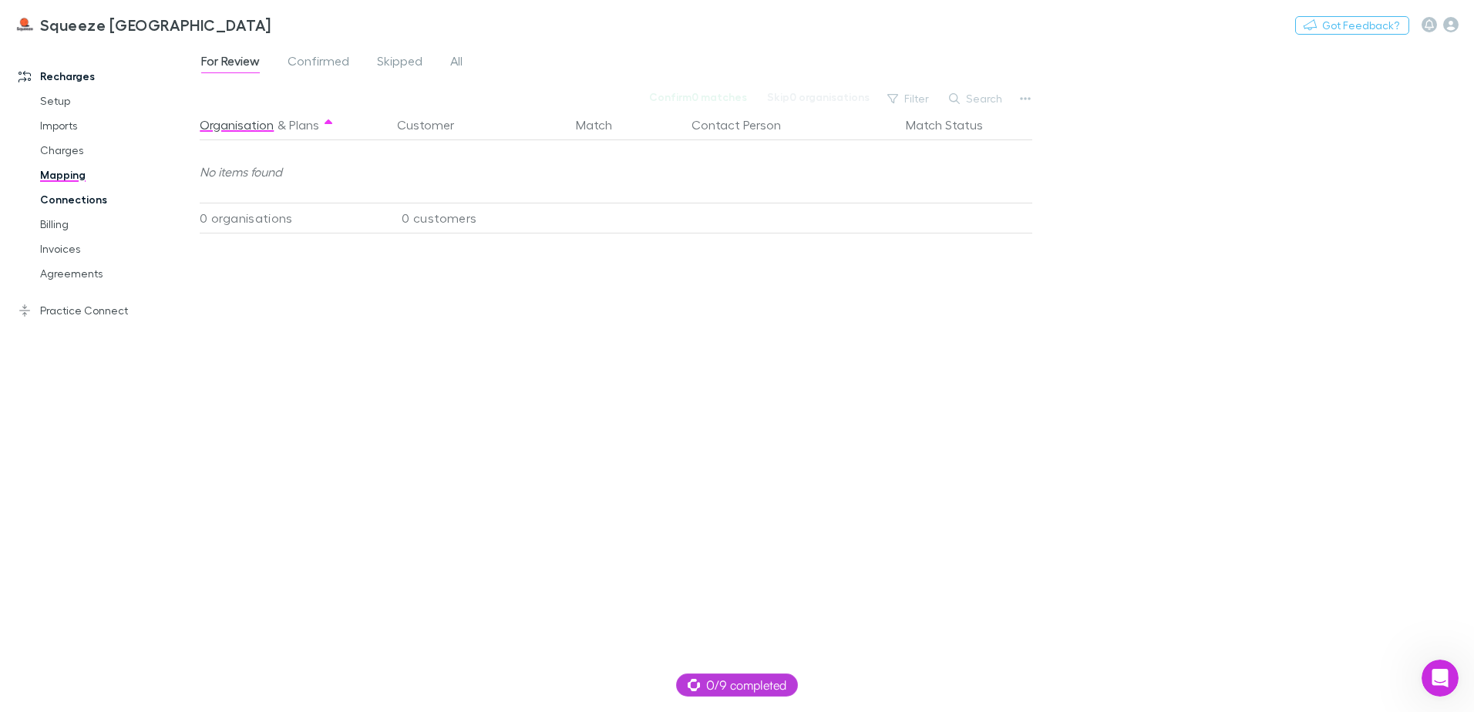
click at [60, 188] on link "Connections" at bounding box center [116, 199] width 183 height 25
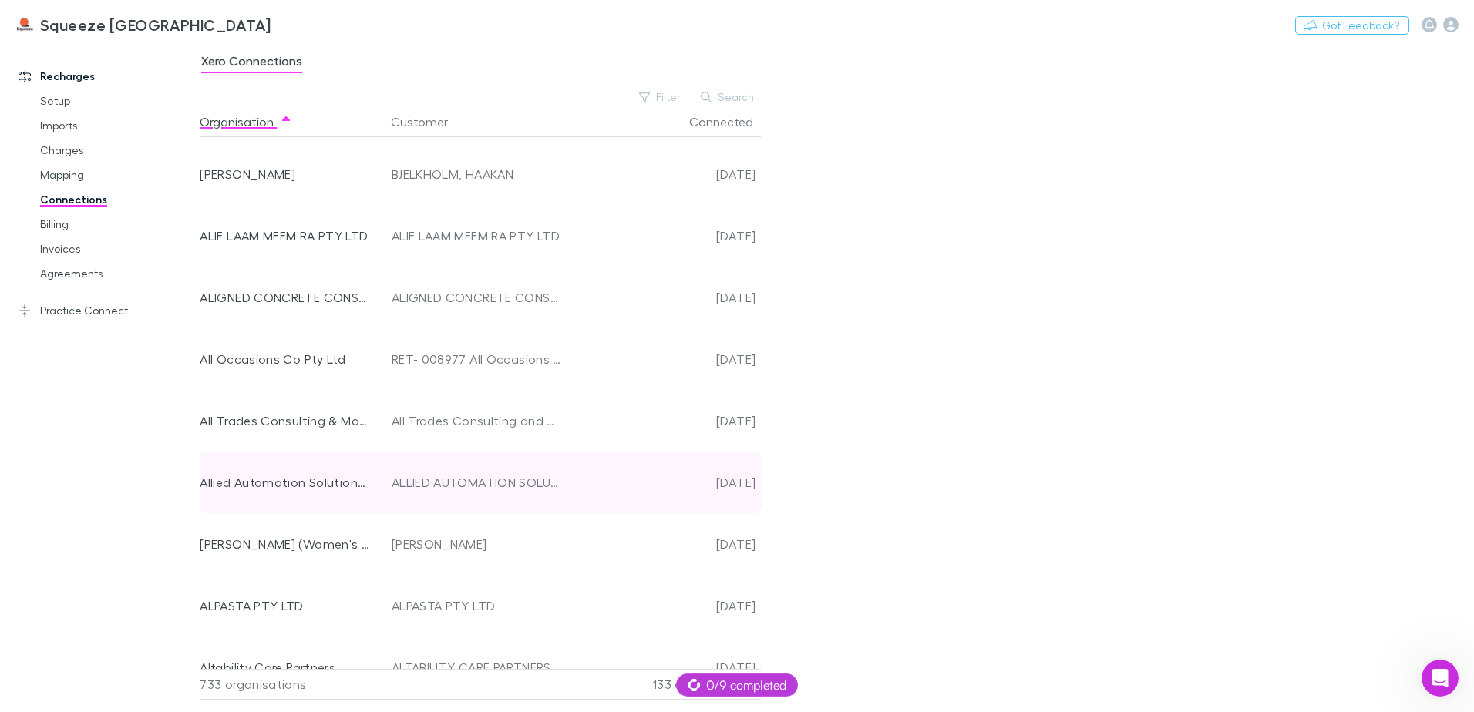
scroll to position [1850, 0]
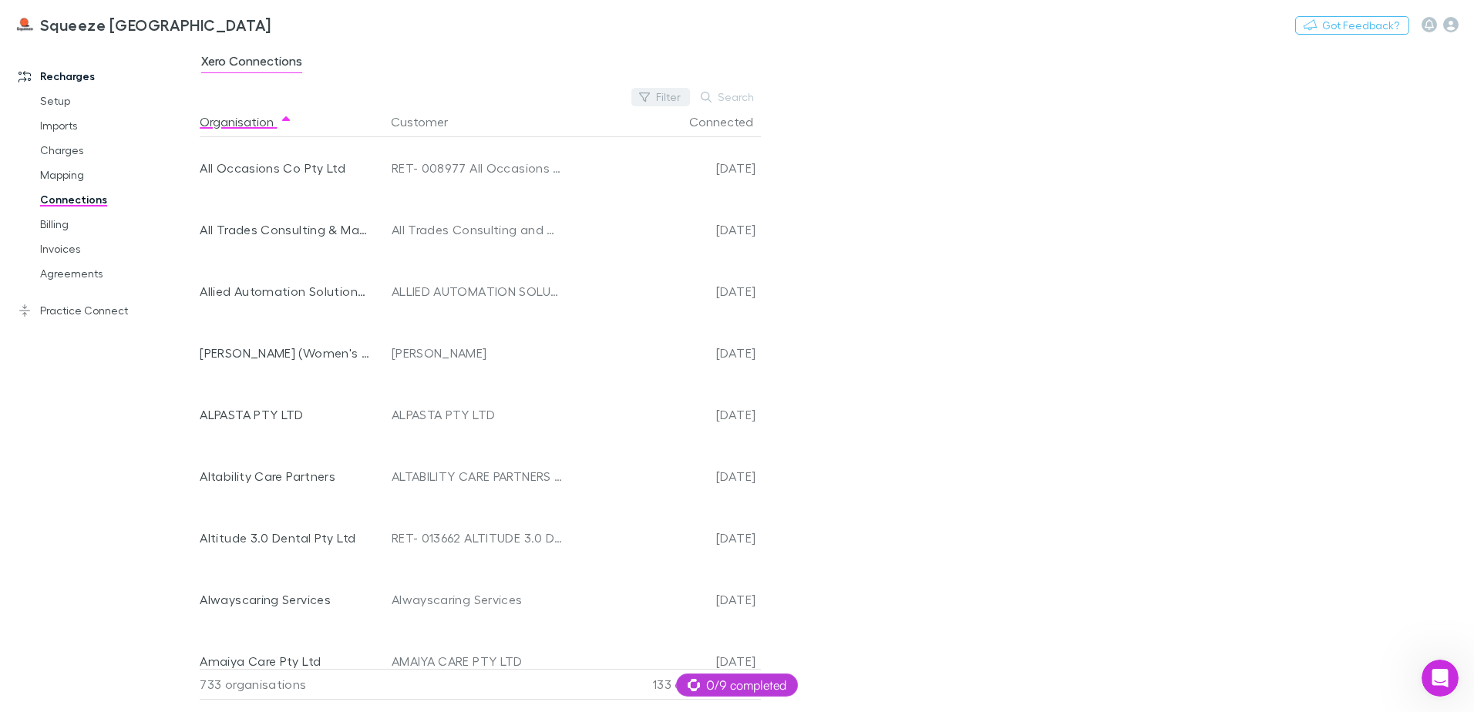
click at [671, 97] on button "Filter" at bounding box center [660, 97] width 59 height 19
click at [517, 191] on li "No" at bounding box center [557, 197] width 268 height 25
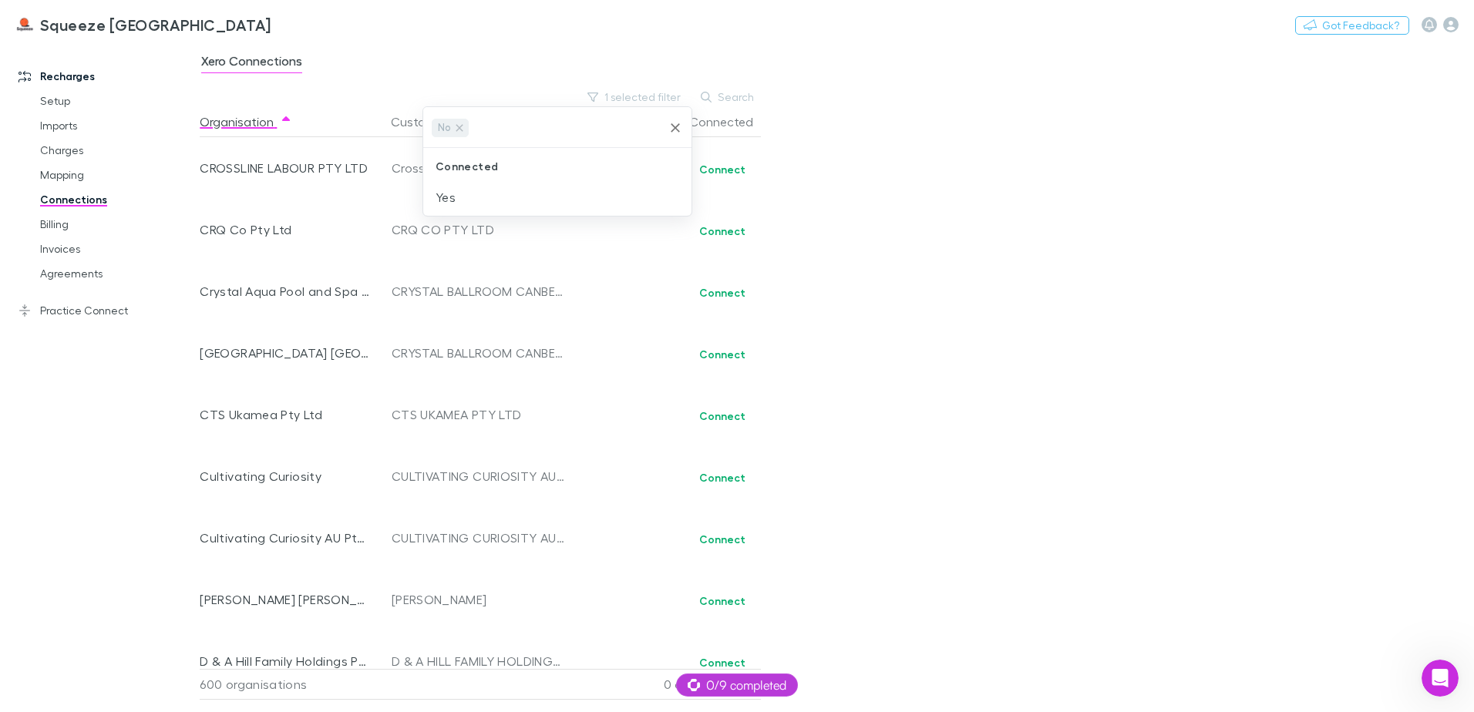
click at [950, 207] on div at bounding box center [737, 356] width 1474 height 712
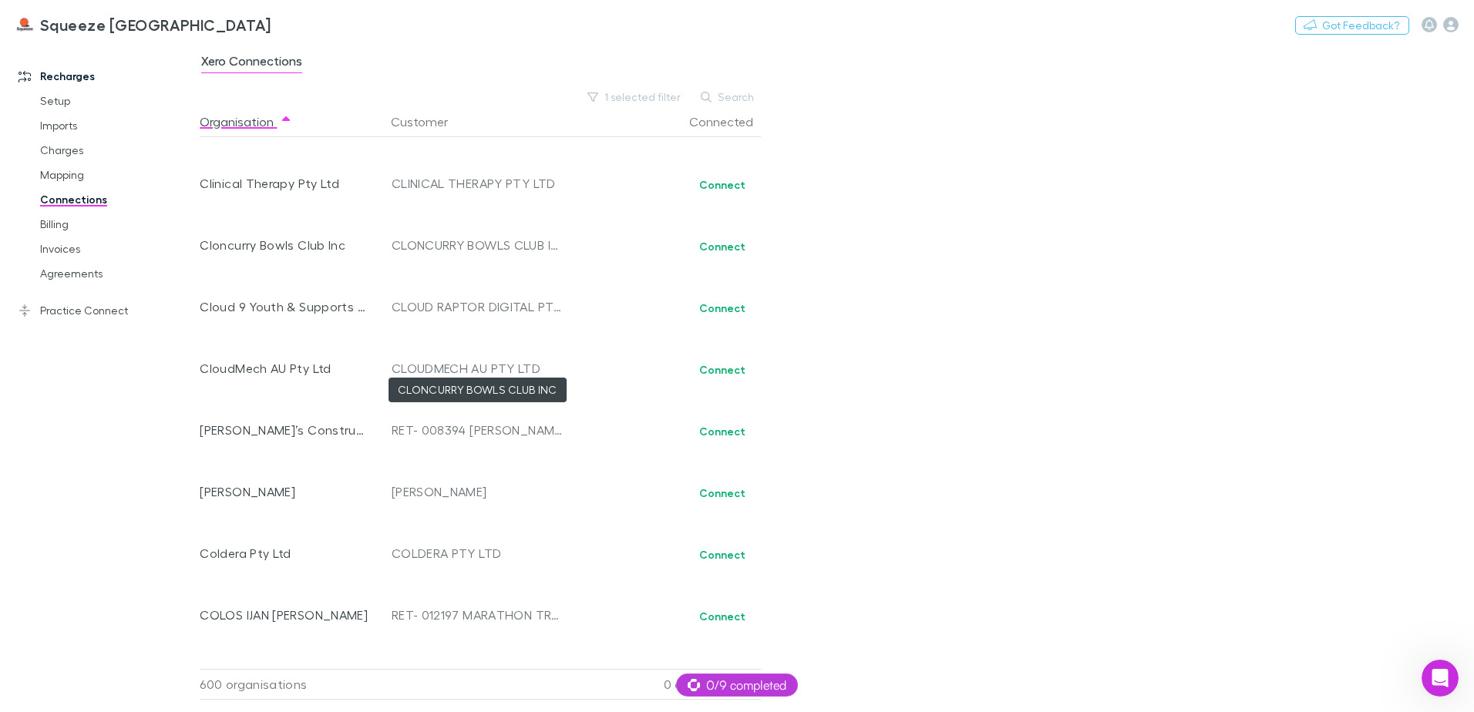
scroll to position [0, 0]
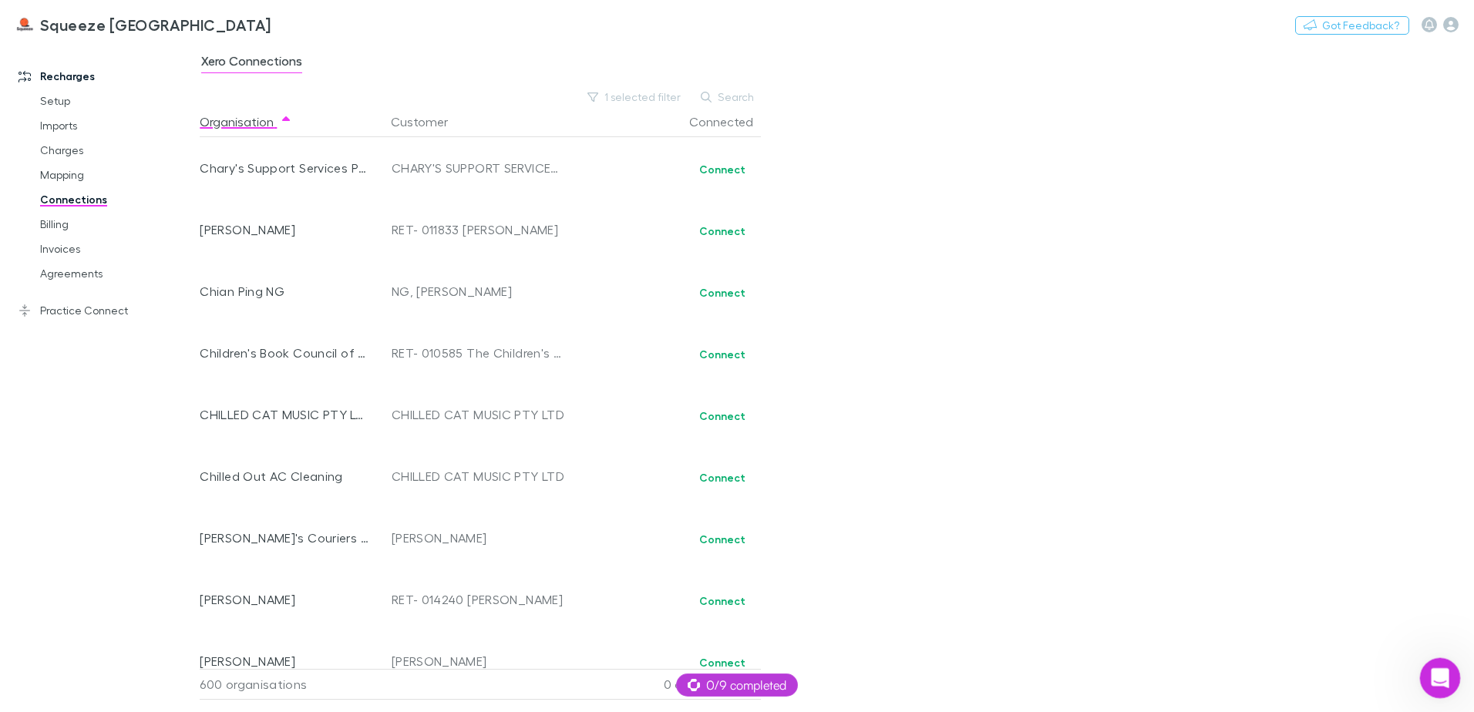
click at [1429, 663] on div "Open Intercom Messenger" at bounding box center [1437, 676] width 51 height 51
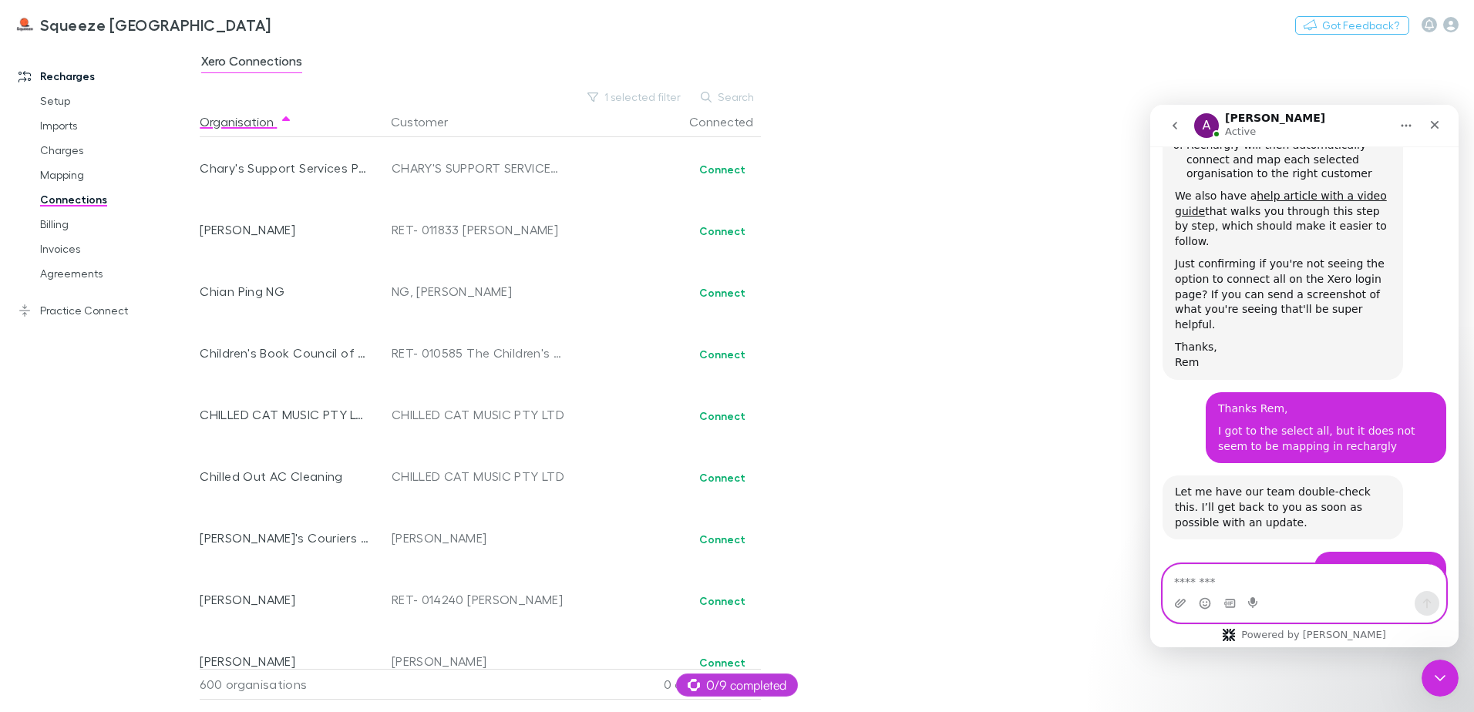
scroll to position [1817, 0]
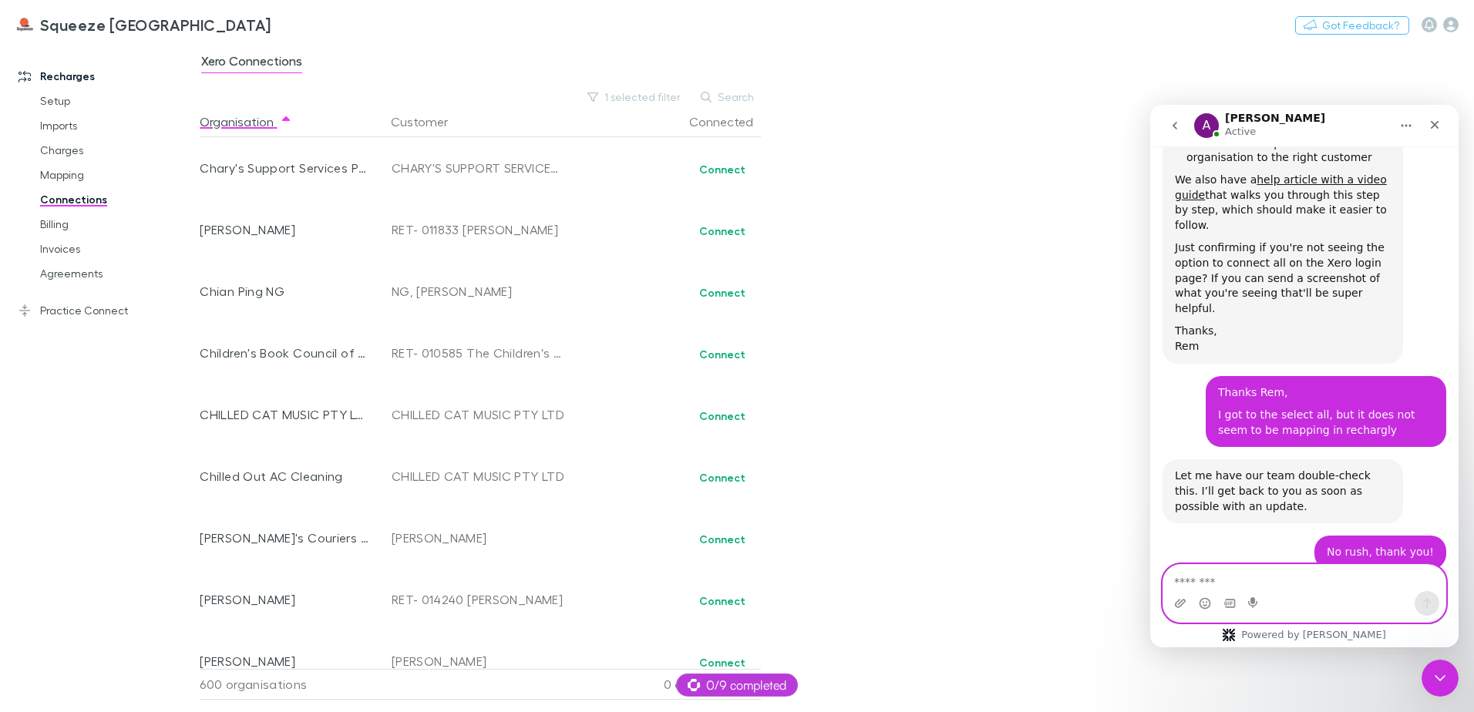
click at [1264, 584] on textarea "Message…" at bounding box center [1304, 578] width 282 height 26
type textarea "*"
type textarea "**********"
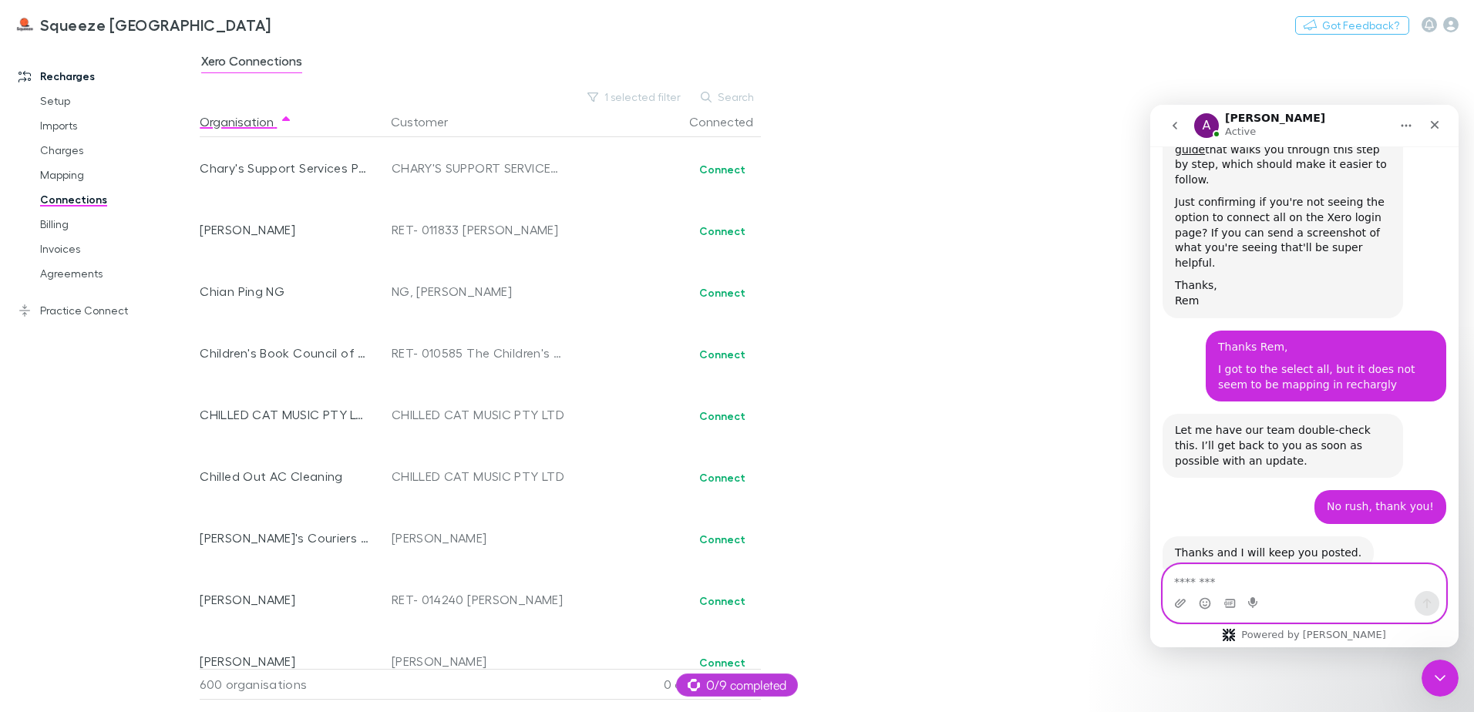
scroll to position [1863, 0]
type textarea "**********"
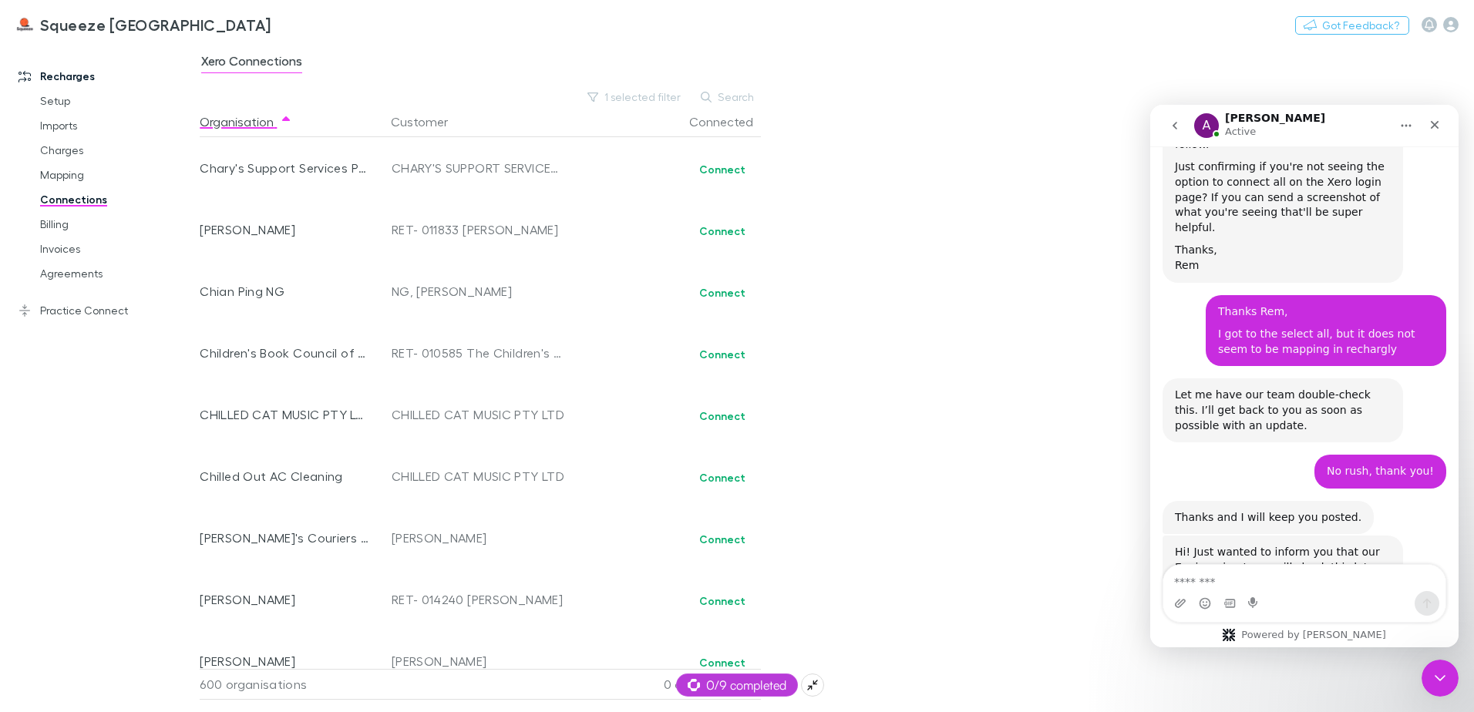
click at [768, 675] on div "0/9 completed" at bounding box center [737, 685] width 122 height 23
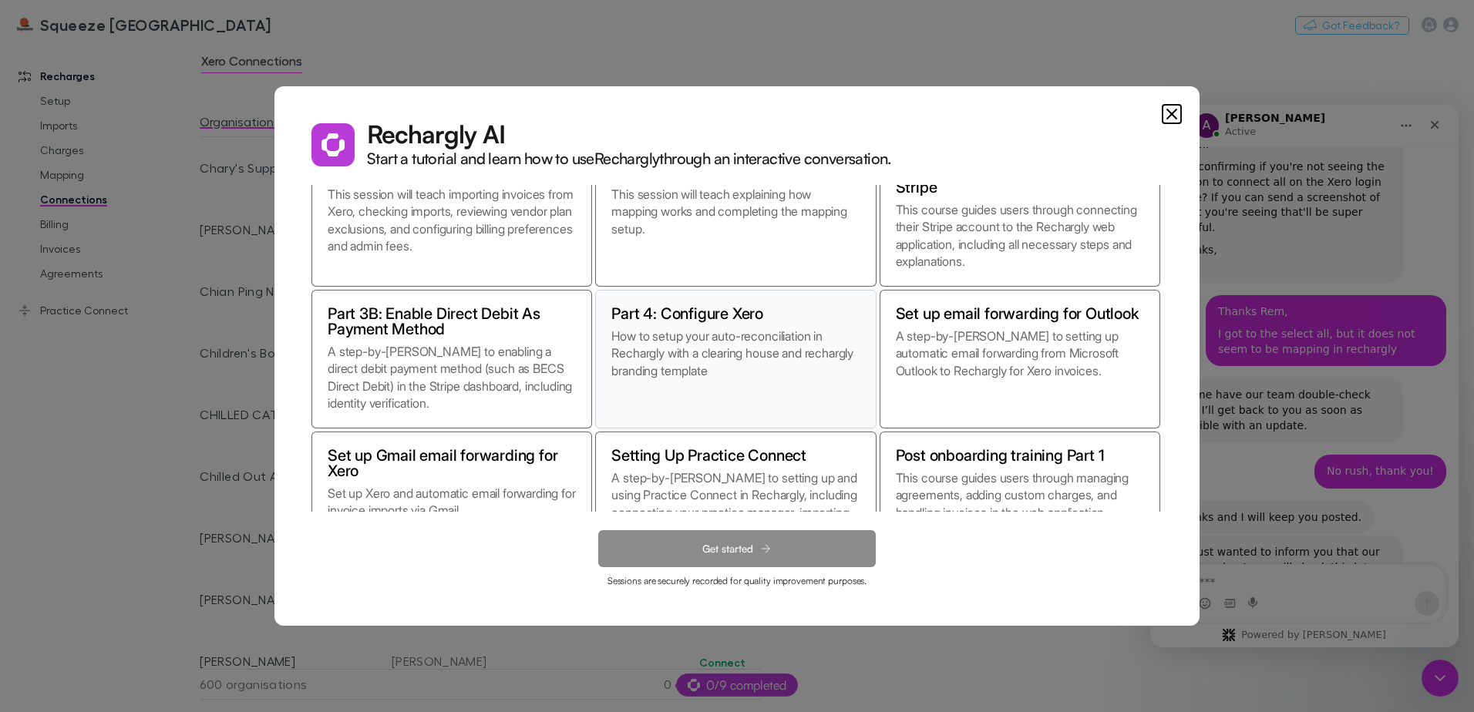
scroll to position [136, 0]
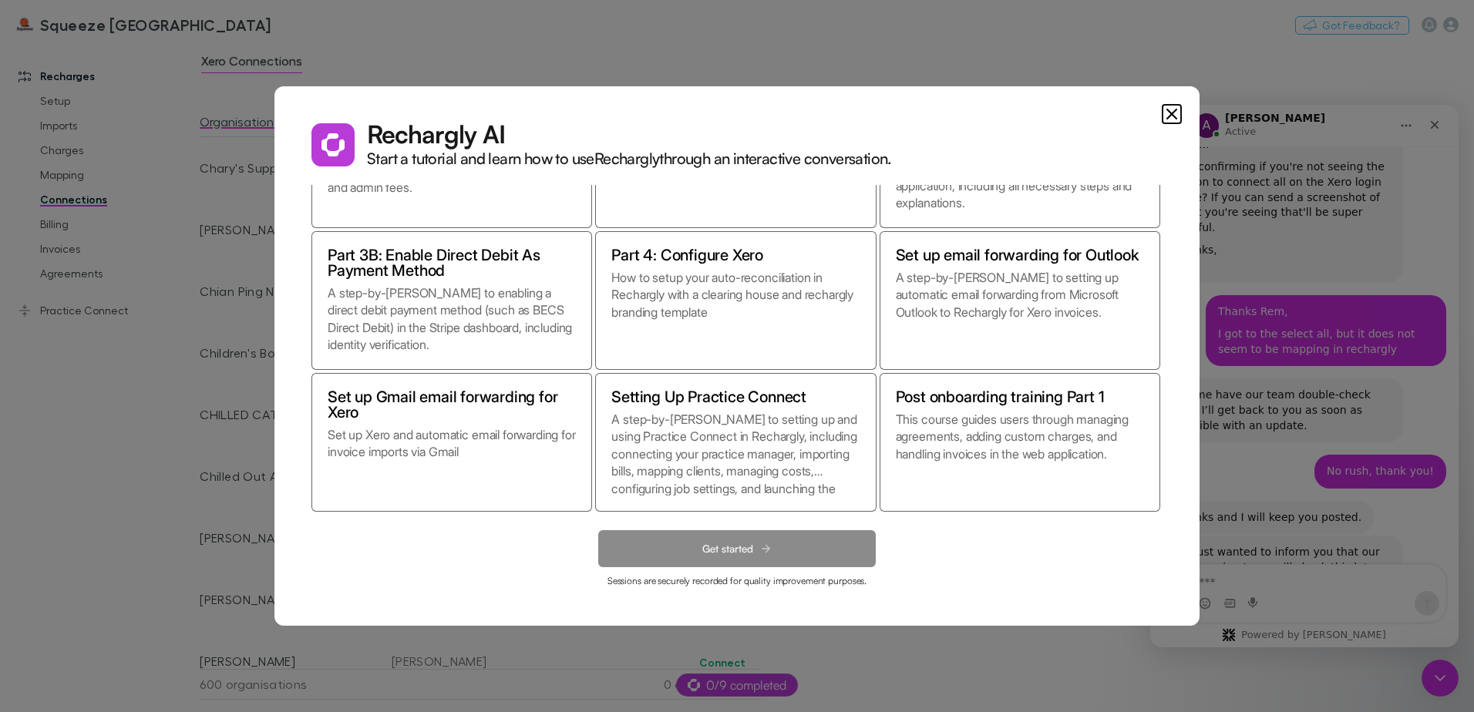
click at [1165, 115] on icon "Close" at bounding box center [1171, 114] width 19 height 19
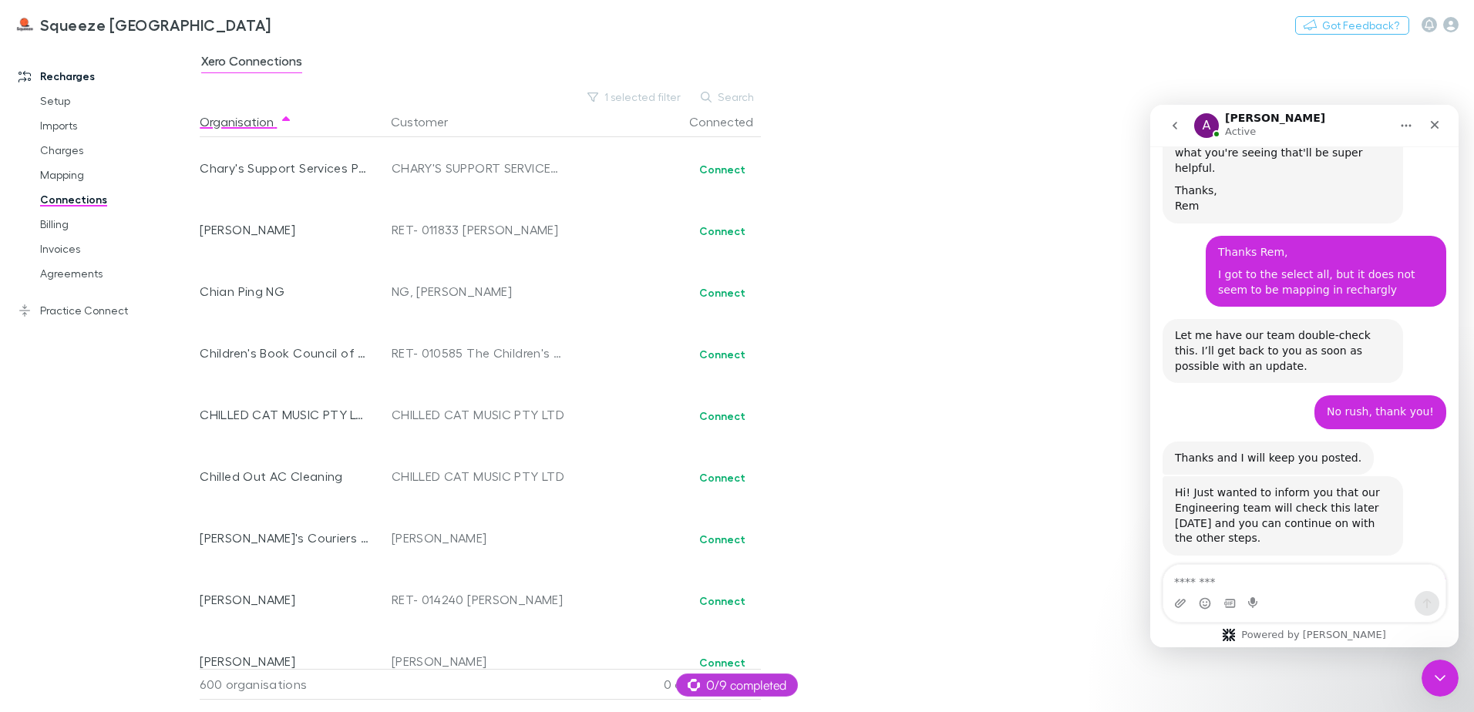
scroll to position [1960, 0]
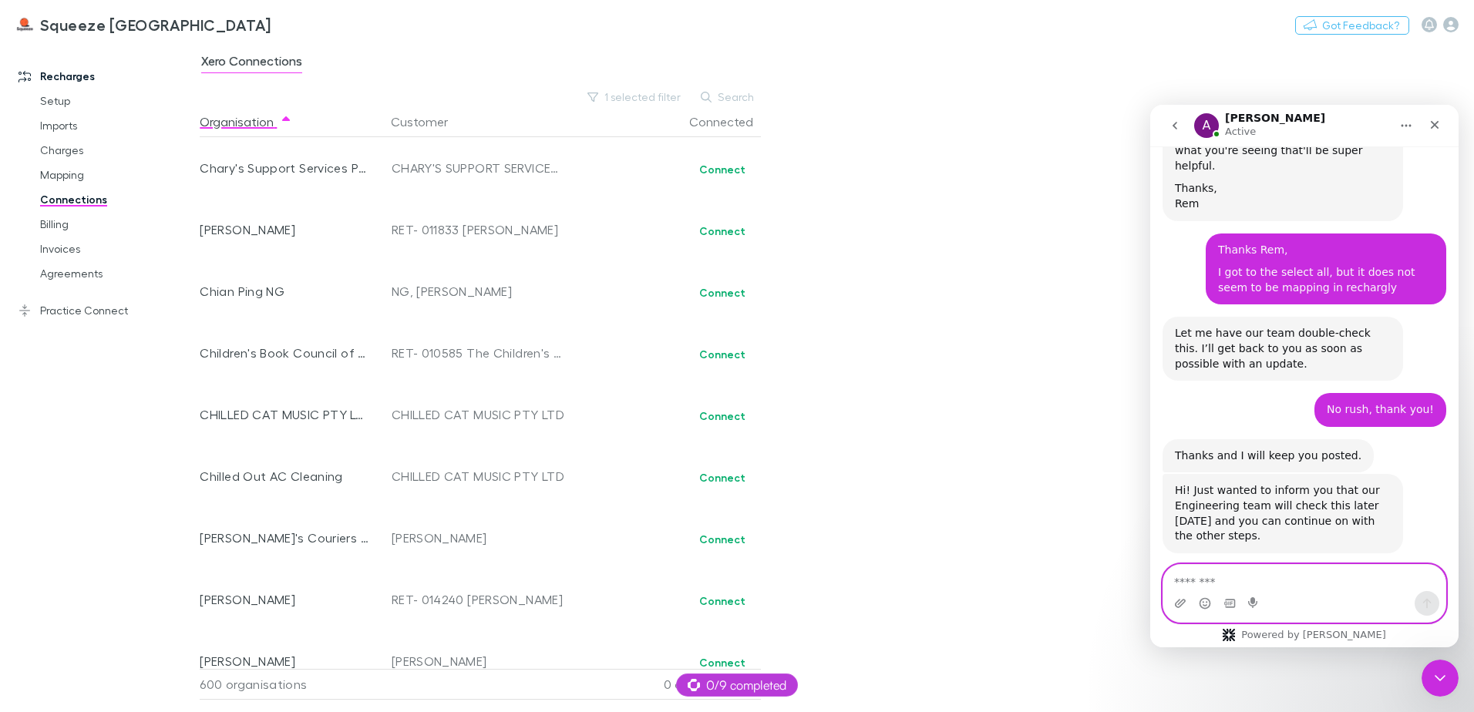
click at [1327, 578] on textarea "Message…" at bounding box center [1304, 578] width 282 height 26
type textarea "**********"
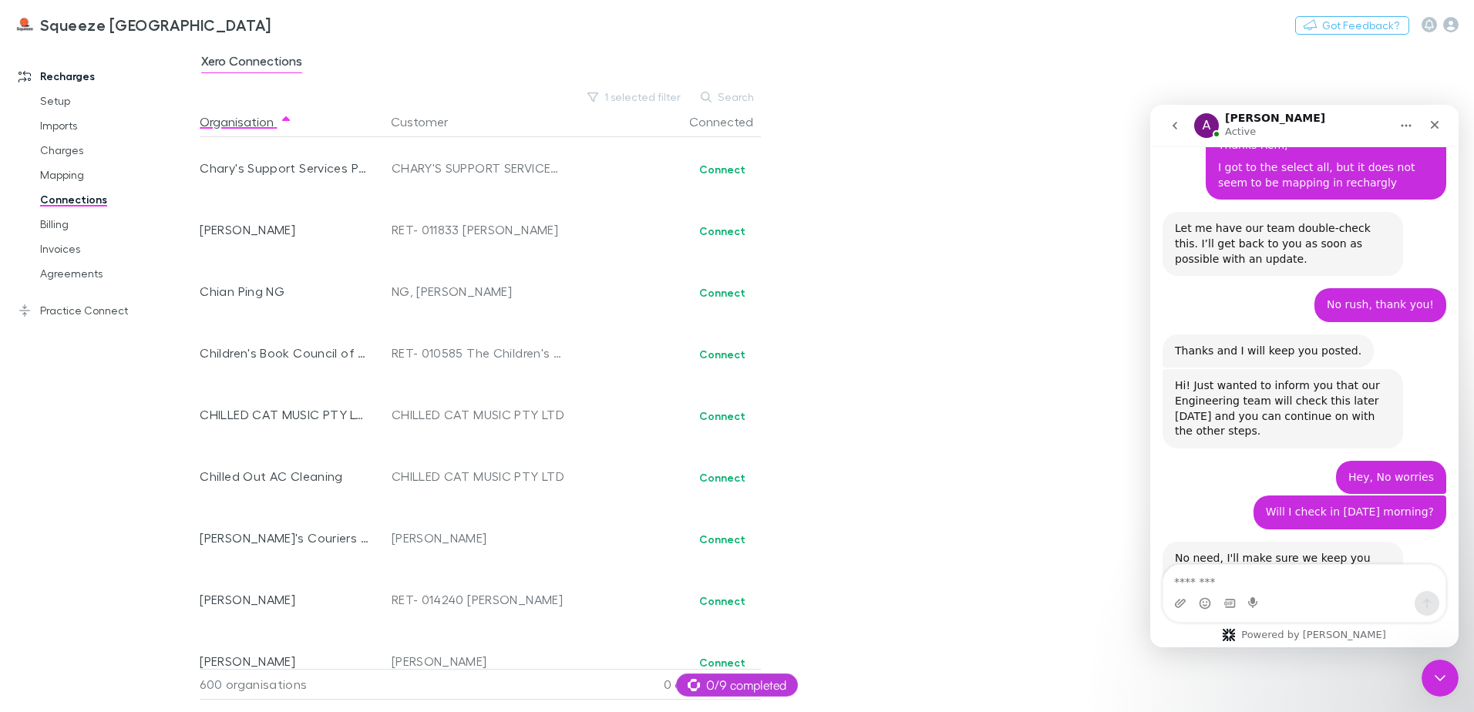
scroll to position [2074, 0]
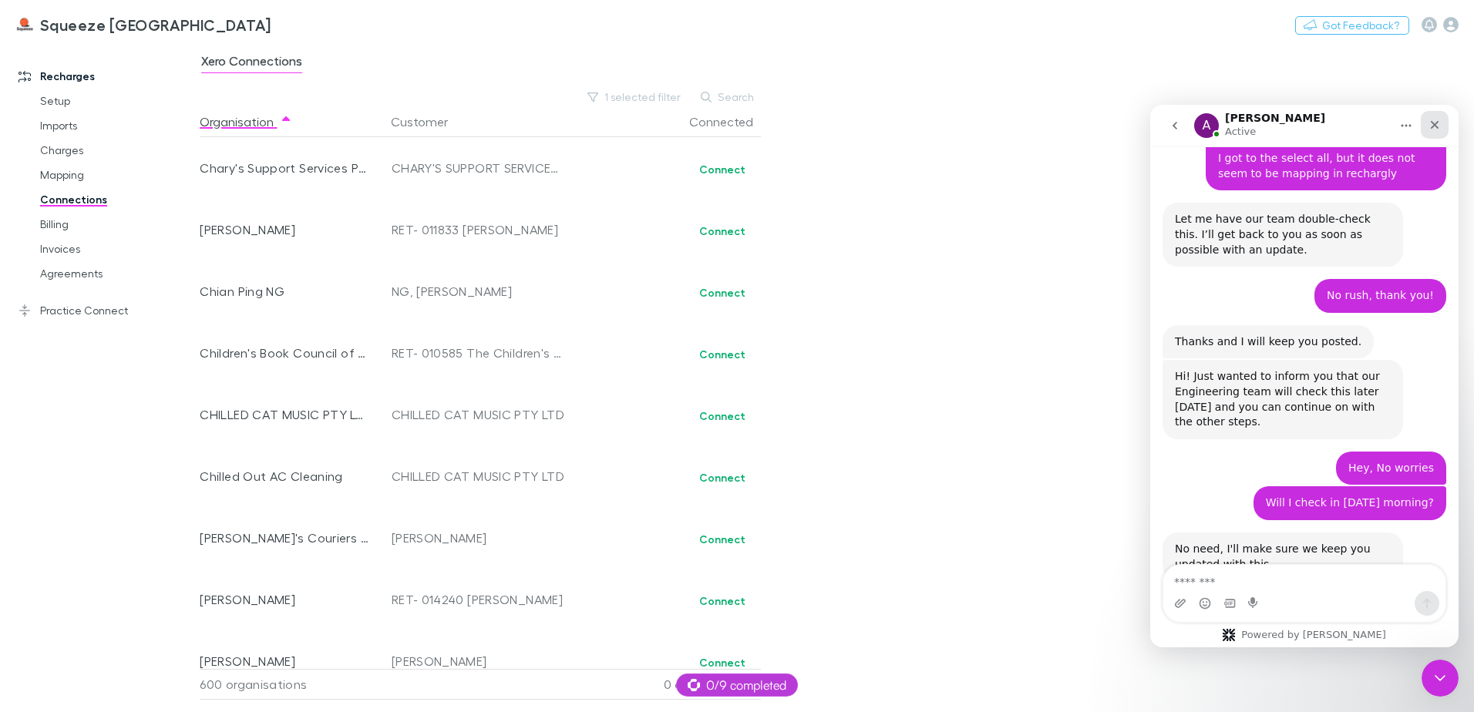
click at [1431, 121] on icon "Close" at bounding box center [1434, 125] width 12 height 12
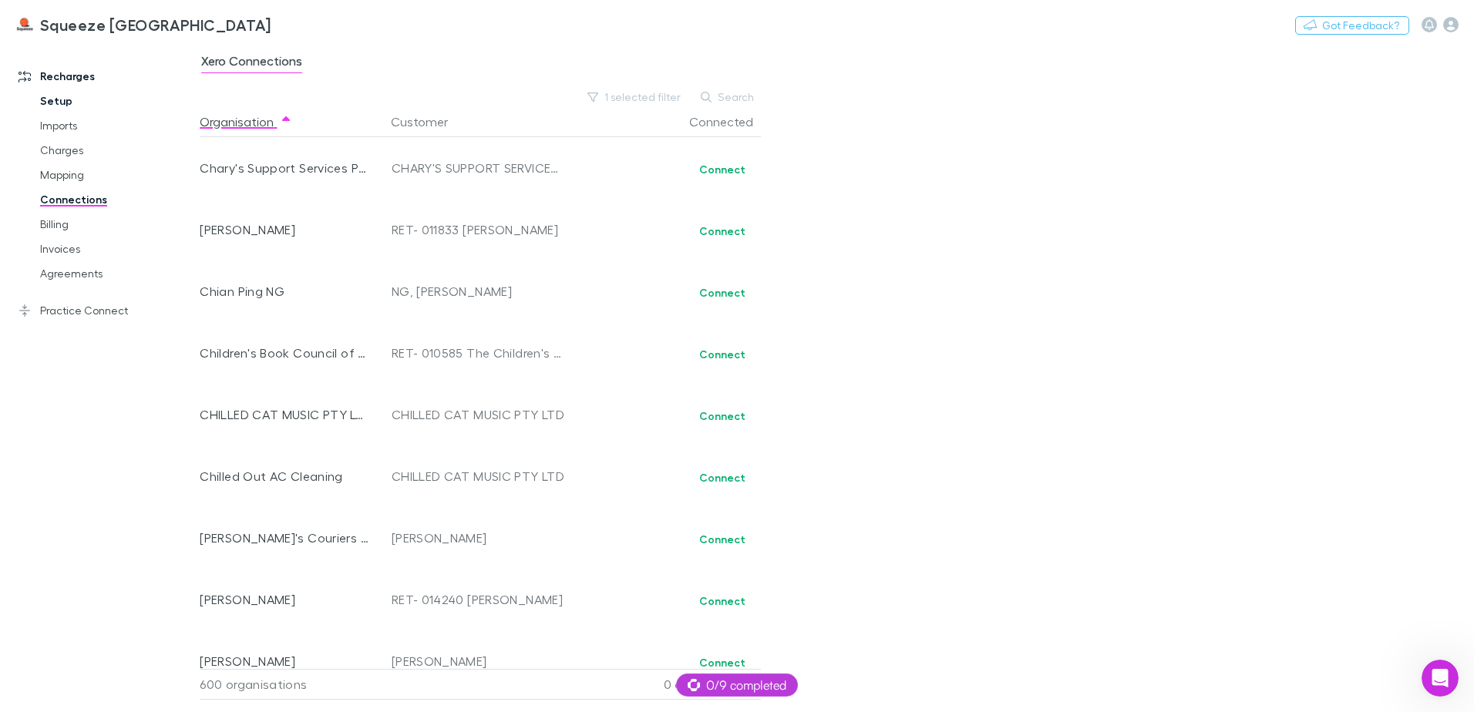
click at [66, 95] on link "Setup" at bounding box center [116, 101] width 183 height 25
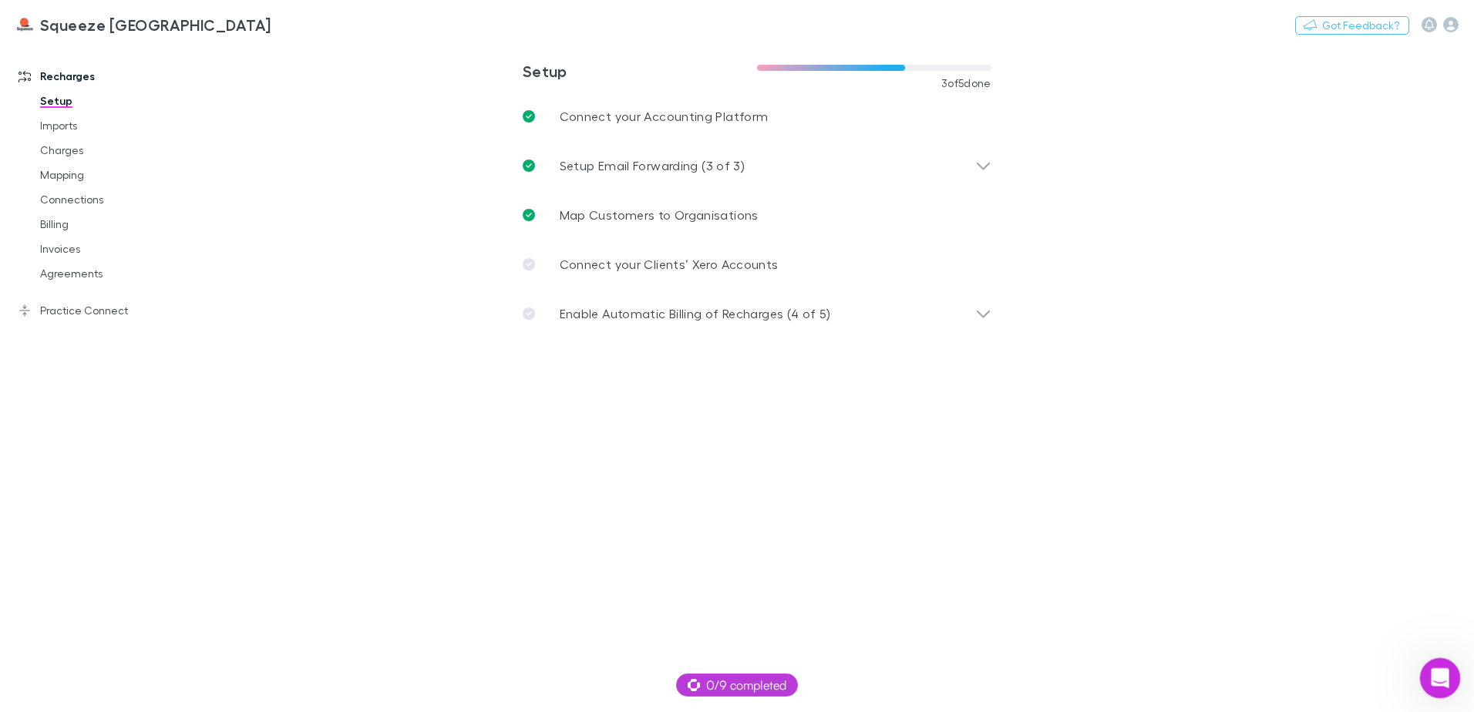
click at [1434, 674] on icon "Open Intercom Messenger" at bounding box center [1437, 676] width 25 height 25
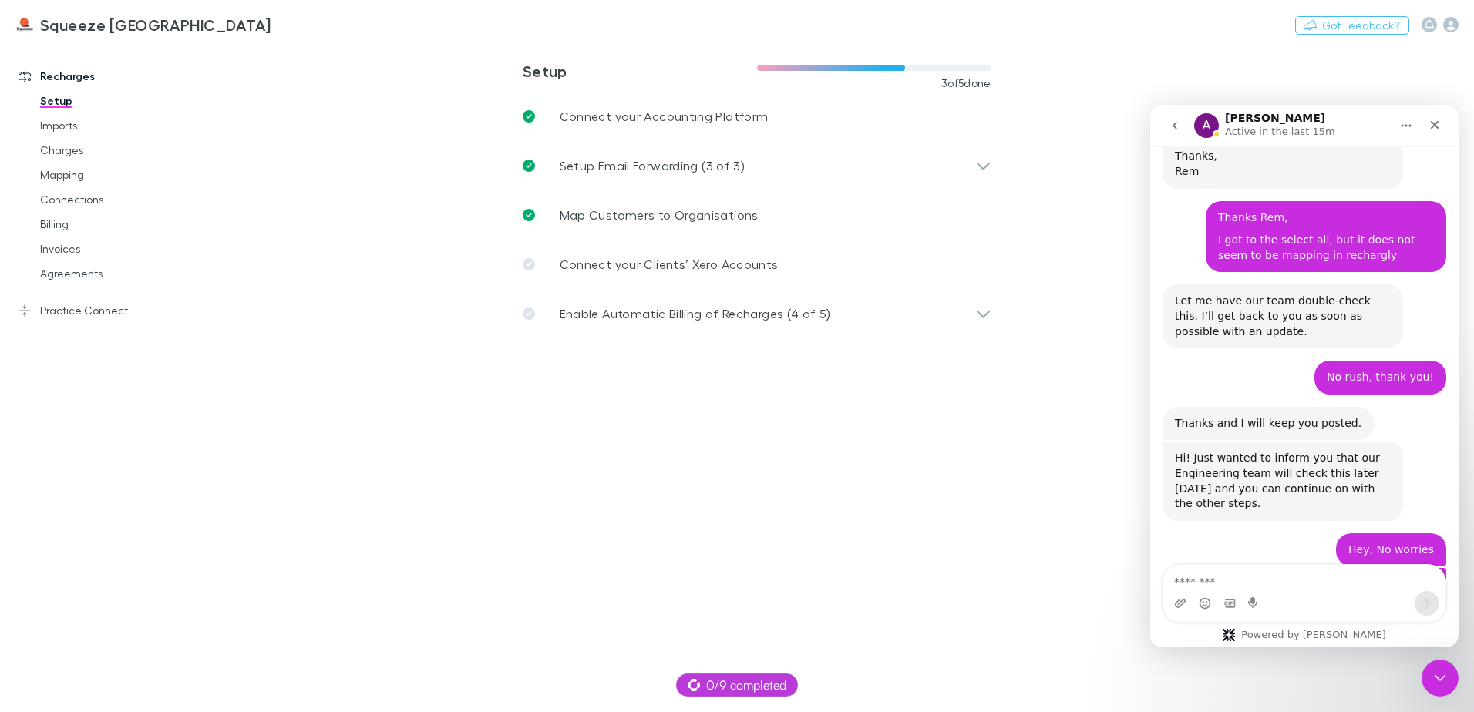
scroll to position [2074, 0]
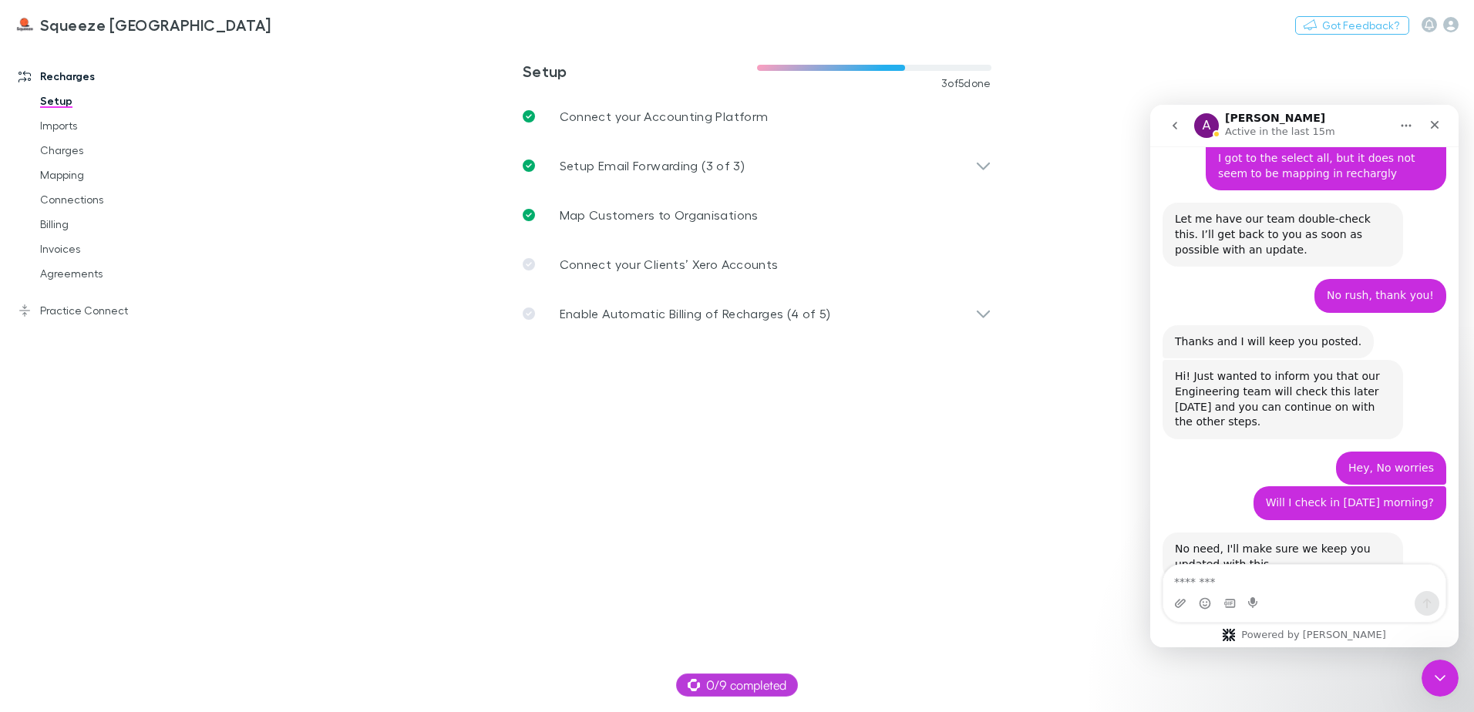
click at [777, 492] on main "**********" at bounding box center [837, 377] width 1274 height 669
click at [66, 305] on link "Practice Connect" at bounding box center [105, 310] width 205 height 25
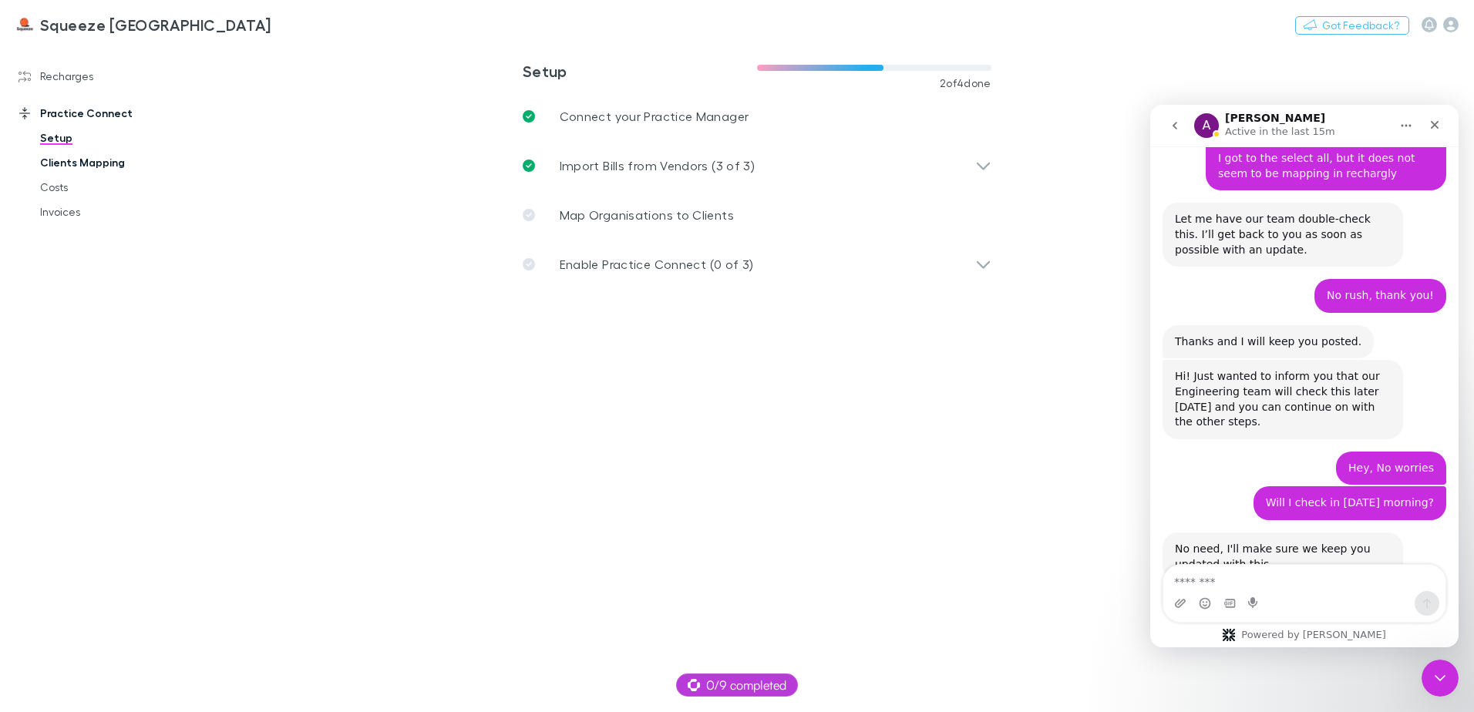
click at [70, 151] on link "Clients Mapping" at bounding box center [116, 162] width 183 height 25
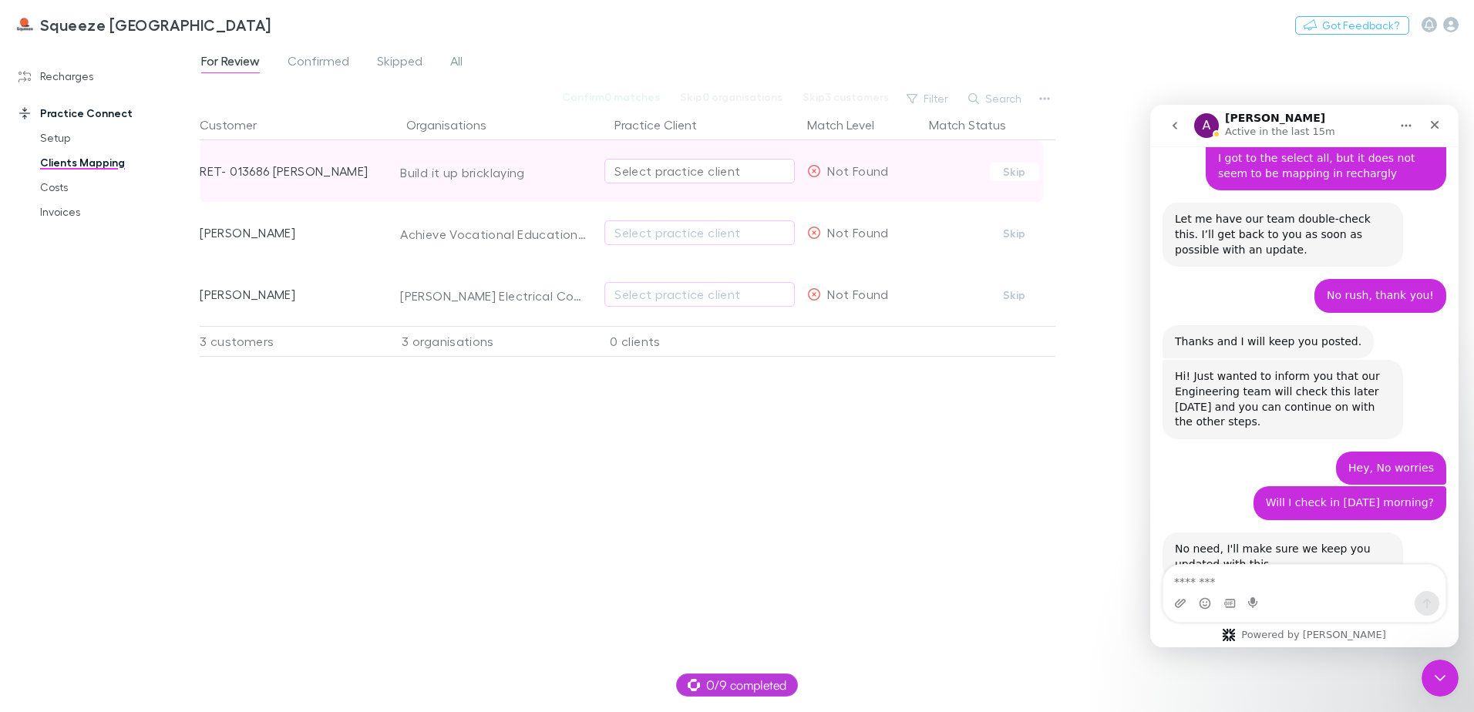
click at [685, 172] on div "Select practice client" at bounding box center [699, 171] width 170 height 19
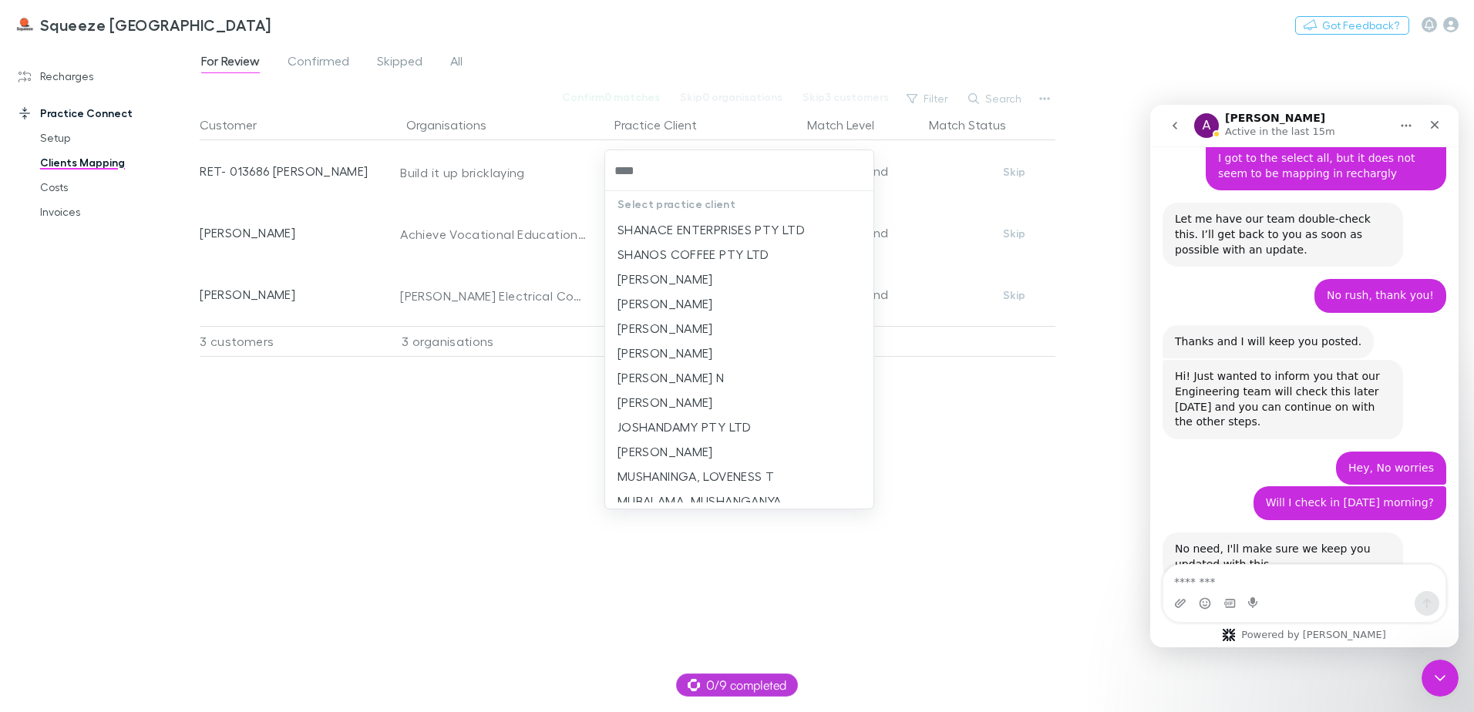
type input "****"
click at [767, 174] on input "text" at bounding box center [739, 170] width 256 height 29
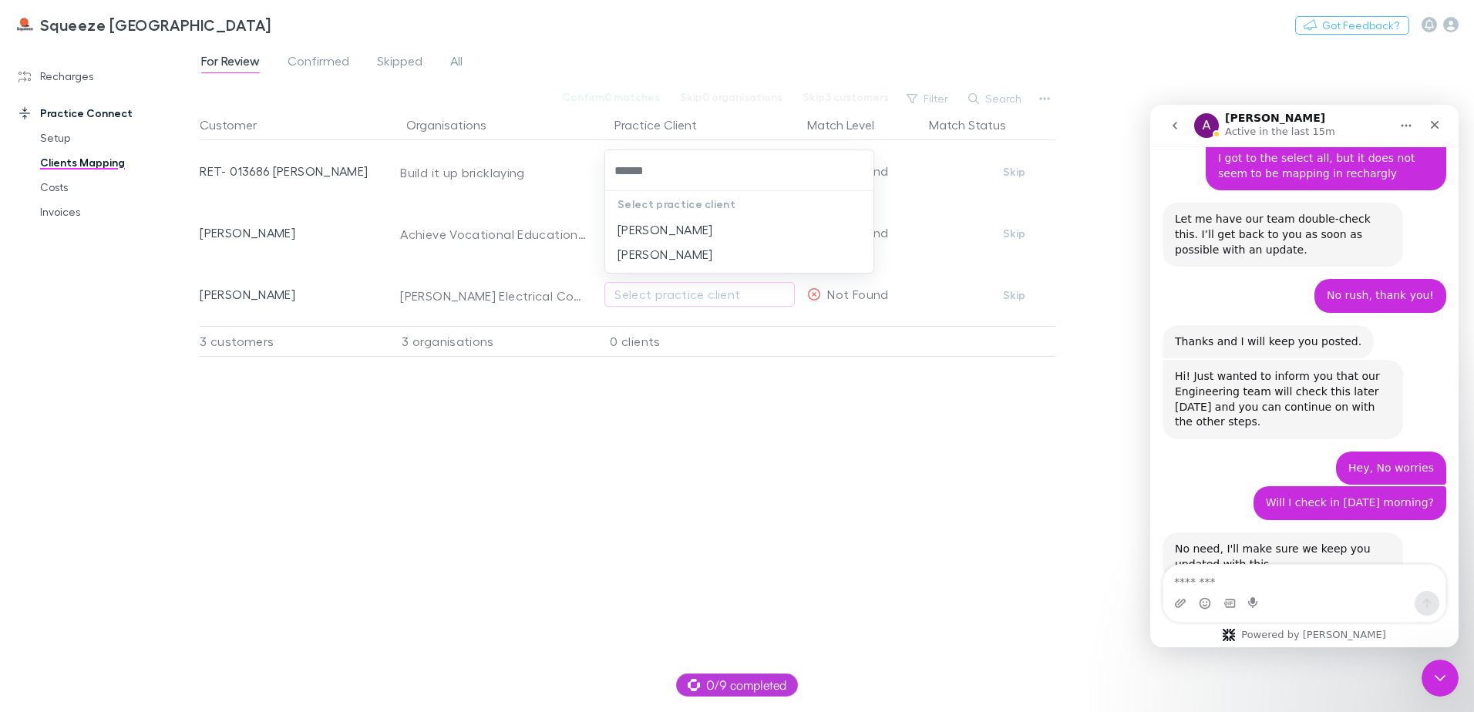
type input "******"
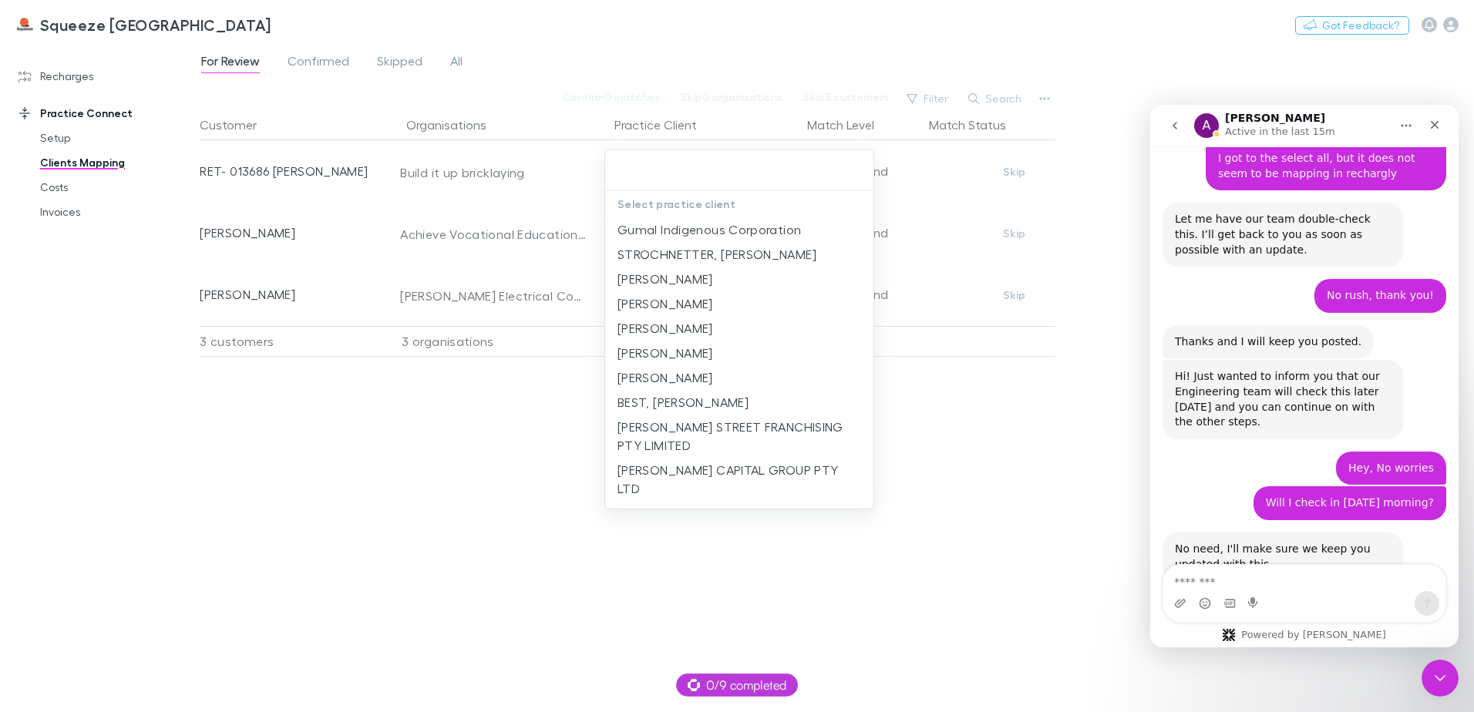
click at [337, 173] on div at bounding box center [737, 356] width 1474 height 712
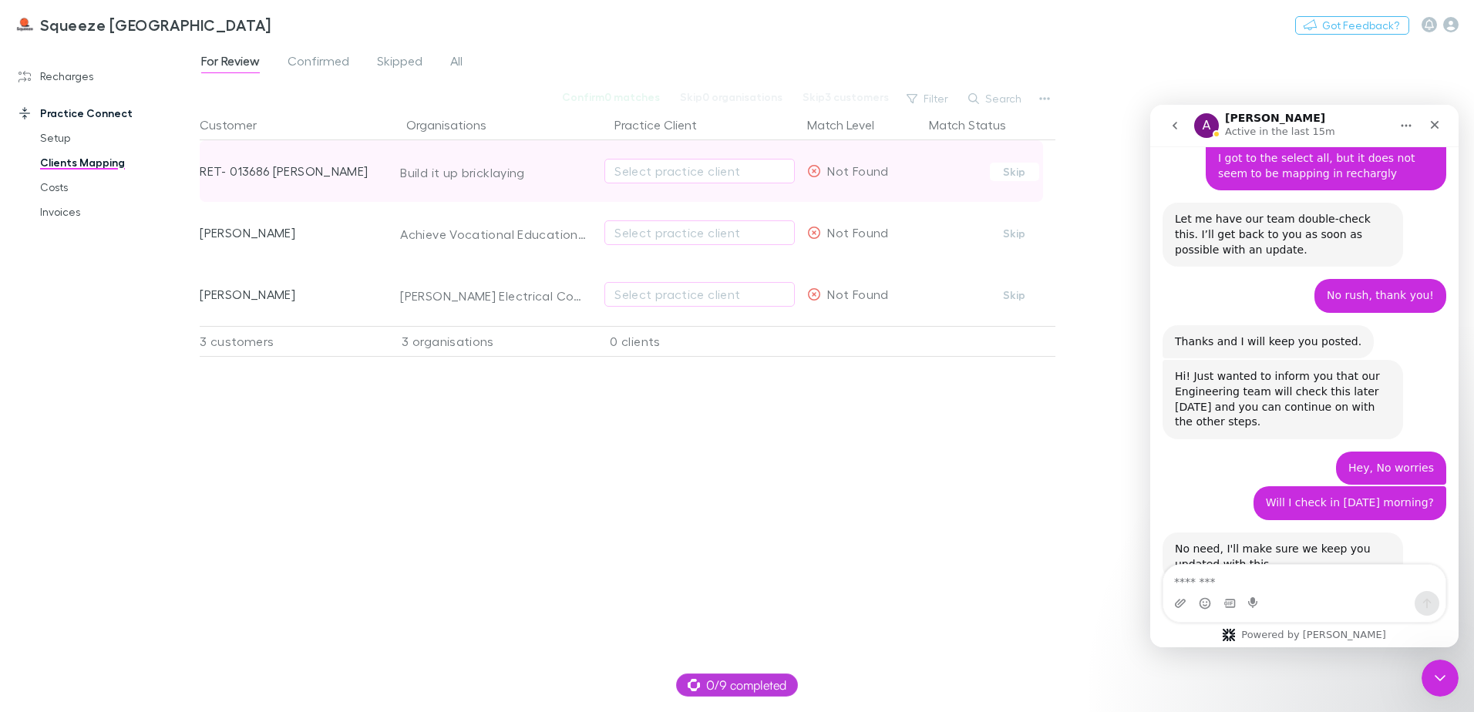
click at [699, 188] on div "Select practice client" at bounding box center [699, 171] width 190 height 62
click at [690, 180] on div "Select practice client" at bounding box center [699, 171] width 170 height 19
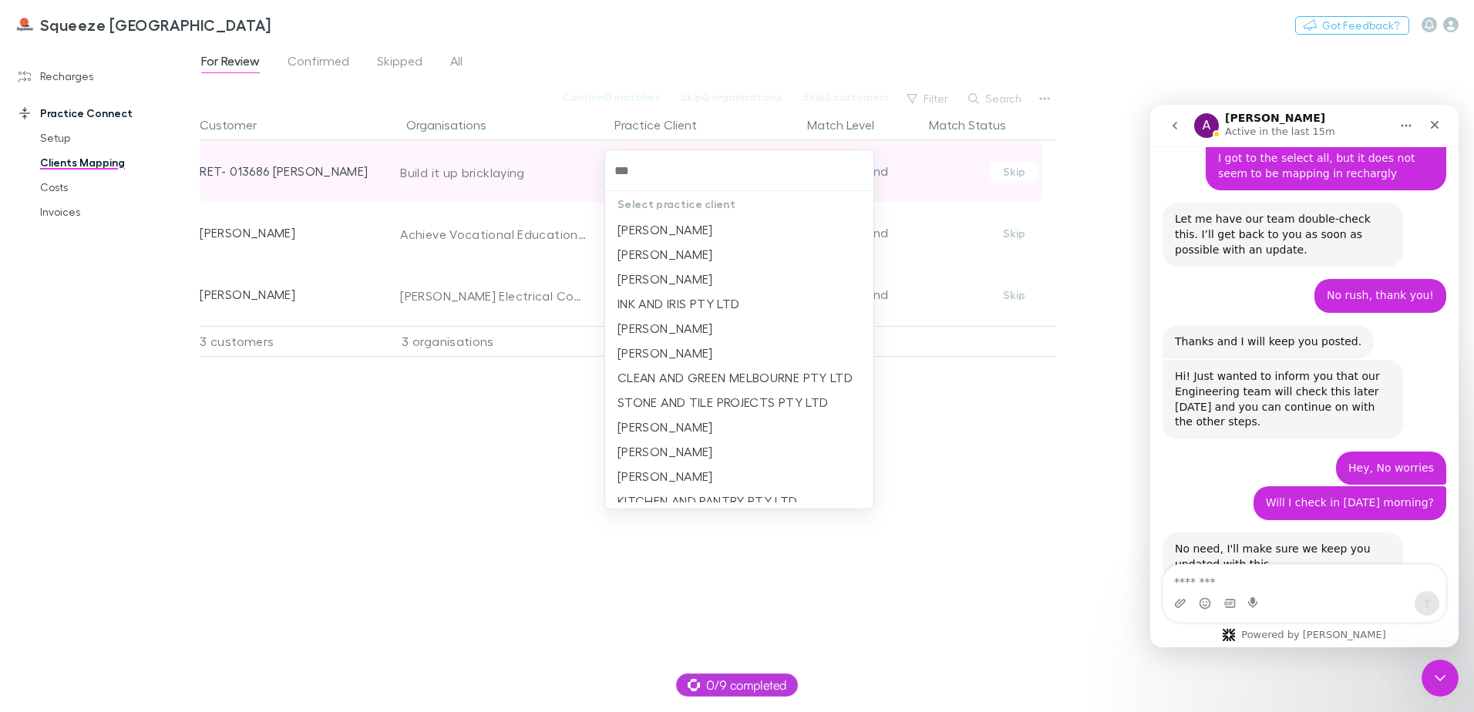
type input "****"
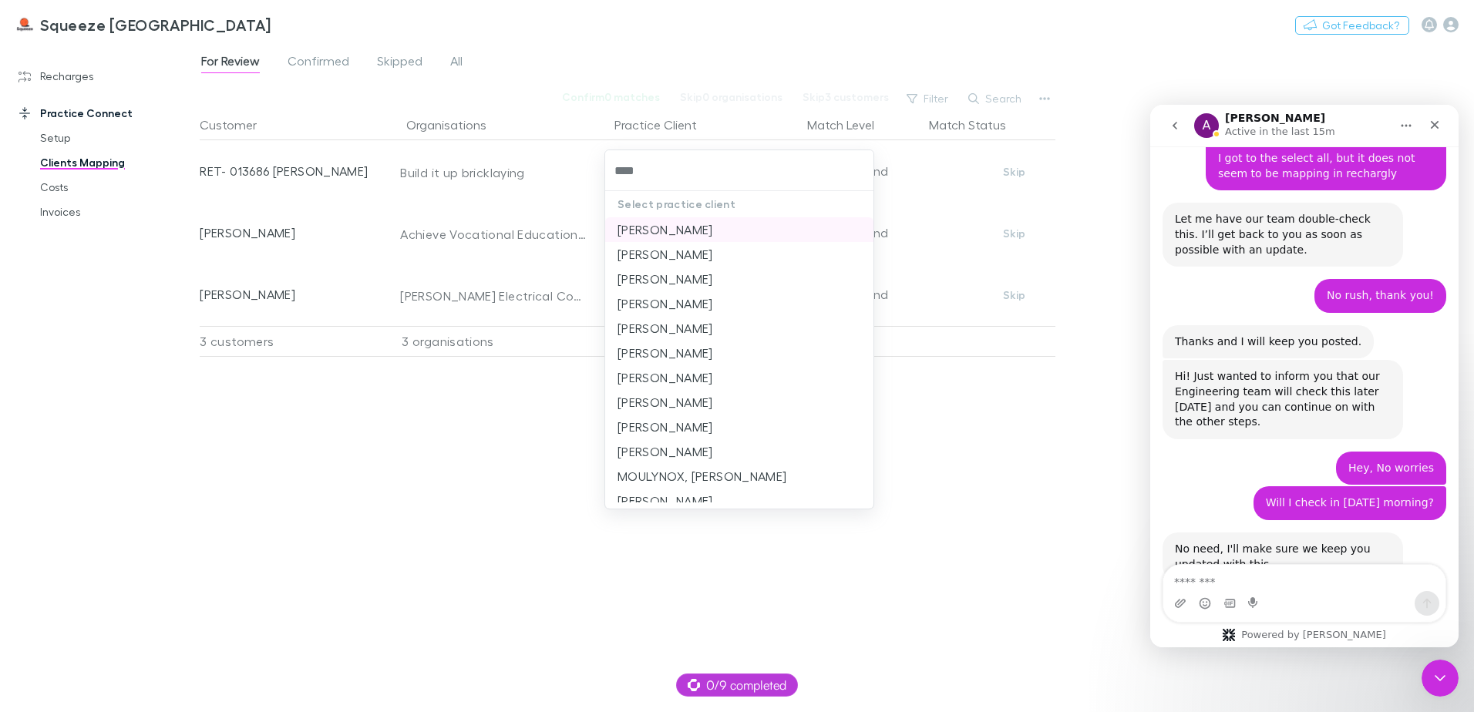
click at [691, 221] on li "[PERSON_NAME]" at bounding box center [739, 229] width 268 height 25
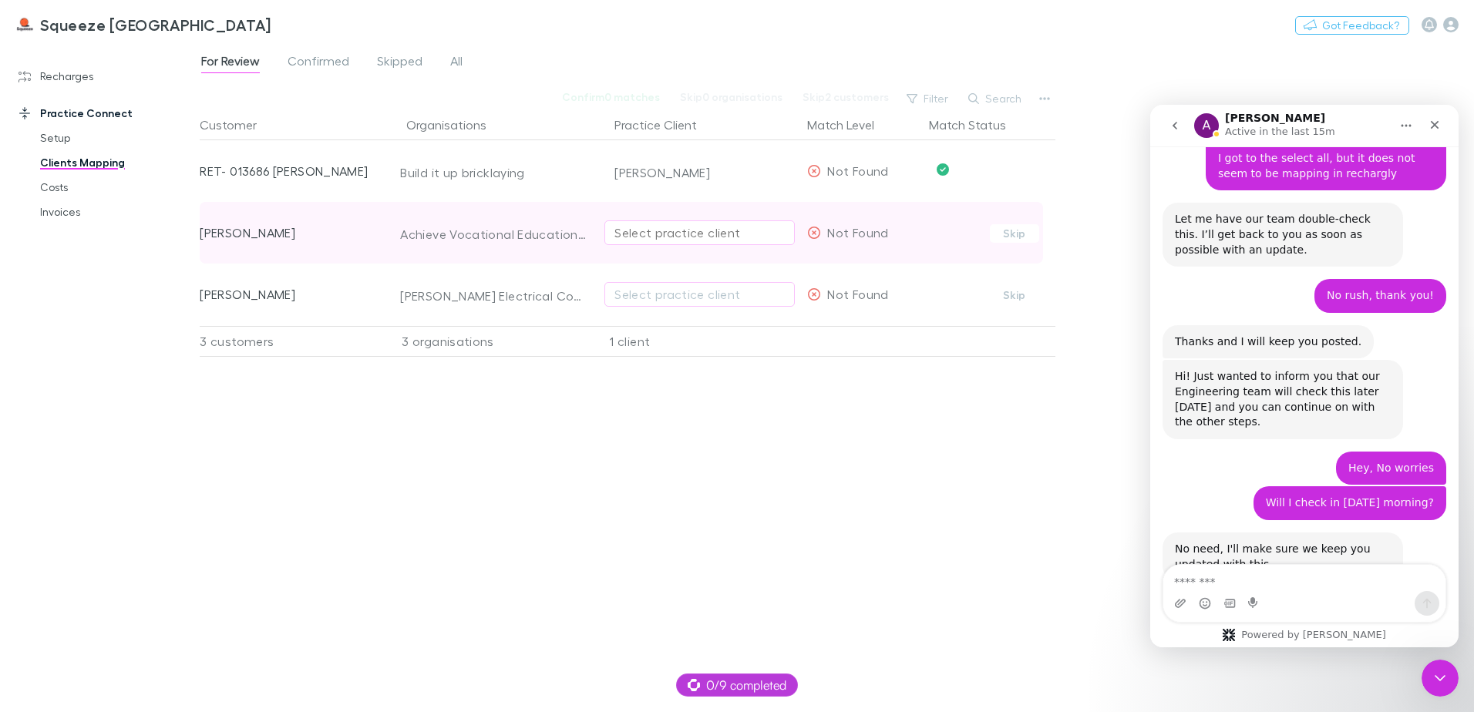
click at [663, 227] on div "Select practice client" at bounding box center [699, 233] width 170 height 19
type input "****"
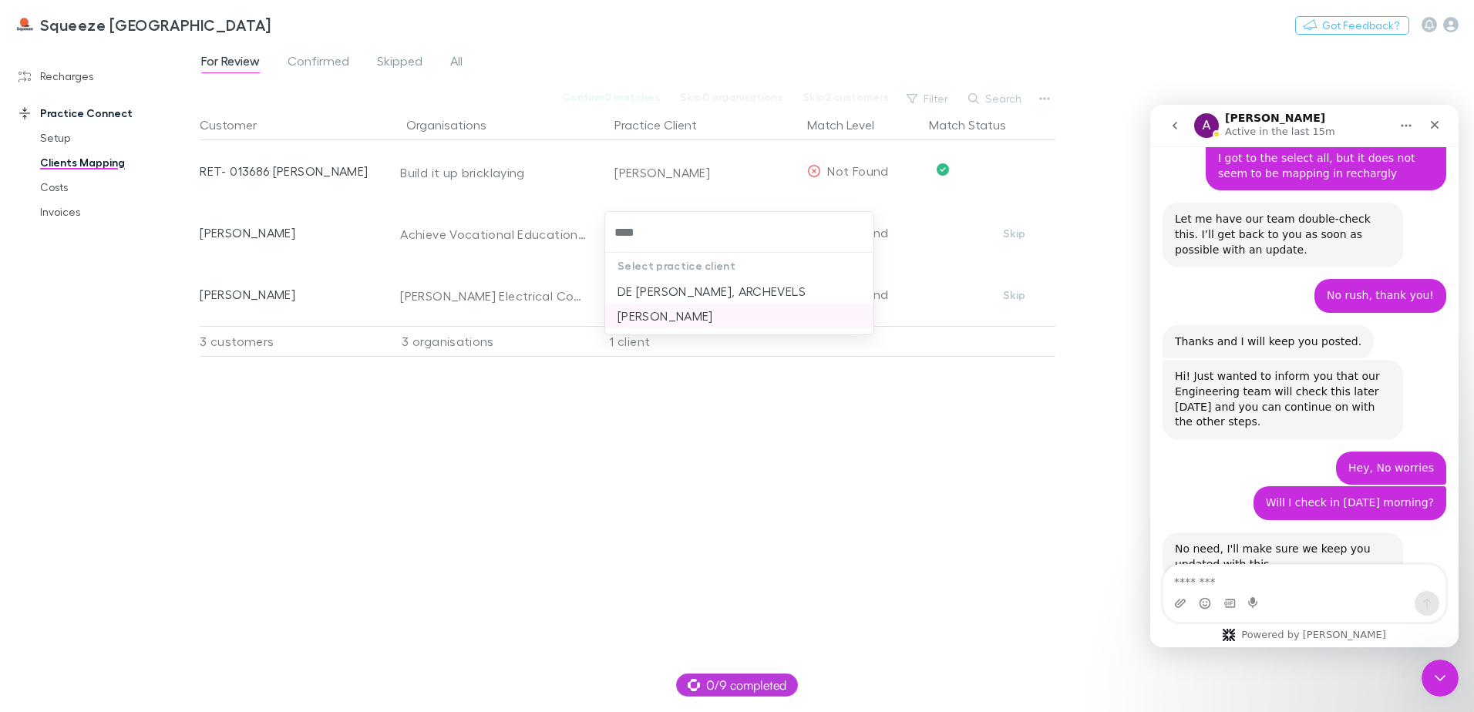
click at [661, 305] on li "[PERSON_NAME]" at bounding box center [739, 316] width 268 height 25
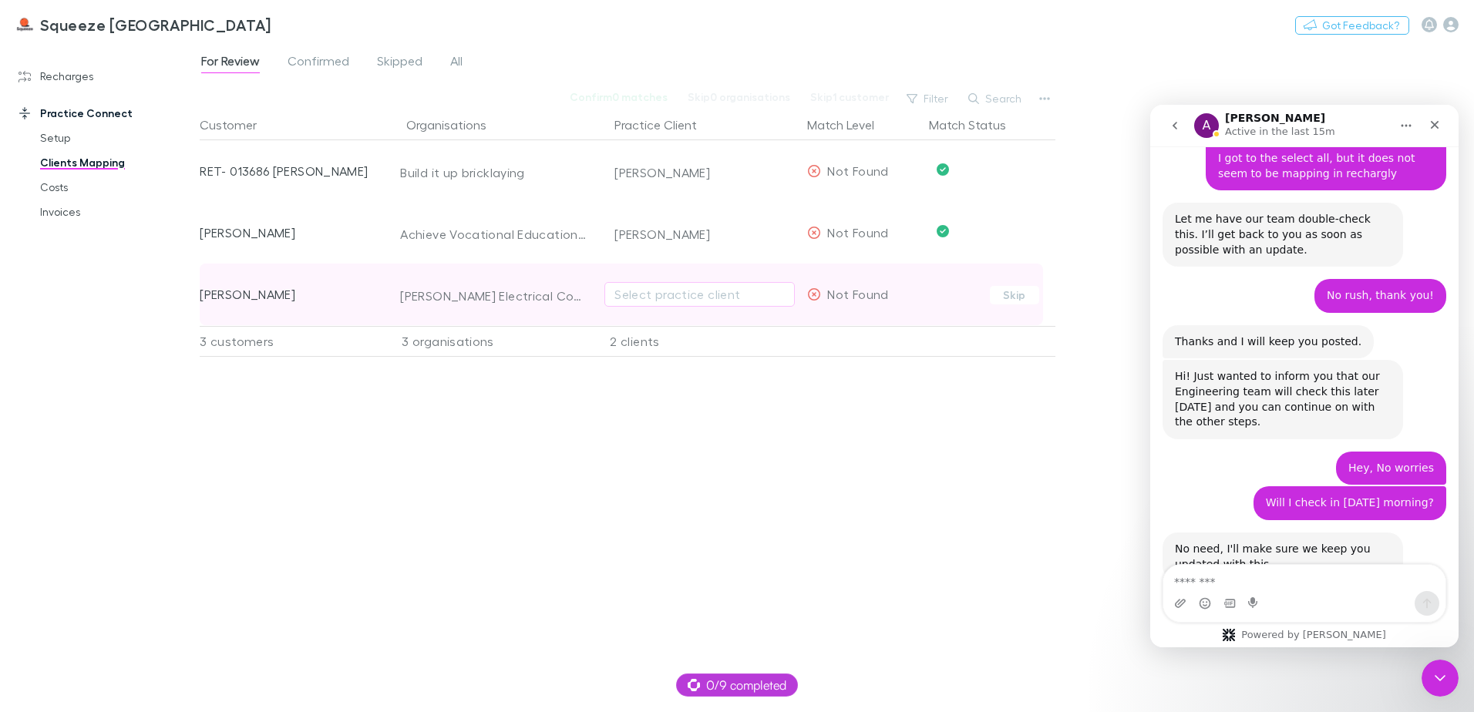
click at [635, 280] on div "Select practice client" at bounding box center [699, 295] width 190 height 62
click at [648, 294] on div "Select practice client" at bounding box center [699, 294] width 170 height 19
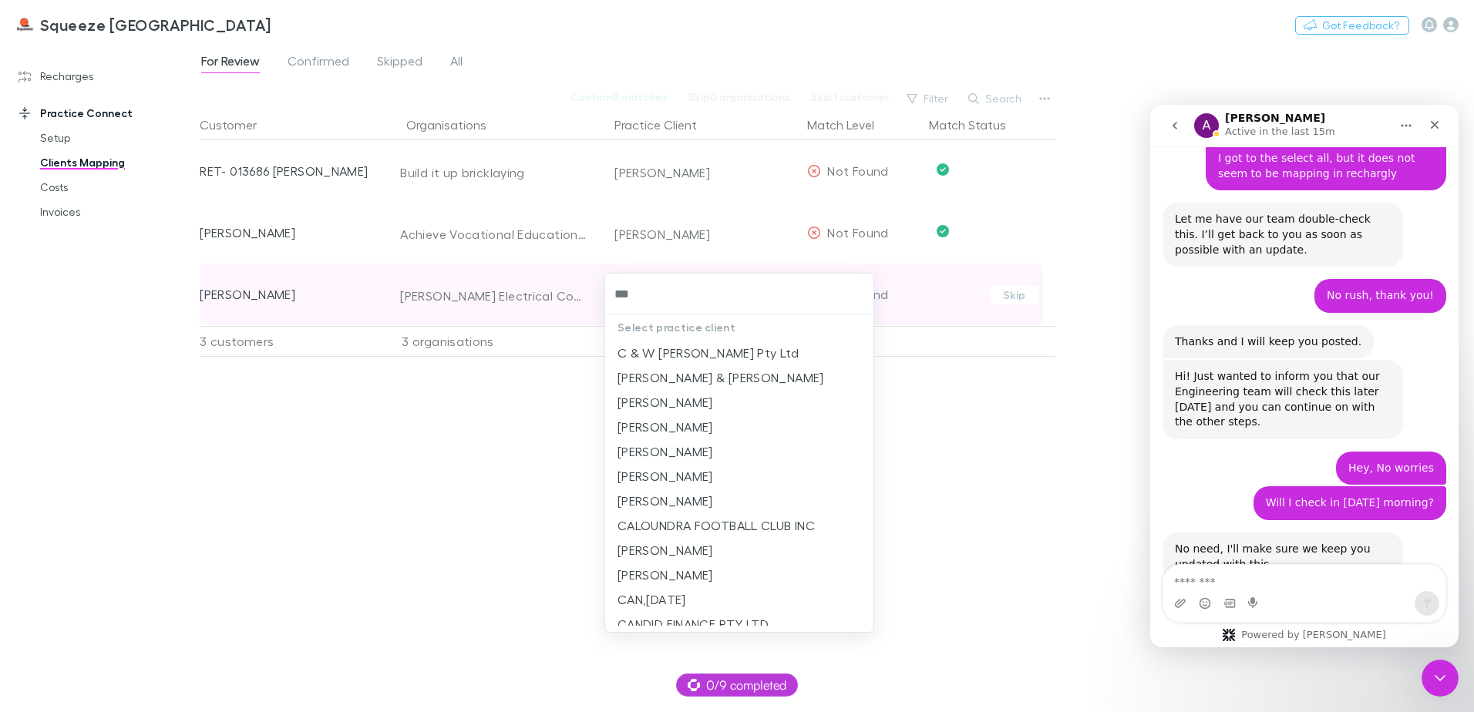
type input "****"
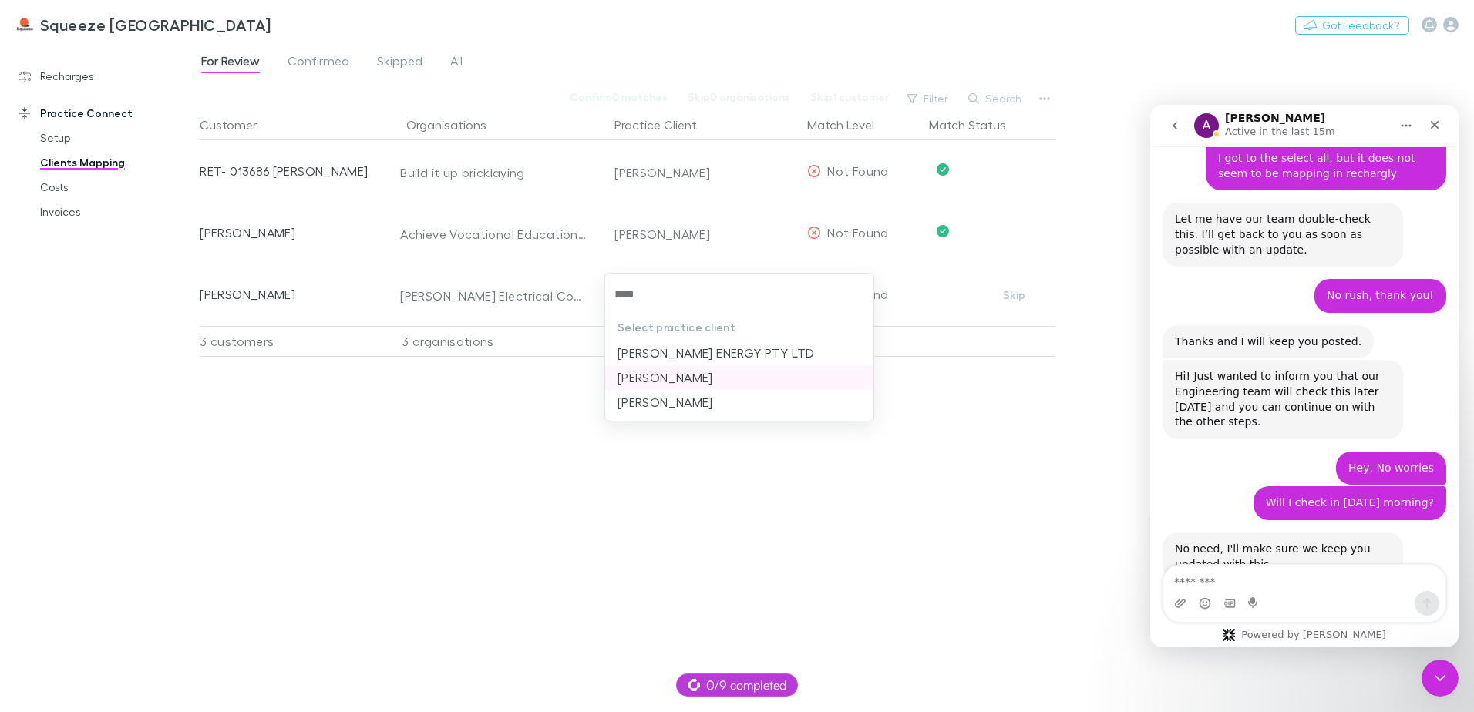
click at [655, 368] on li "[PERSON_NAME]" at bounding box center [739, 377] width 268 height 25
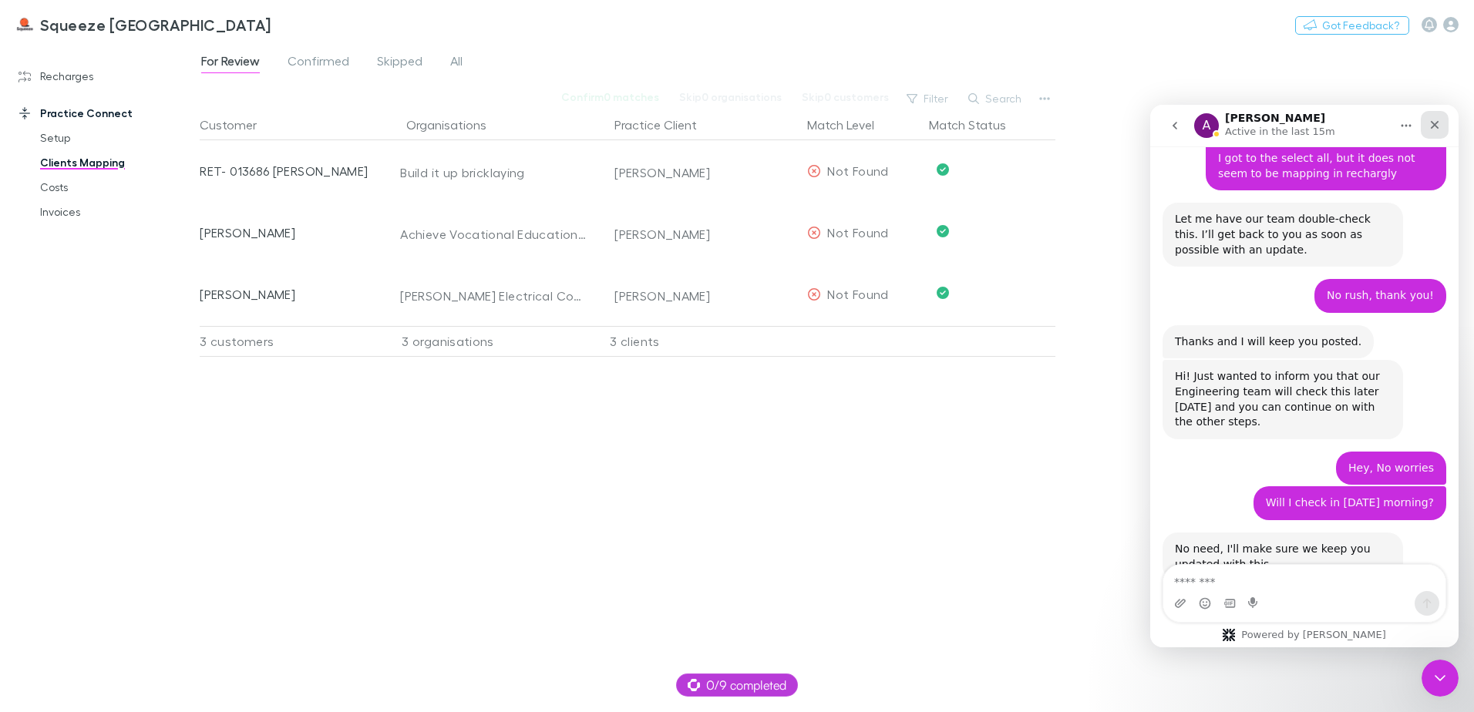
click at [1439, 116] on div "Close" at bounding box center [1435, 125] width 28 height 28
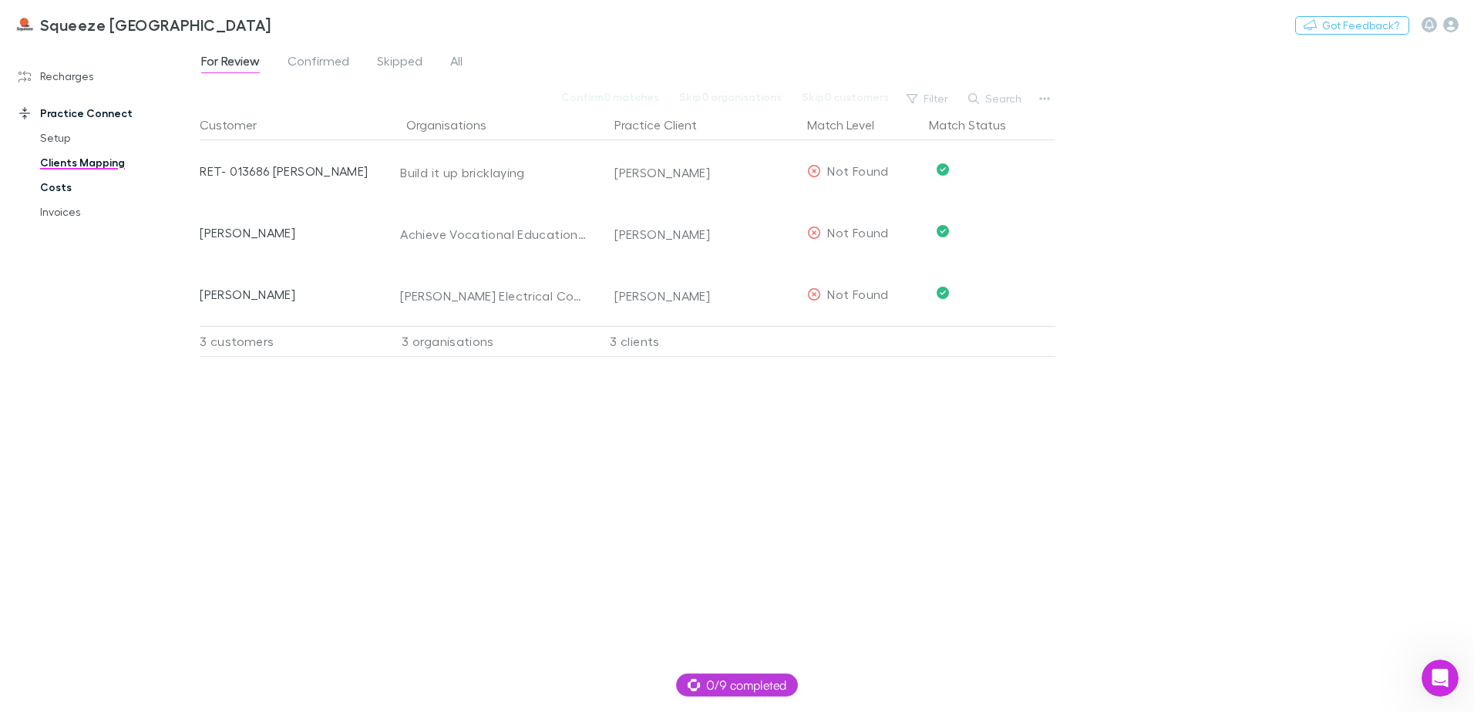
click at [76, 196] on link "Costs" at bounding box center [116, 187] width 183 height 25
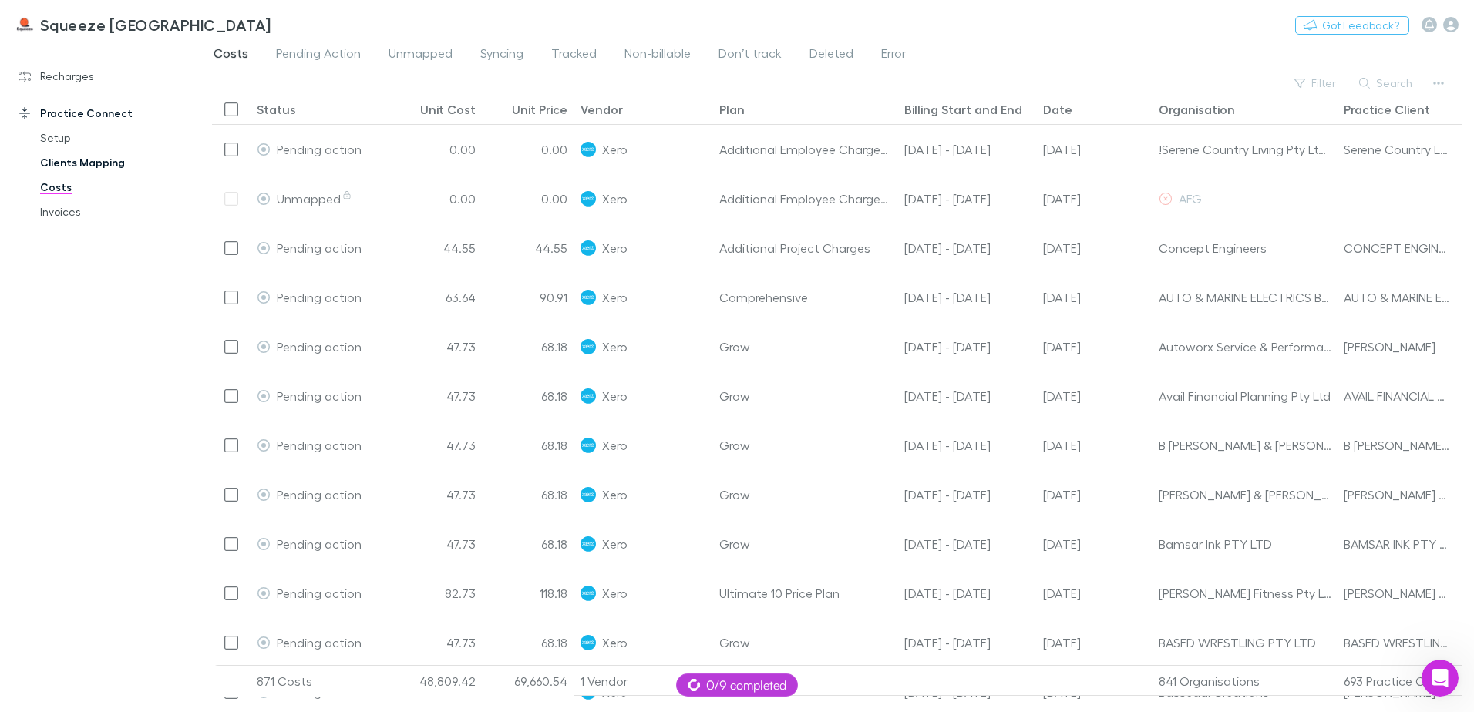
click at [82, 163] on link "Clients Mapping" at bounding box center [116, 162] width 183 height 25
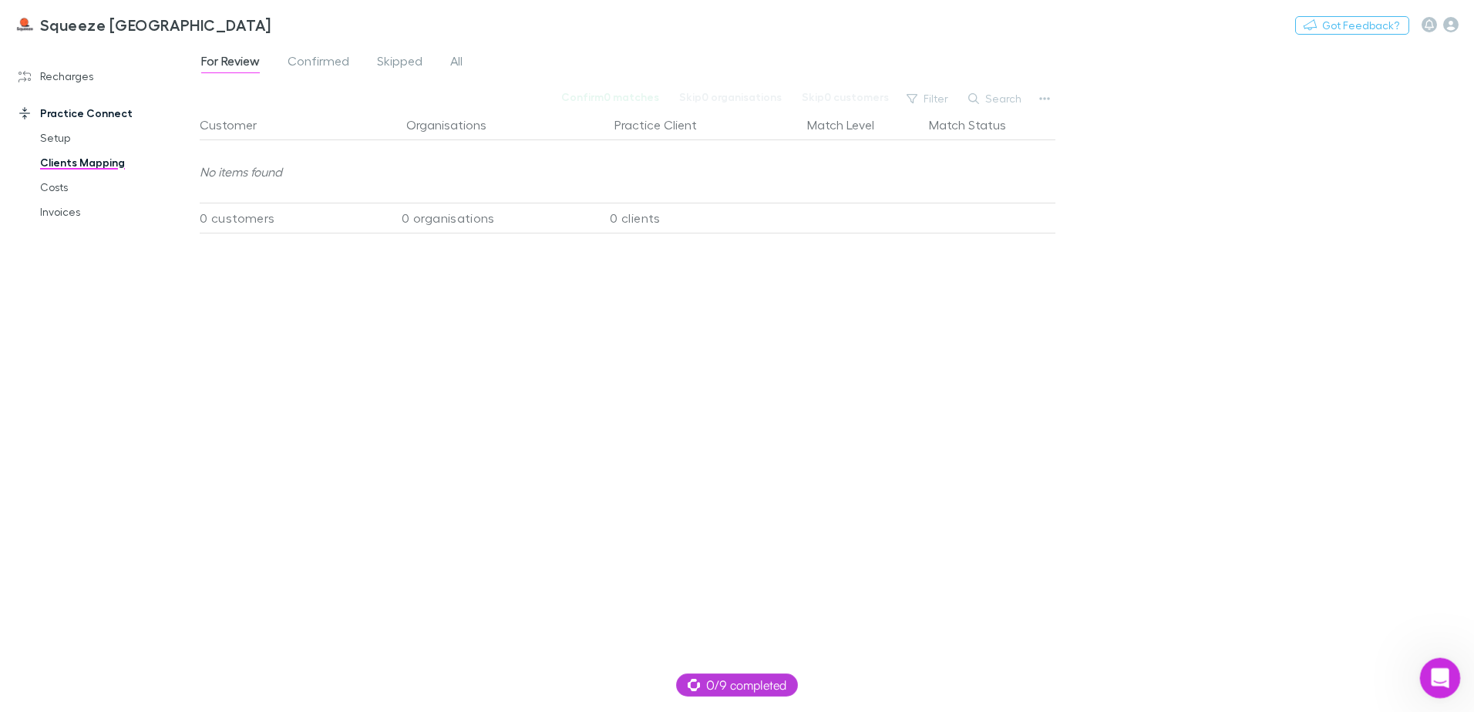
click at [1425, 685] on div "Open Intercom Messenger" at bounding box center [1437, 676] width 51 height 51
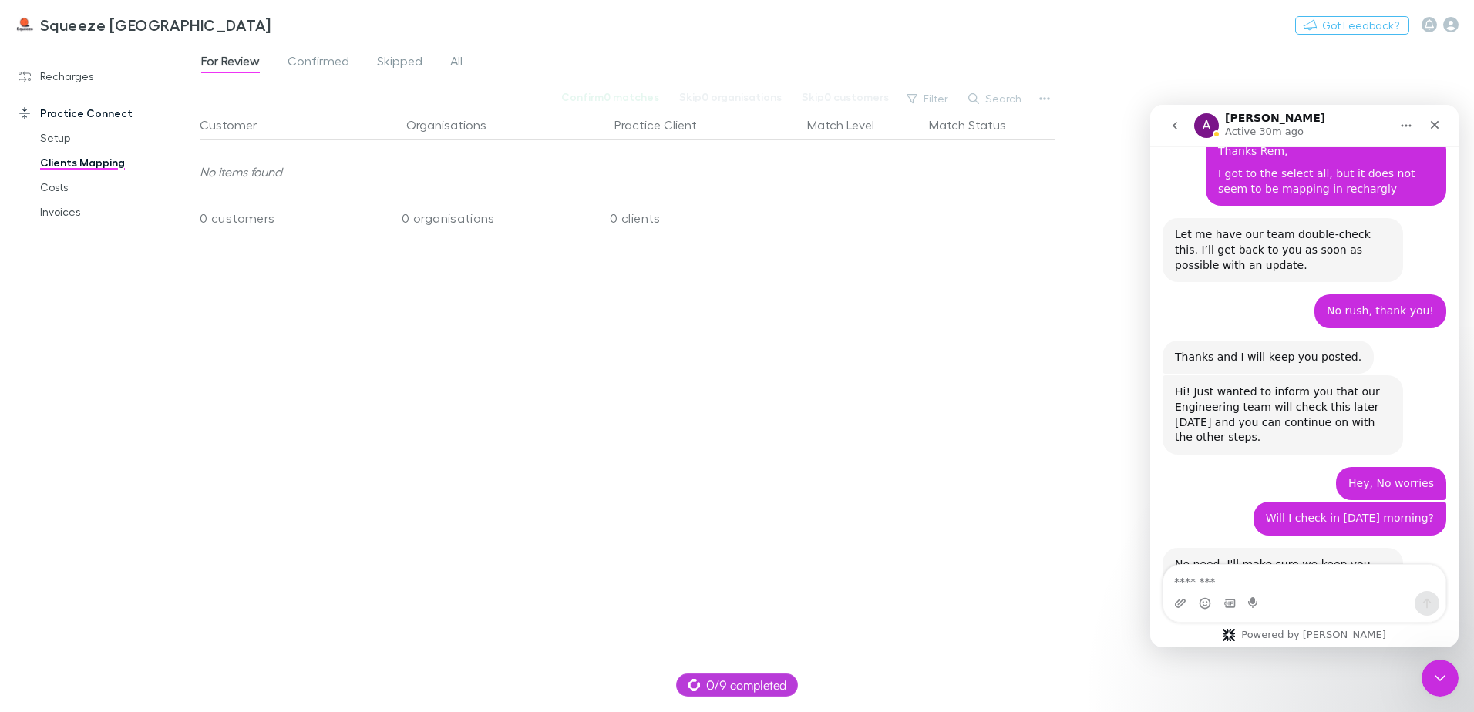
scroll to position [2074, 0]
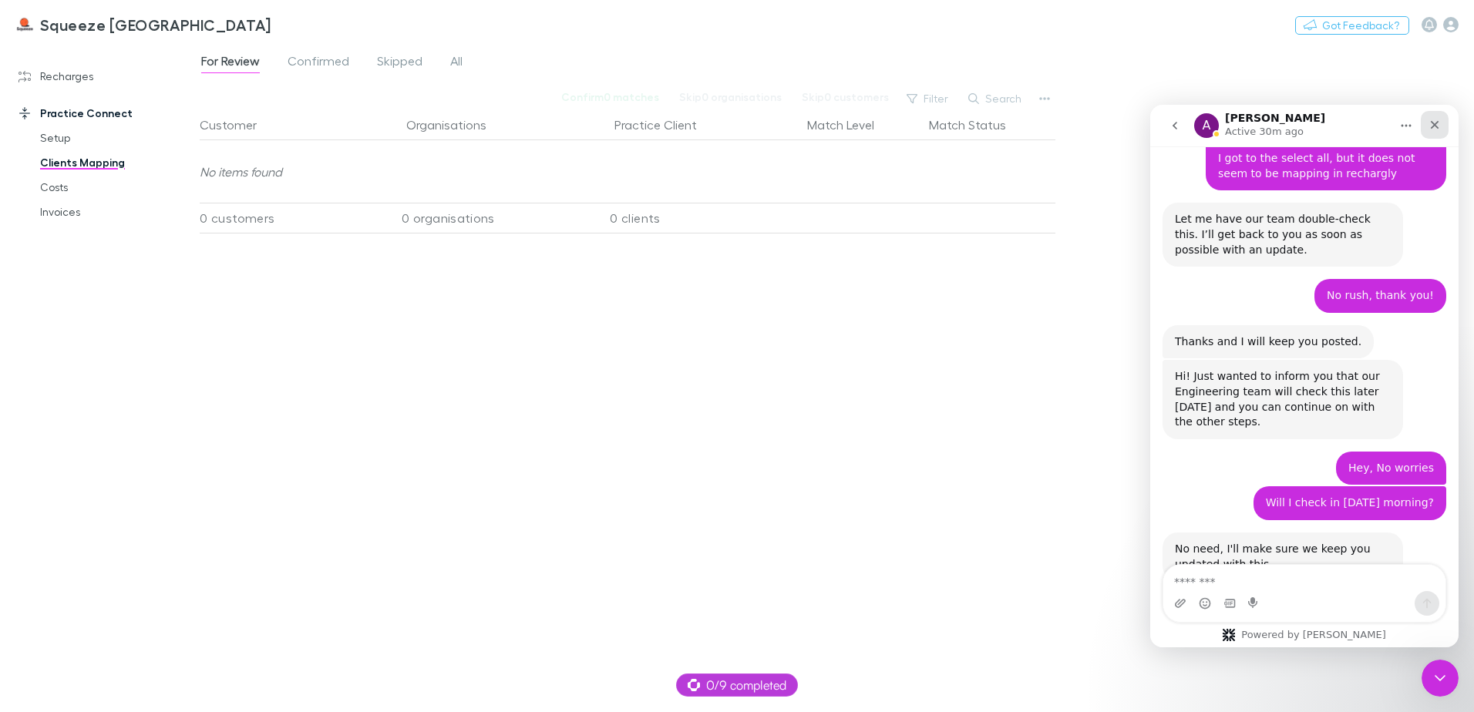
click at [1436, 121] on icon "Close" at bounding box center [1434, 125] width 12 height 12
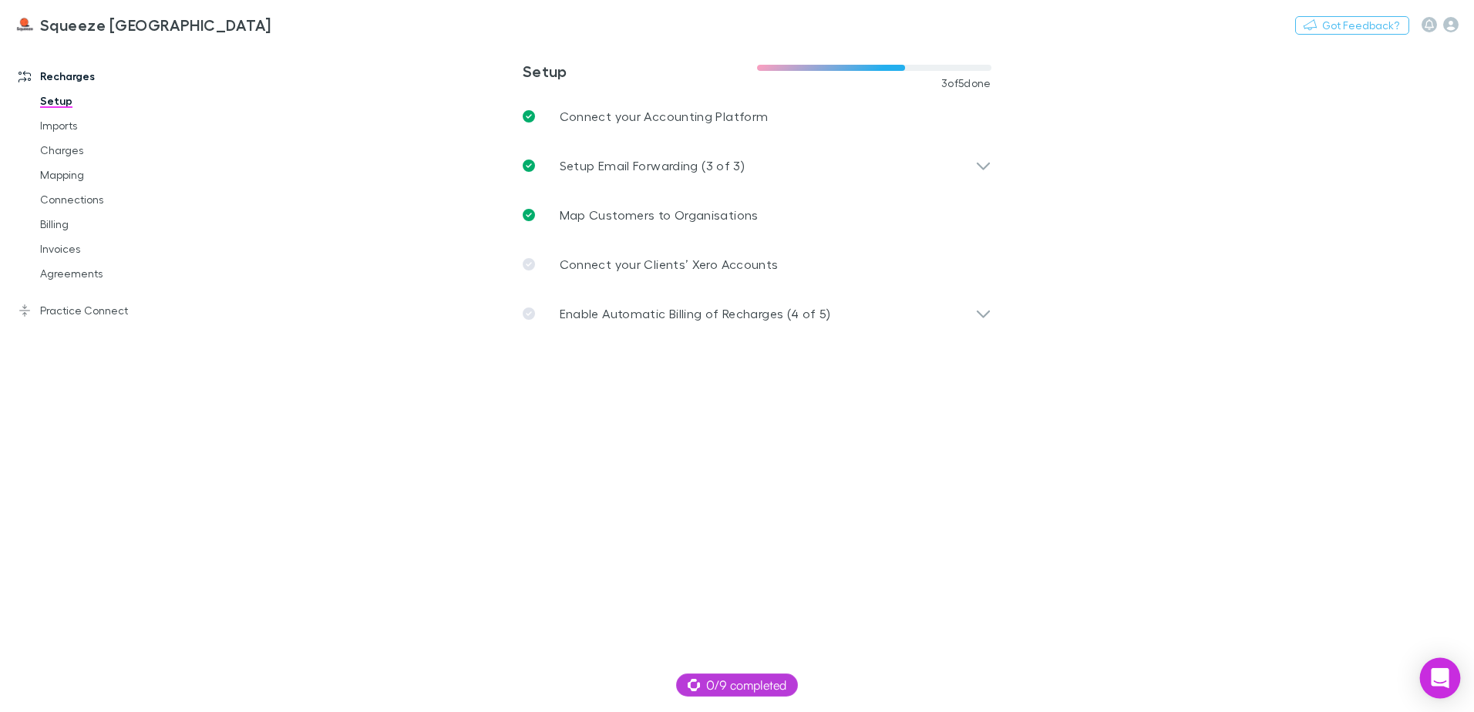
click at [1437, 671] on icon "Open Intercom Messenger" at bounding box center [1440, 678] width 18 height 20
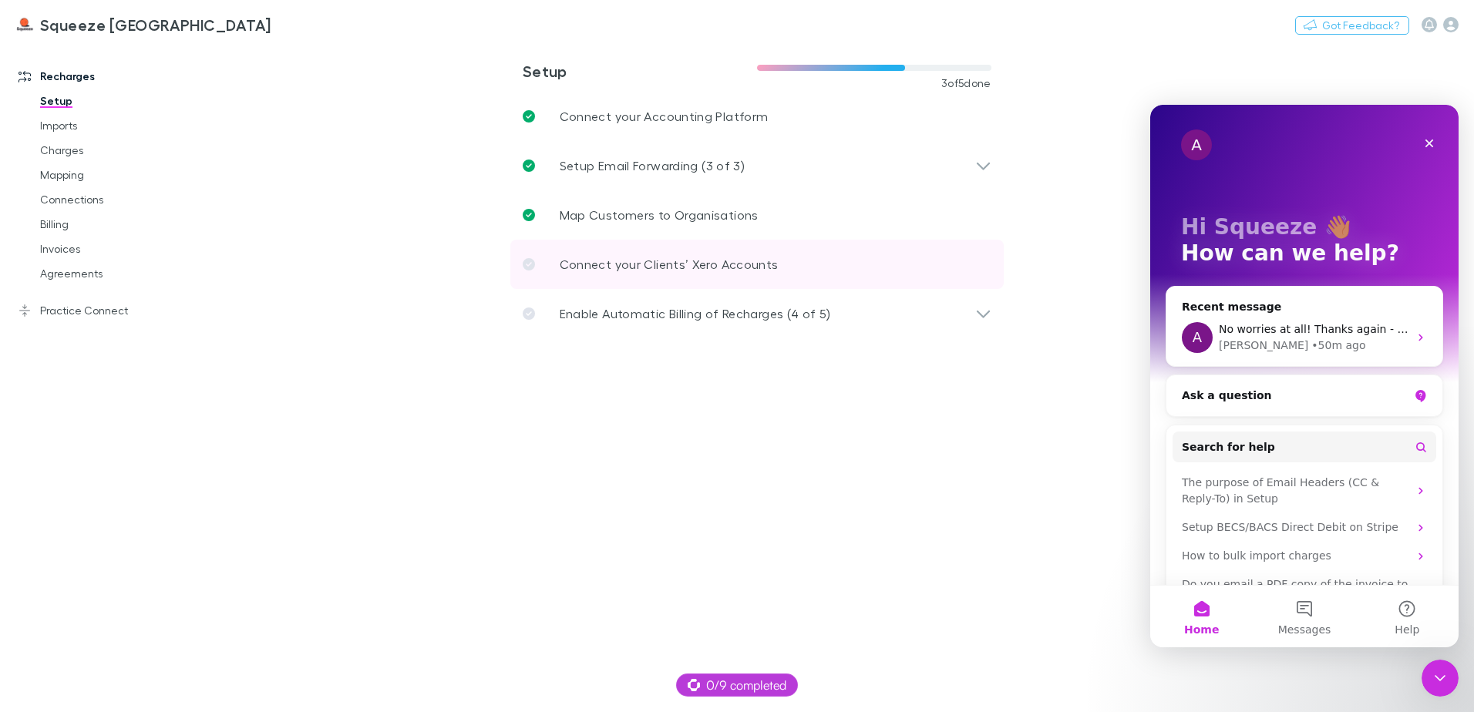
click at [644, 277] on link "Connect your Clients’ Xero Accounts" at bounding box center [756, 264] width 493 height 49
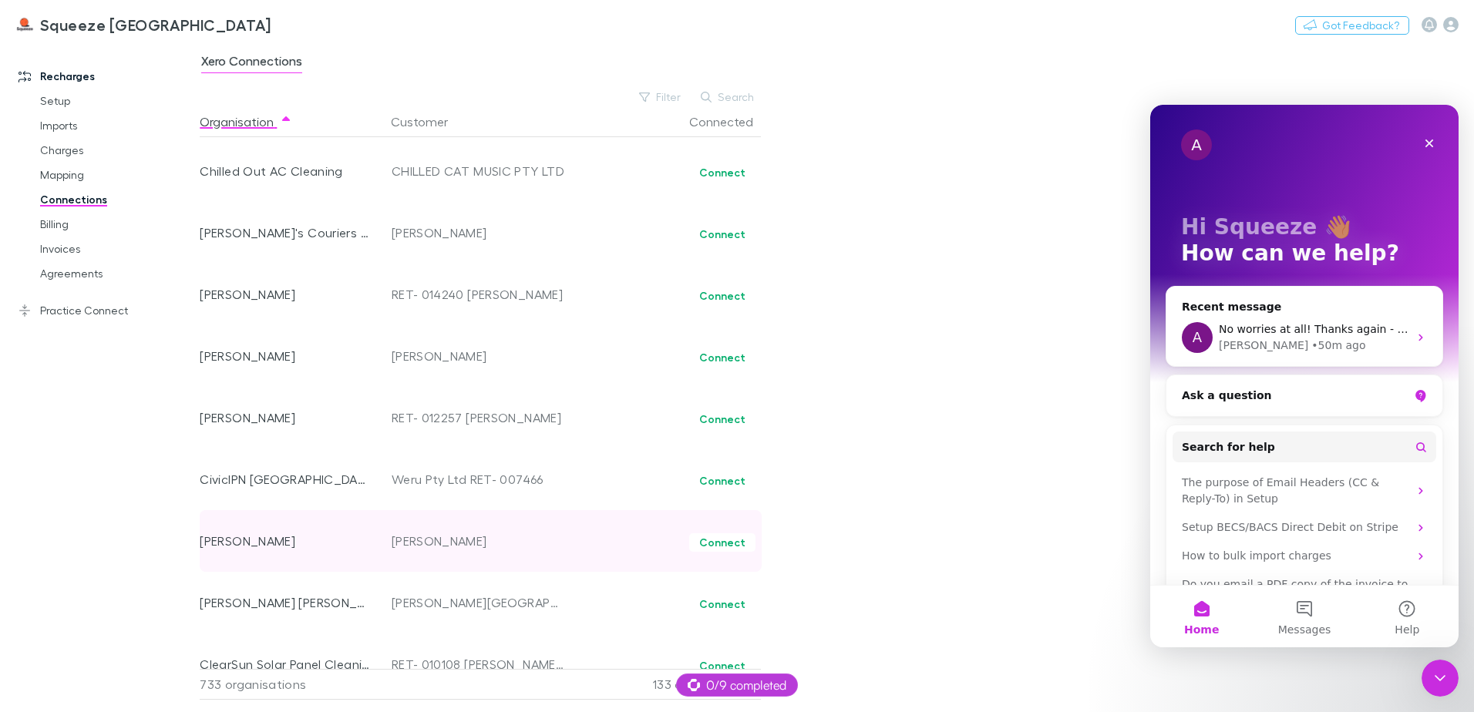
scroll to position [8488, 0]
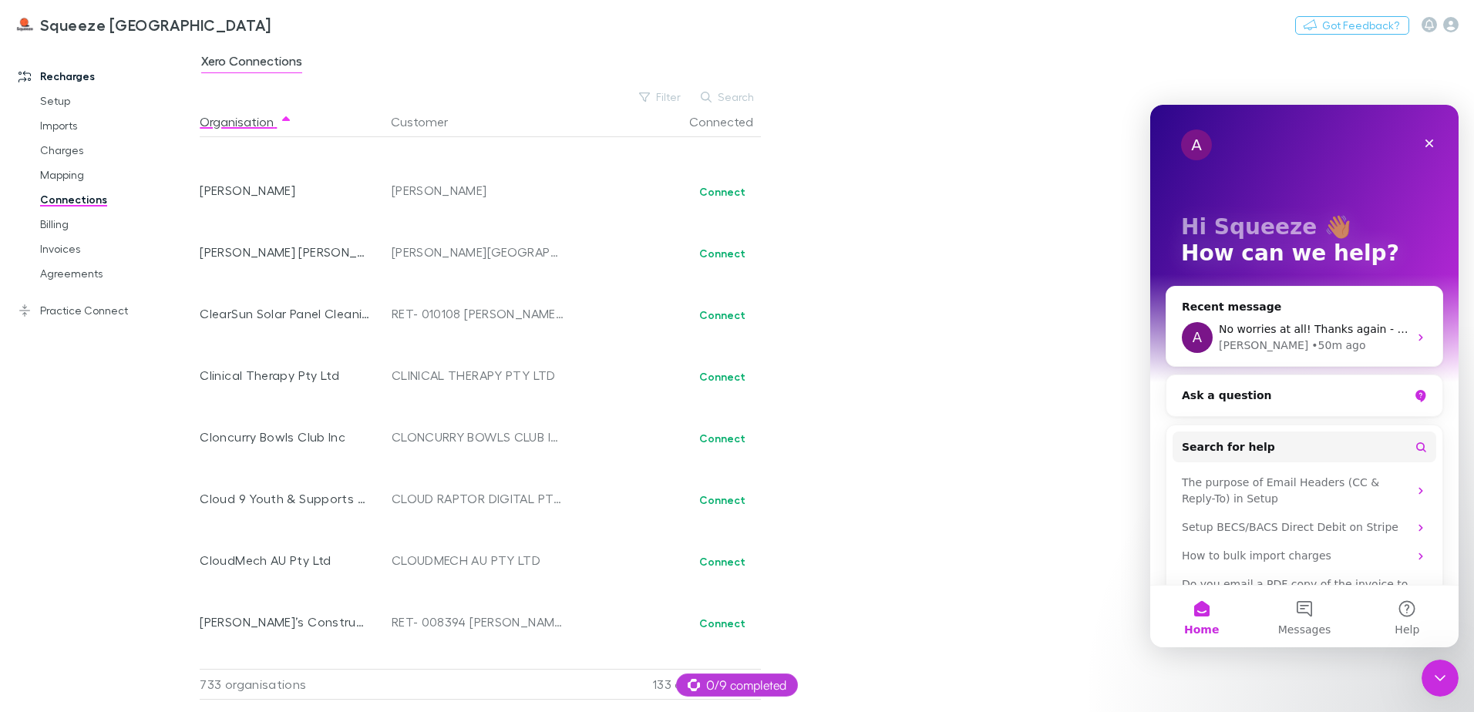
click at [1015, 514] on div "Xero Connections Filter Search Organisation Customer Connected !Serene Country …" at bounding box center [837, 377] width 1274 height 669
